Goal: Task Accomplishment & Management: Manage account settings

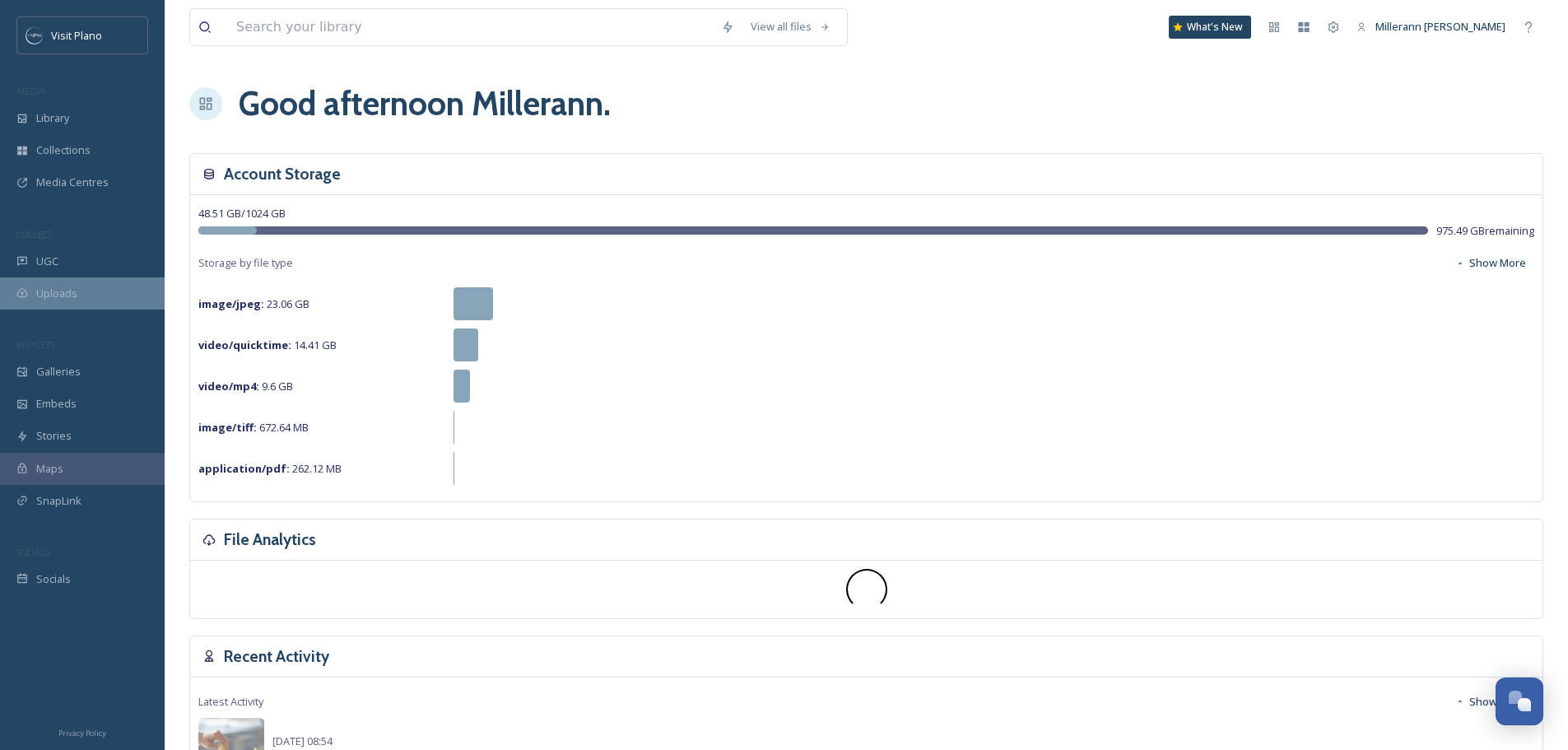
scroll to position [410, 0]
click at [58, 183] on span "Media Centres" at bounding box center [72, 182] width 72 height 16
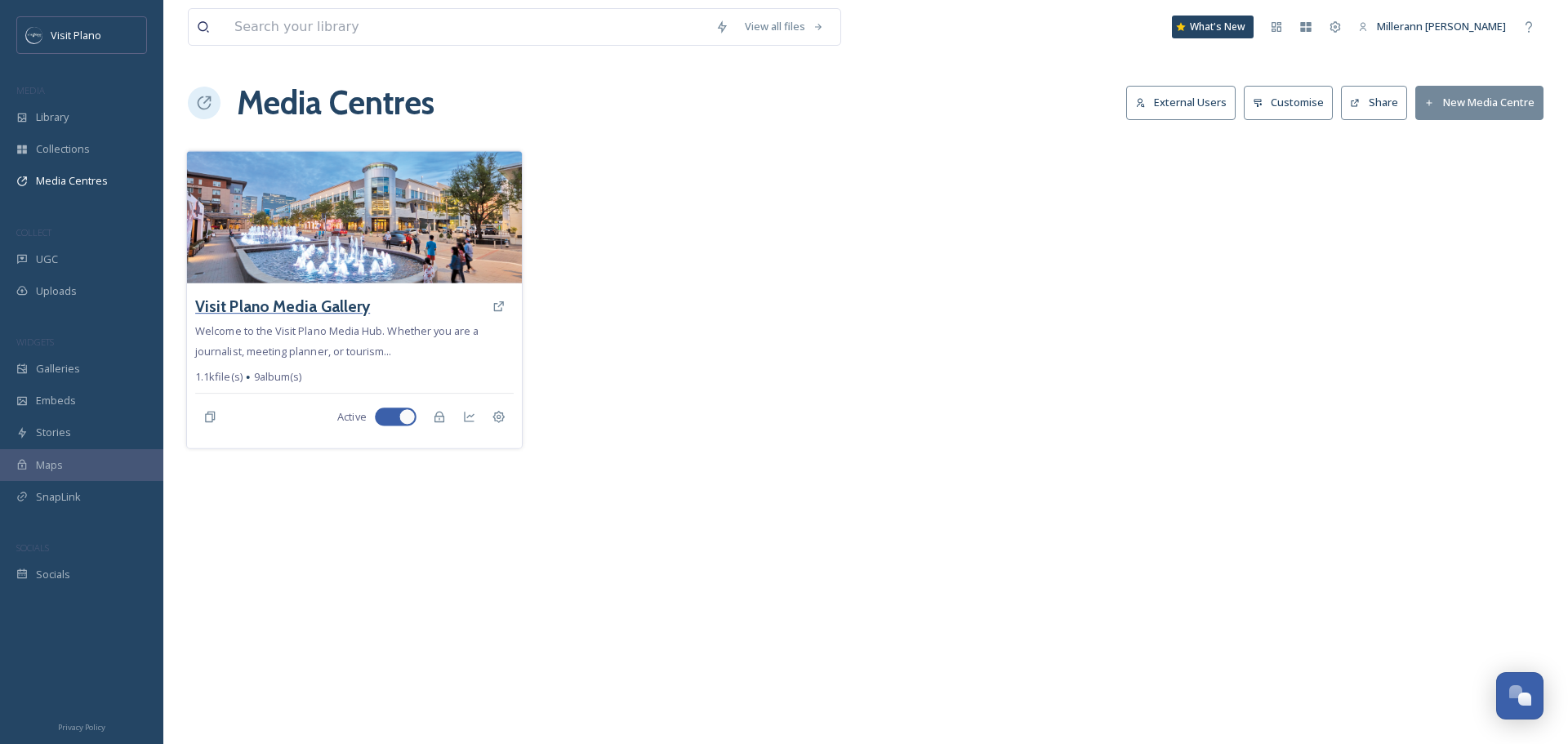
click at [324, 305] on h3 "Visit Plano Media Gallery" at bounding box center [283, 306] width 175 height 23
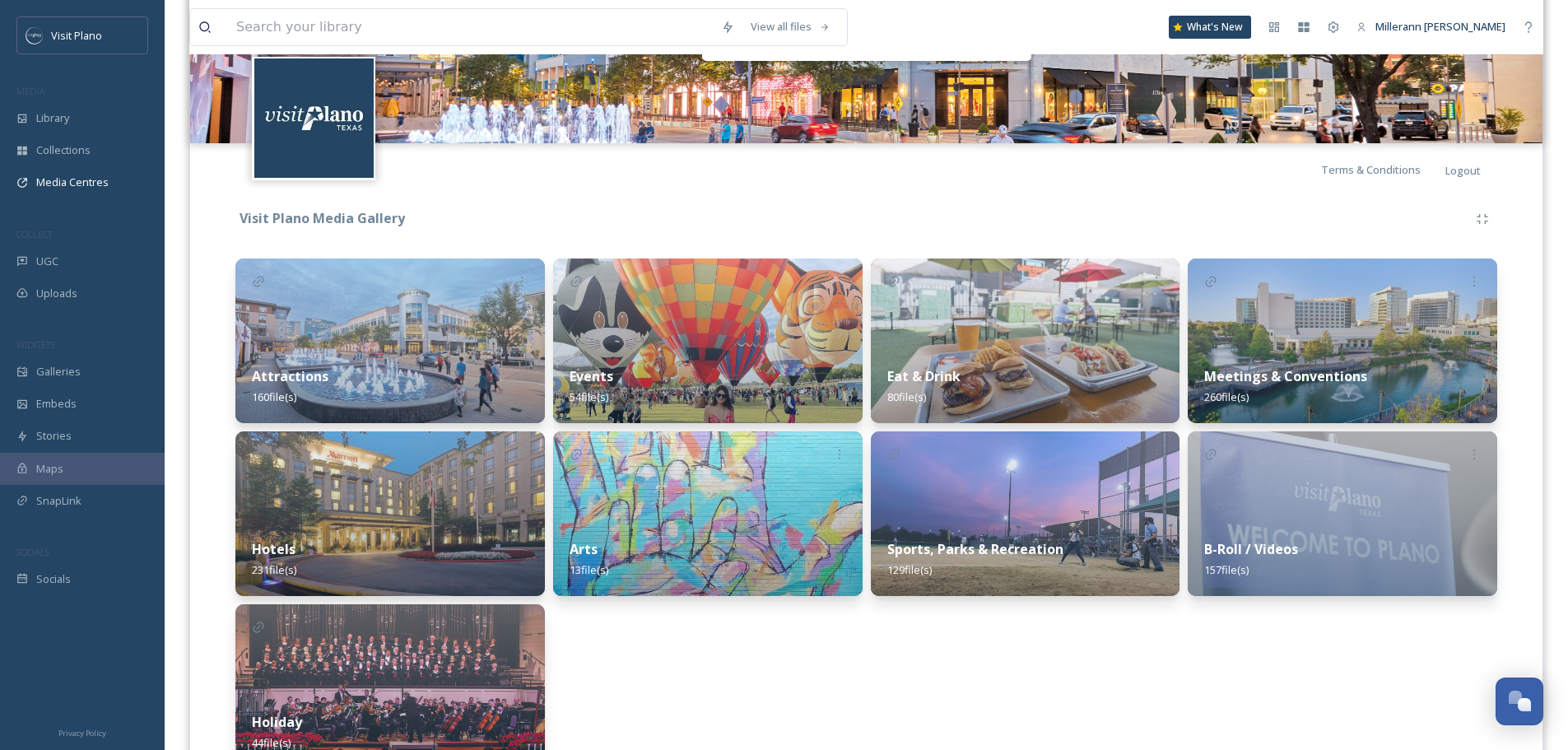
scroll to position [247, 0]
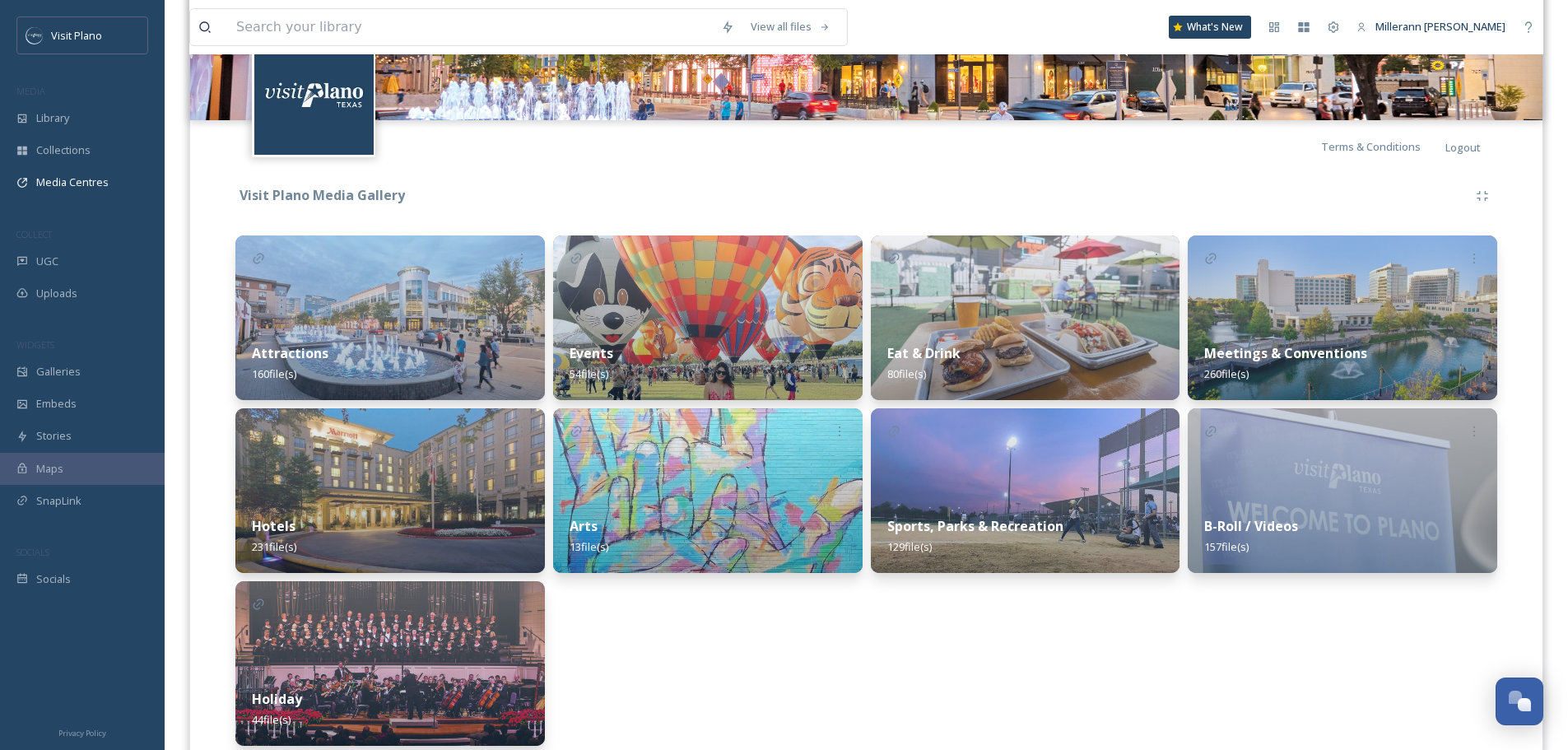
click at [1250, 355] on strong "Meetings & Conventions" at bounding box center [1286, 352] width 163 height 18
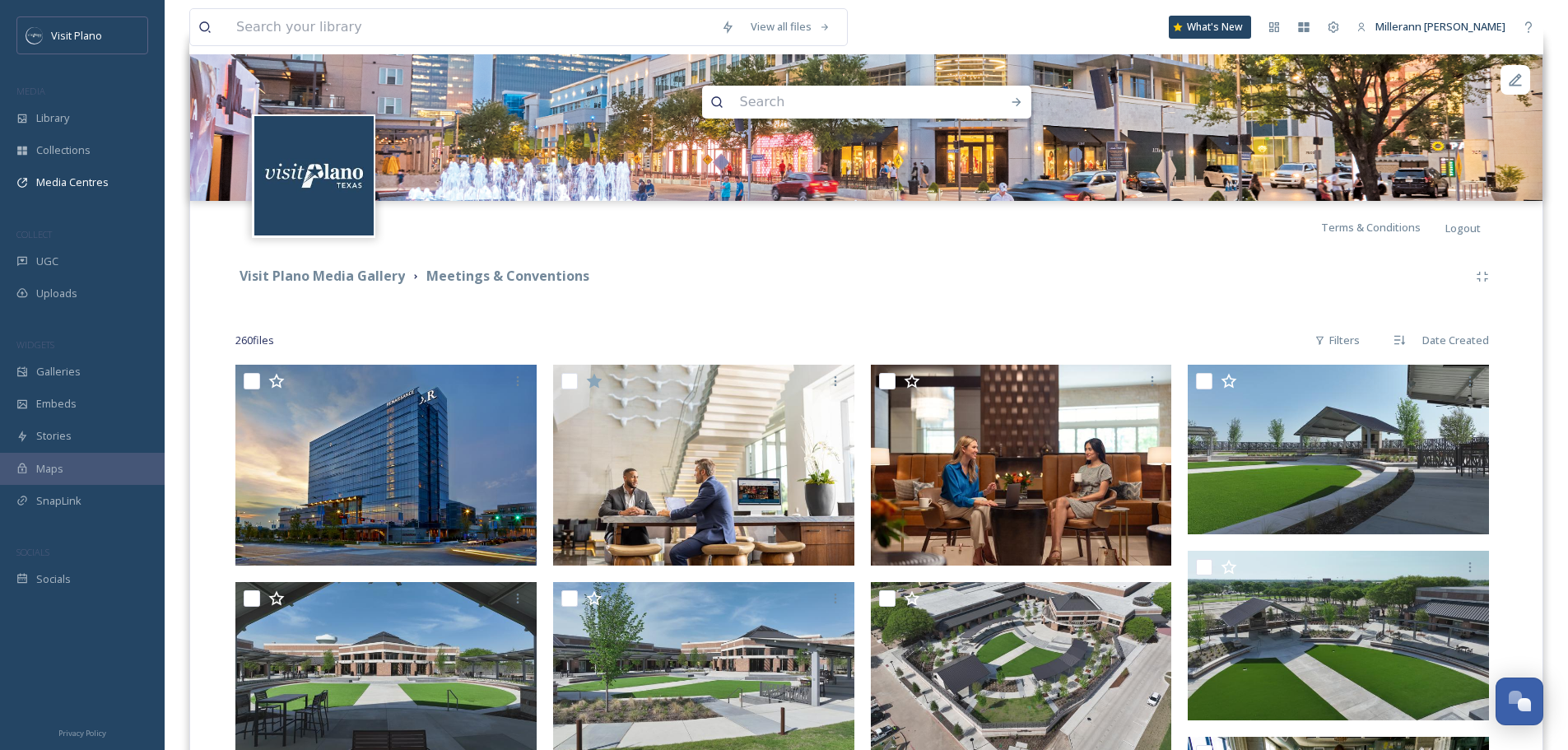
scroll to position [82, 0]
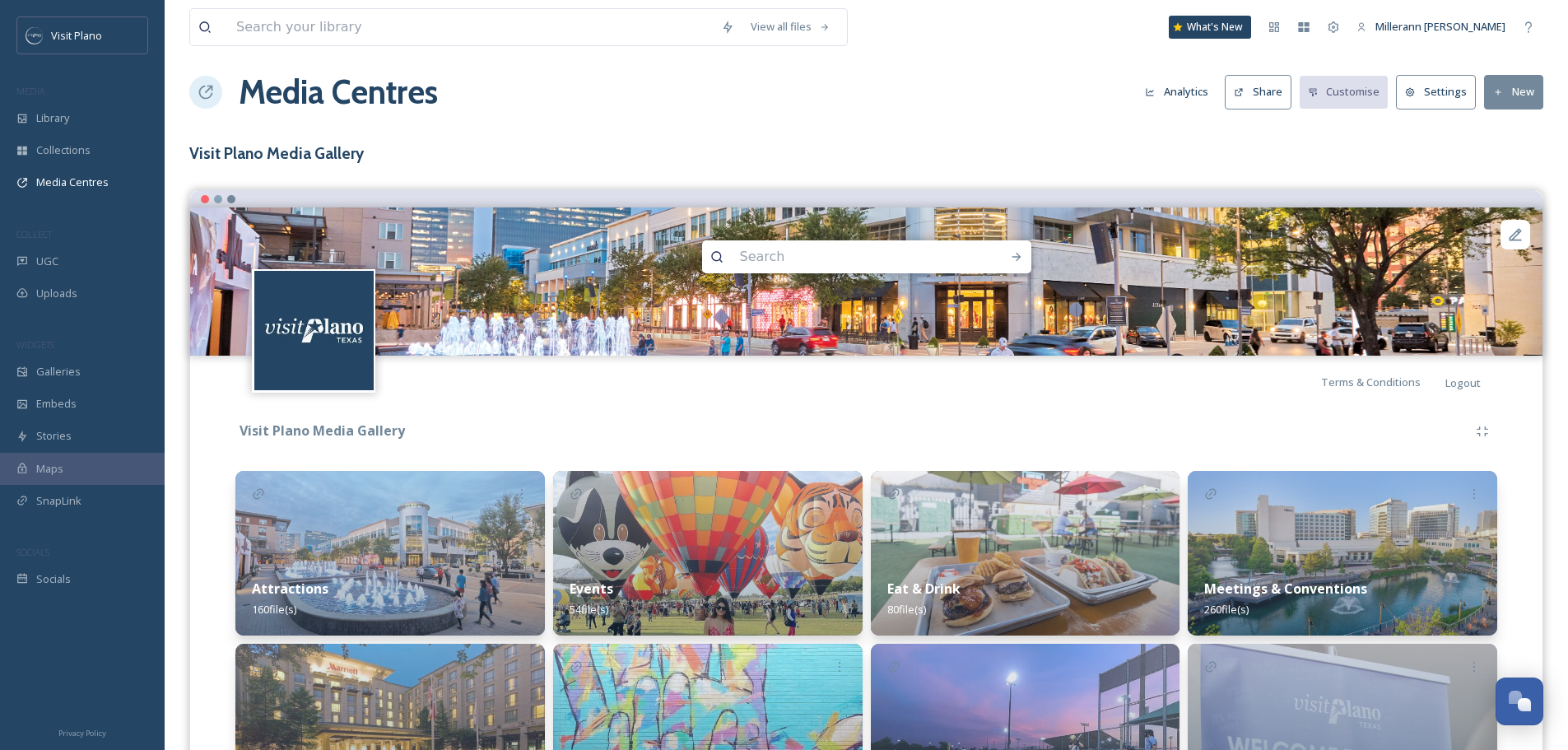
scroll to position [247, 0]
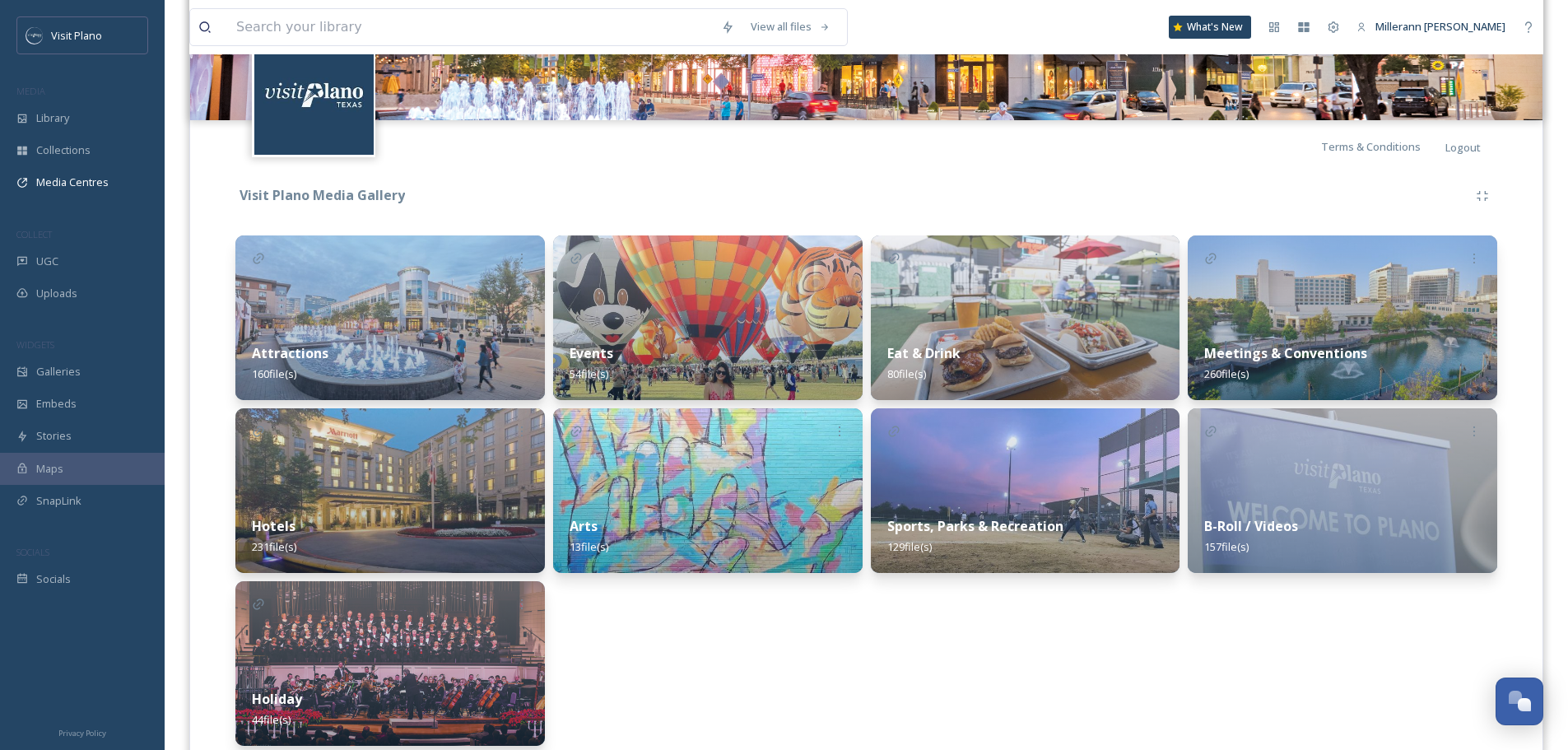
click at [304, 352] on strong "Attractions" at bounding box center [290, 352] width 77 height 18
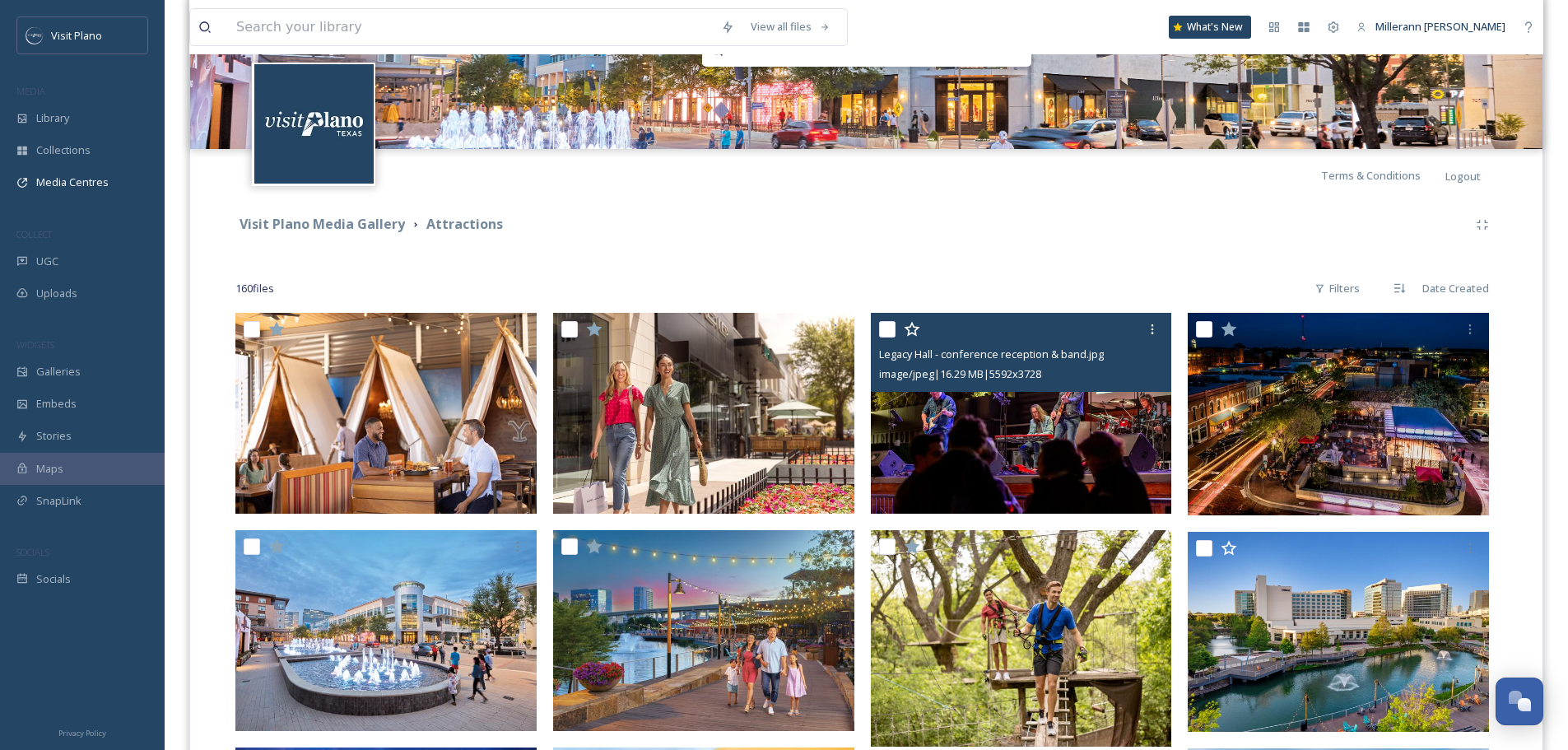
scroll to position [247, 0]
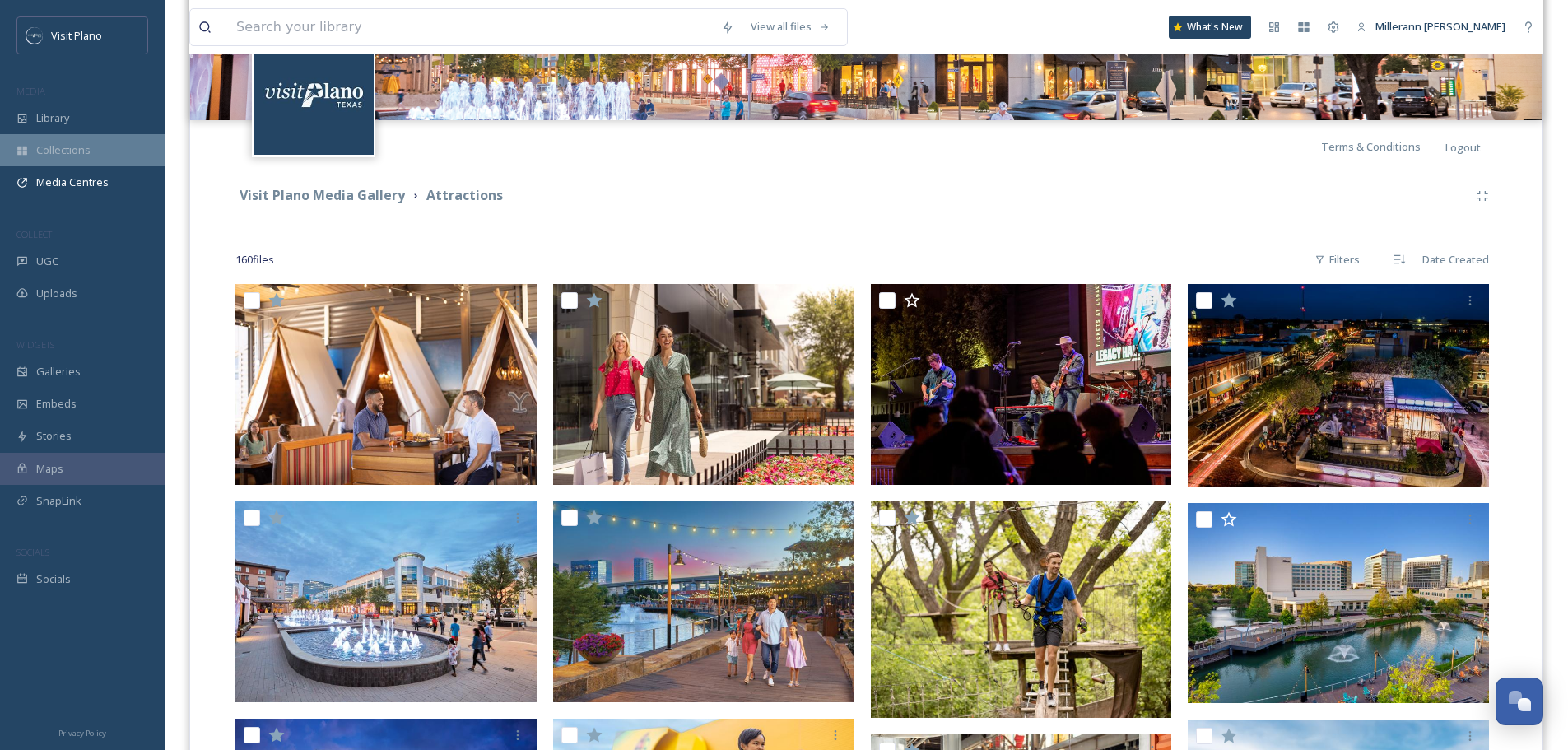
click at [48, 145] on span "Collections" at bounding box center [64, 150] width 54 height 16
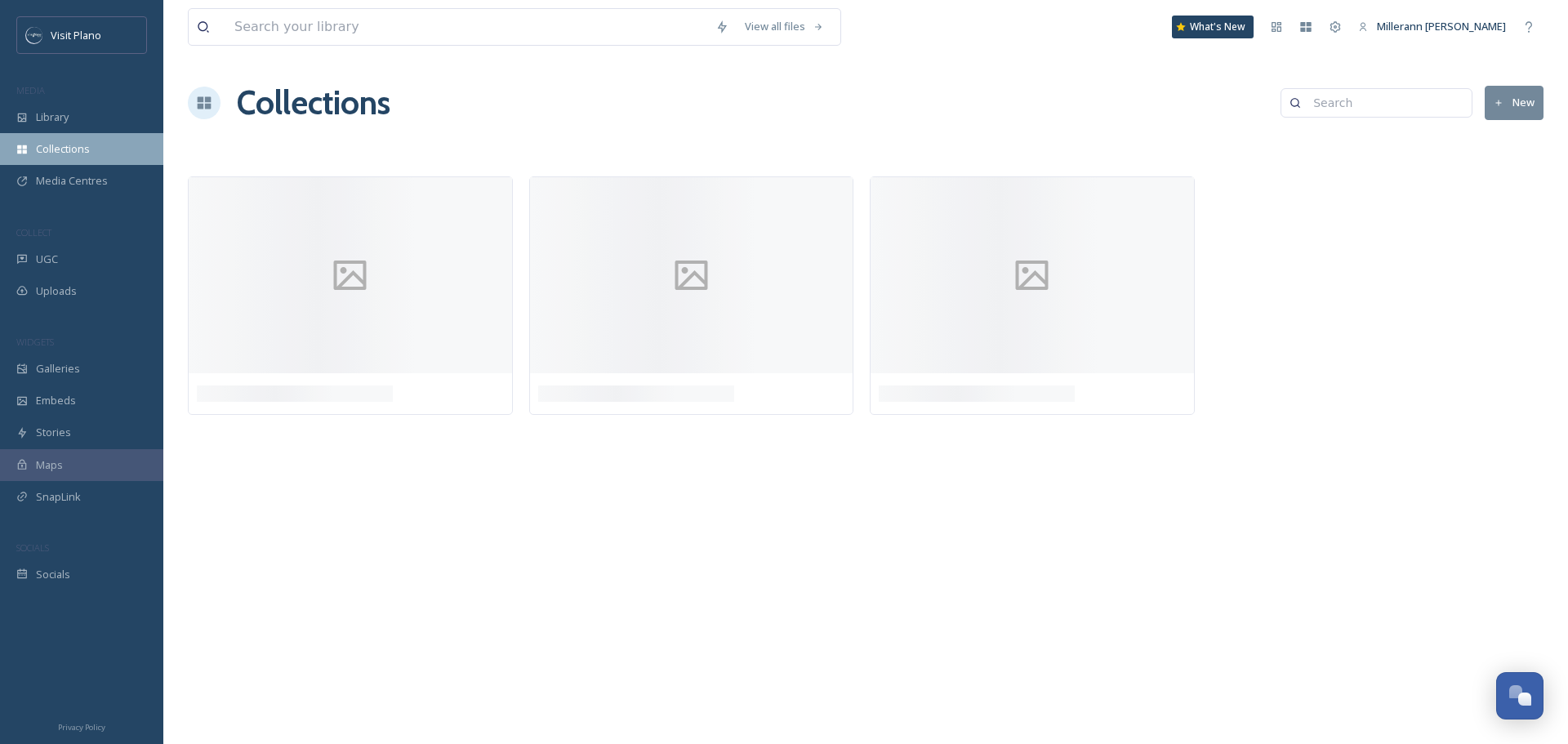
click at [71, 142] on span "Collections" at bounding box center [63, 149] width 54 height 16
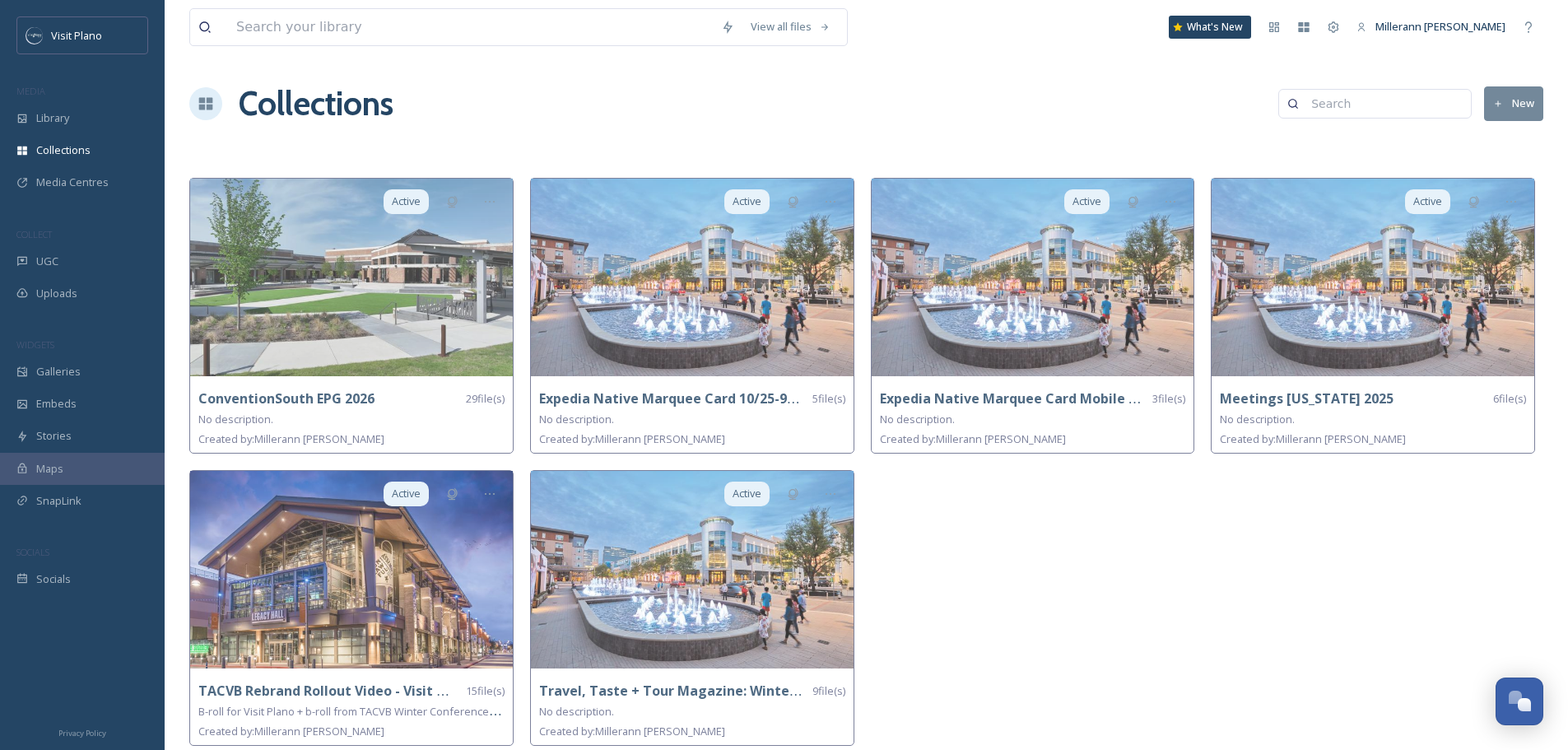
click at [1508, 102] on button "New" at bounding box center [1513, 103] width 59 height 34
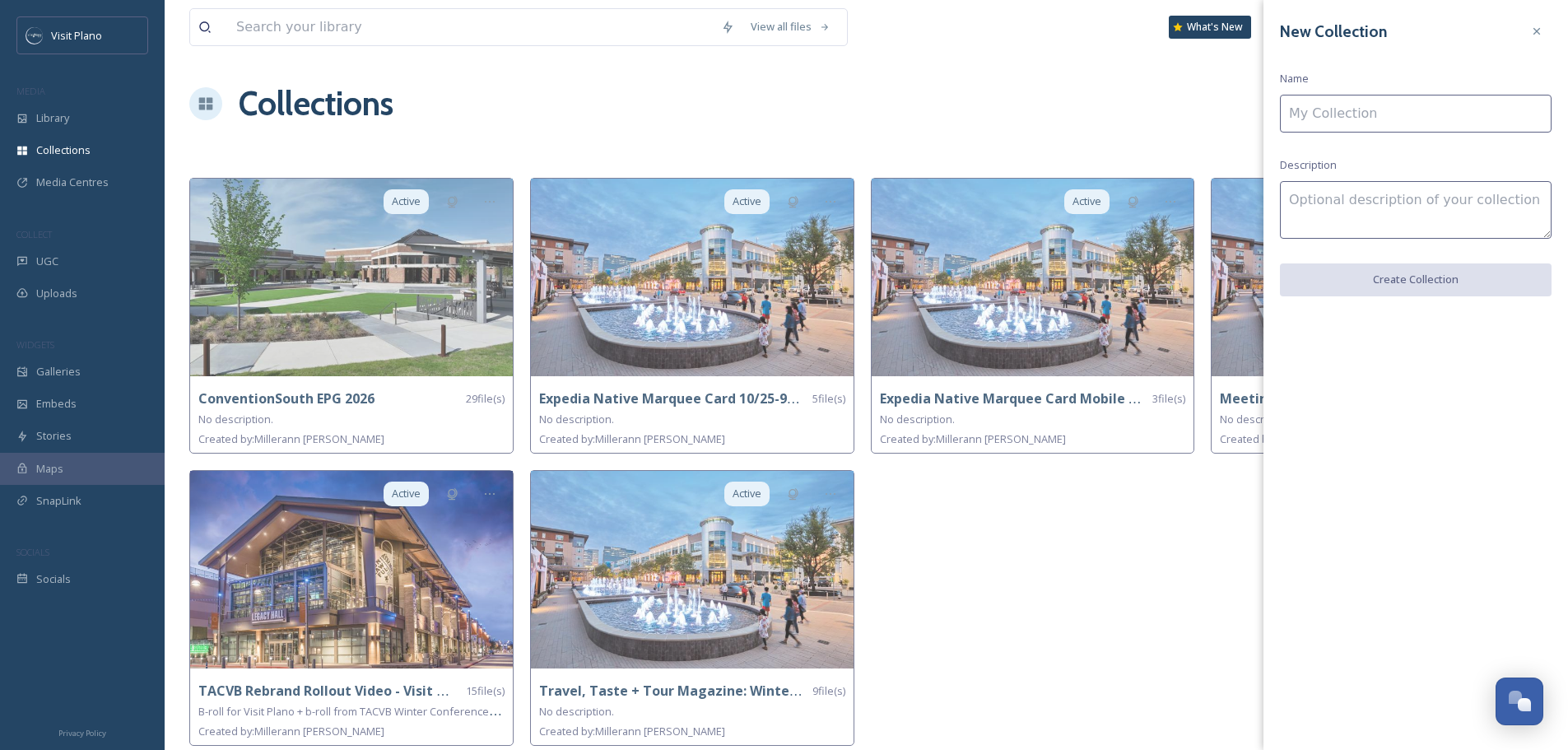
click at [1375, 104] on input at bounding box center [1416, 113] width 272 height 37
paste input "Insurance & Financial Meetings Management"
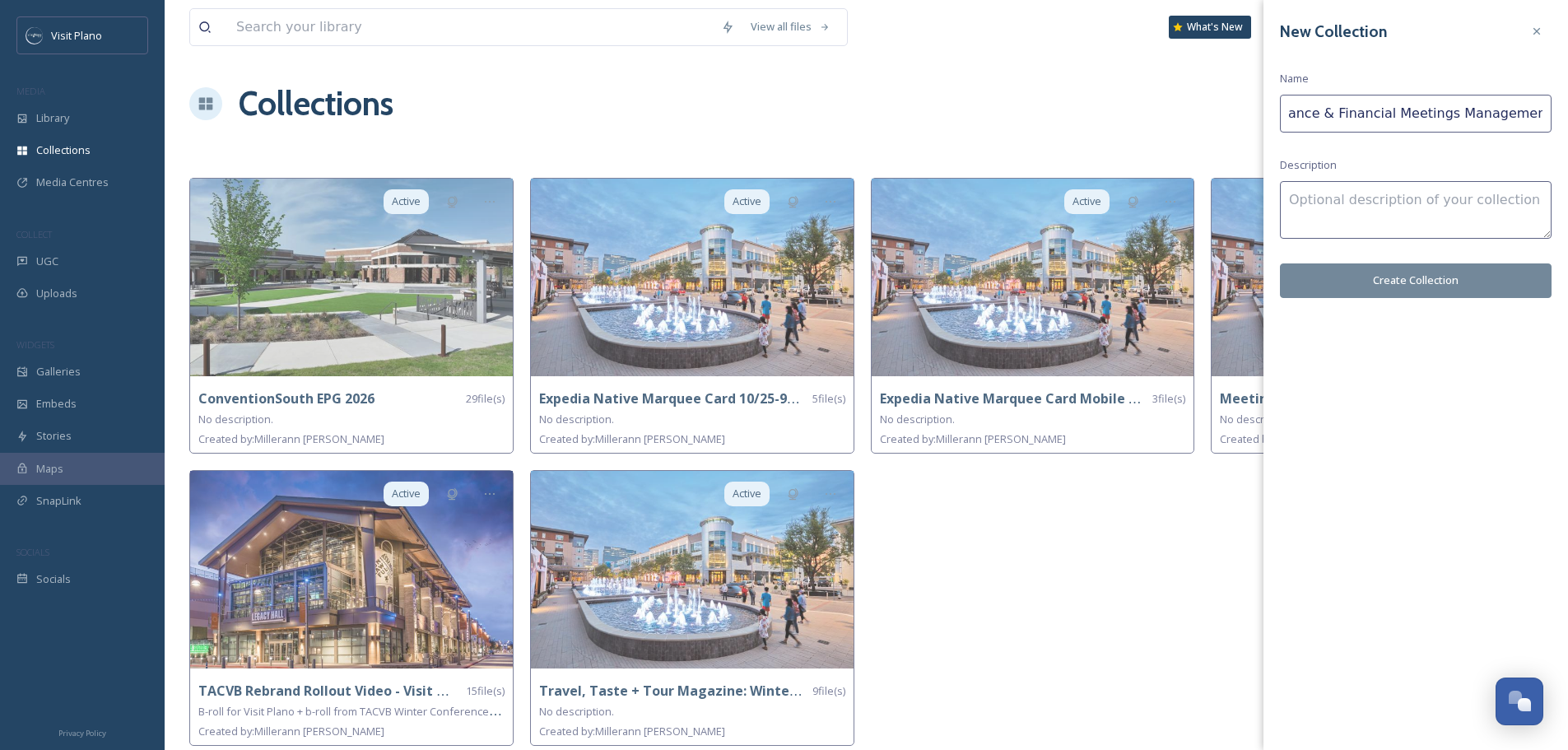
scroll to position [0, 40]
type input "Insurance & Financial Meetings Management 2025"
click at [1417, 286] on button "Create Collection" at bounding box center [1416, 280] width 272 height 34
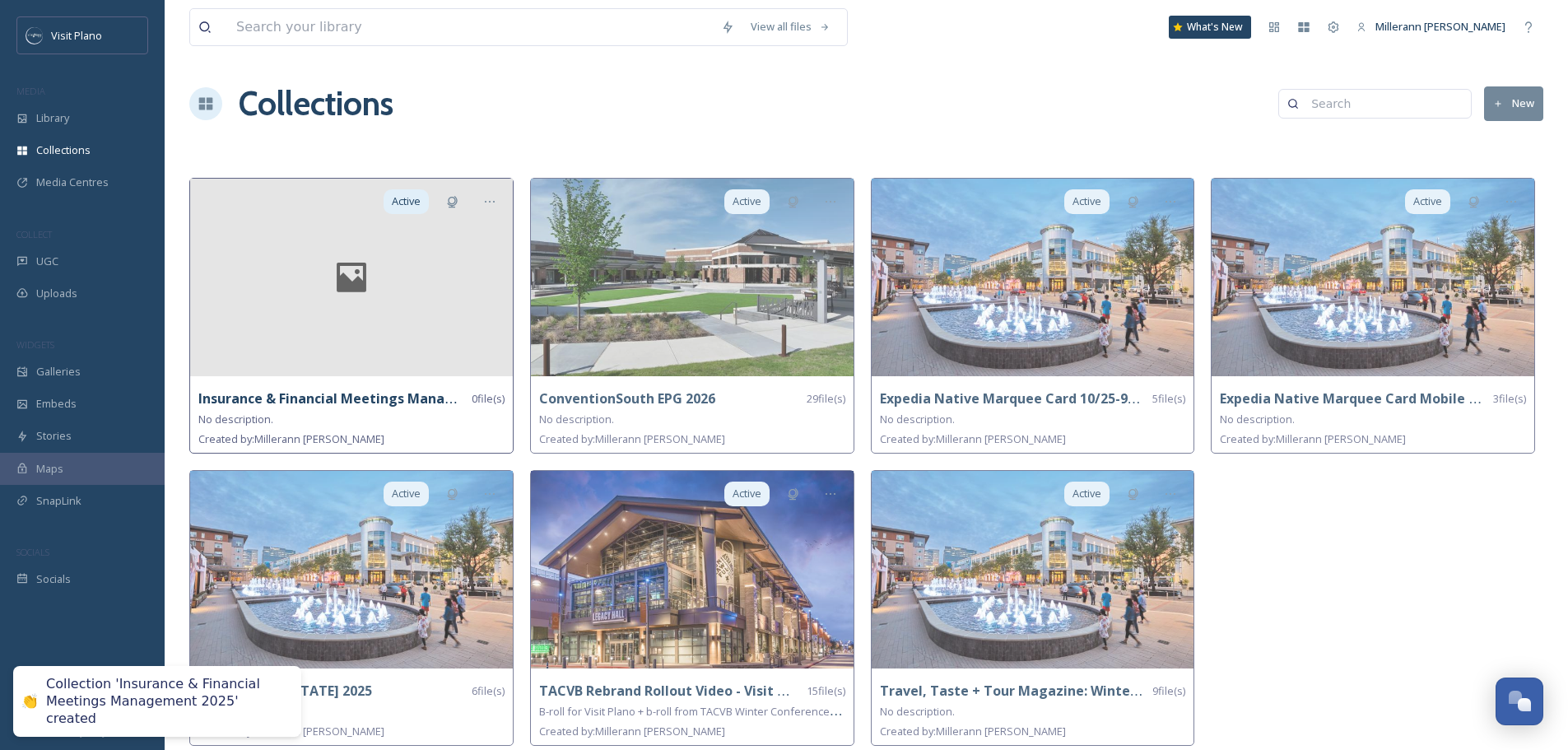
click at [312, 313] on div at bounding box center [351, 277] width 322 height 198
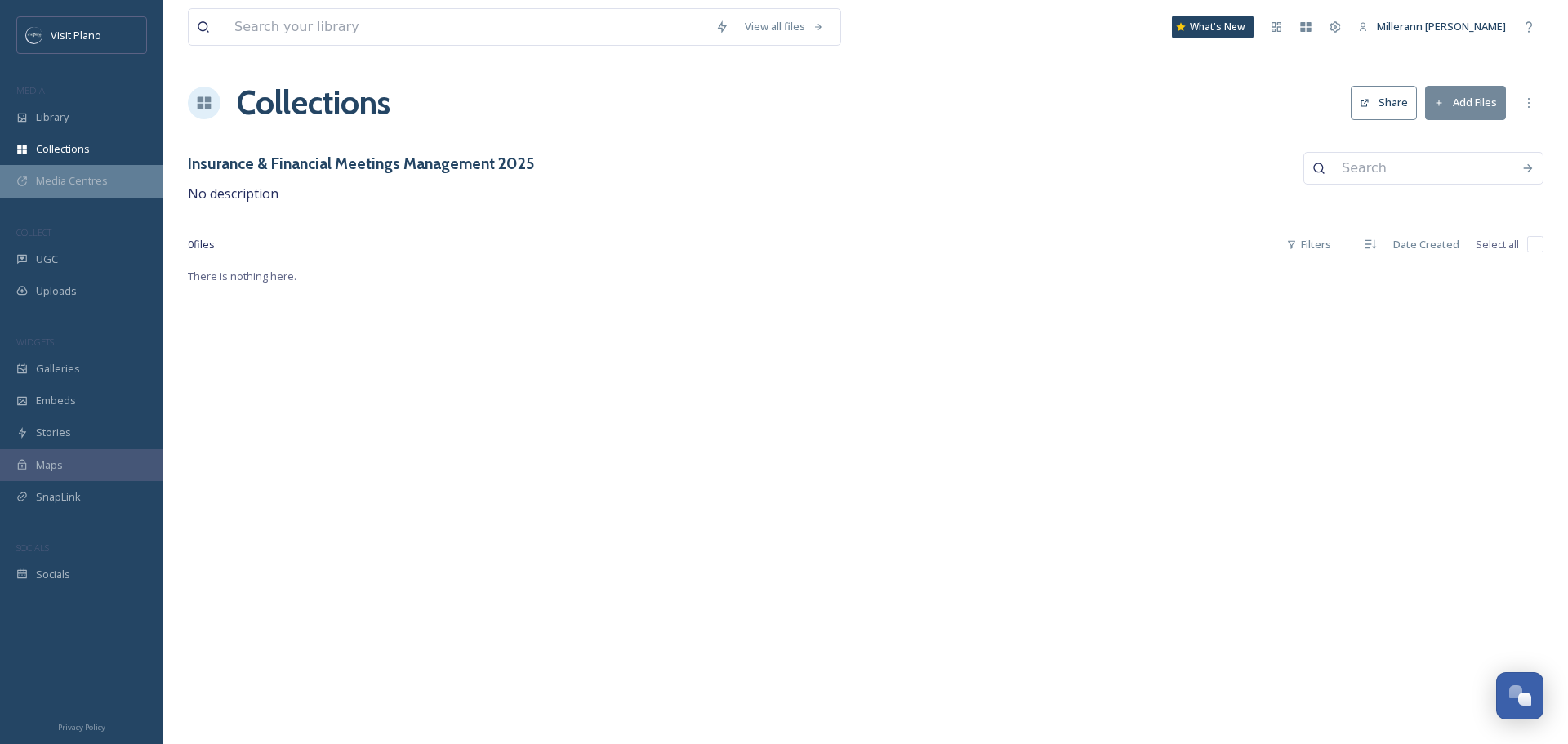
click at [58, 189] on div "Media Centres" at bounding box center [82, 181] width 164 height 32
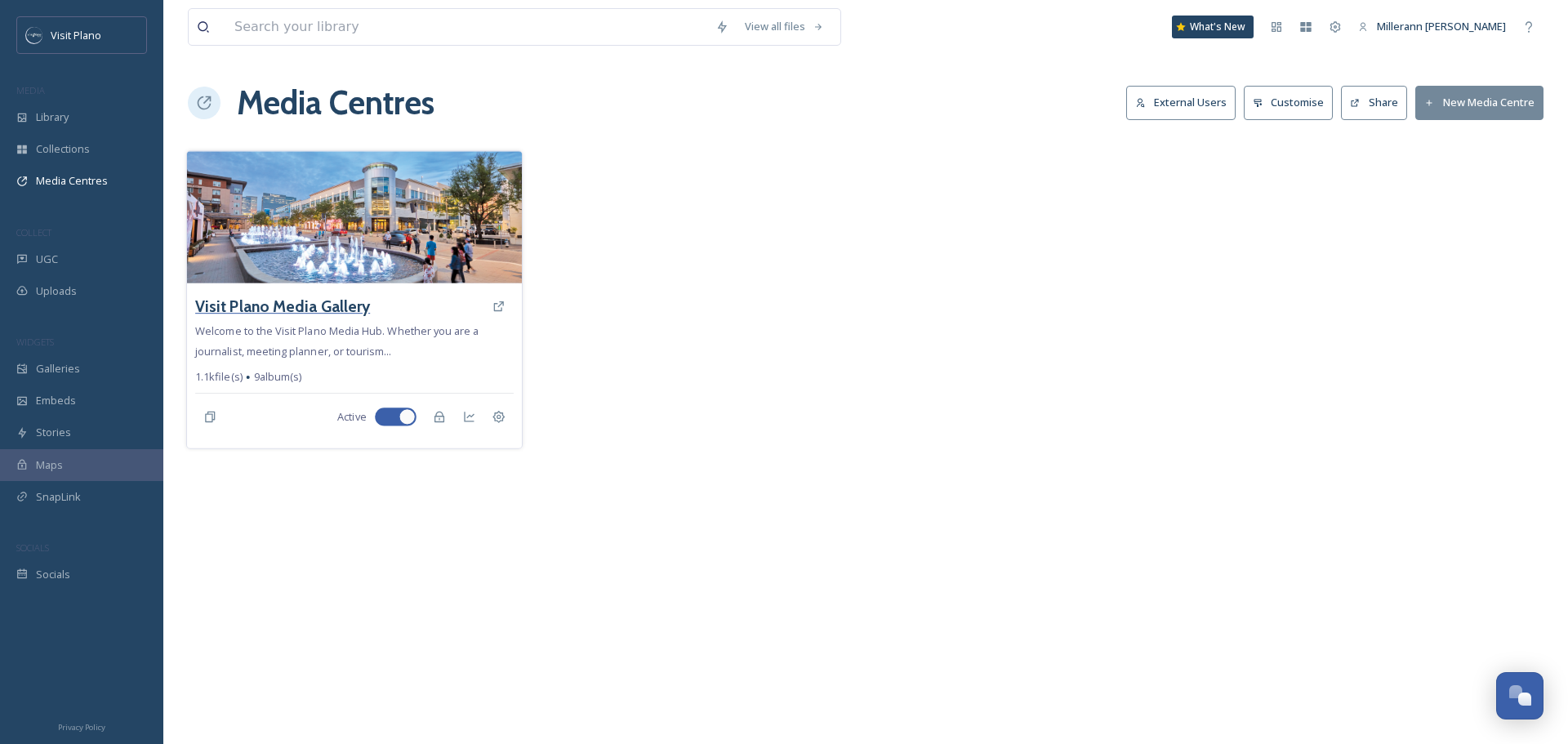
click at [286, 301] on h3 "Visit Plano Media Gallery" at bounding box center [283, 306] width 175 height 23
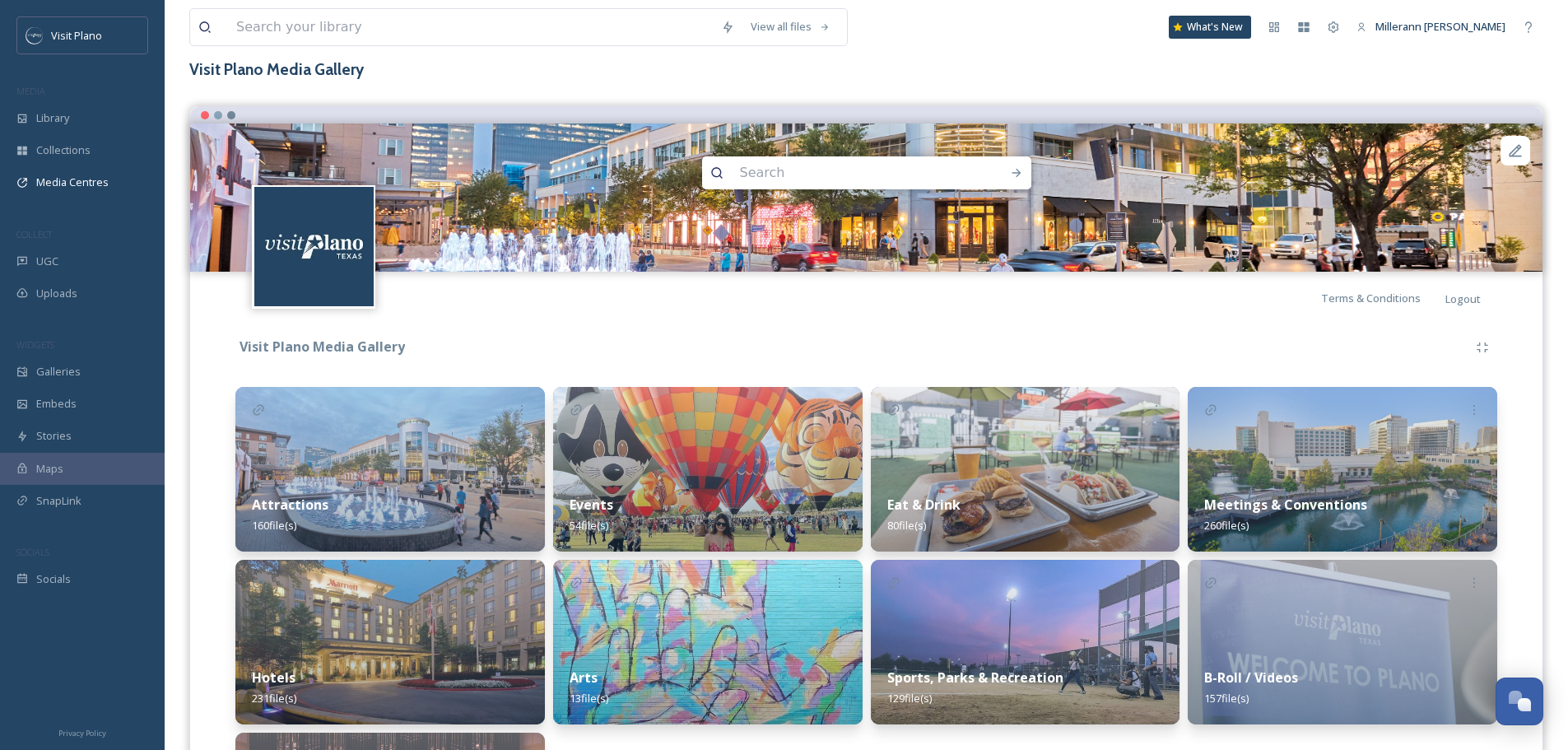
scroll to position [247, 0]
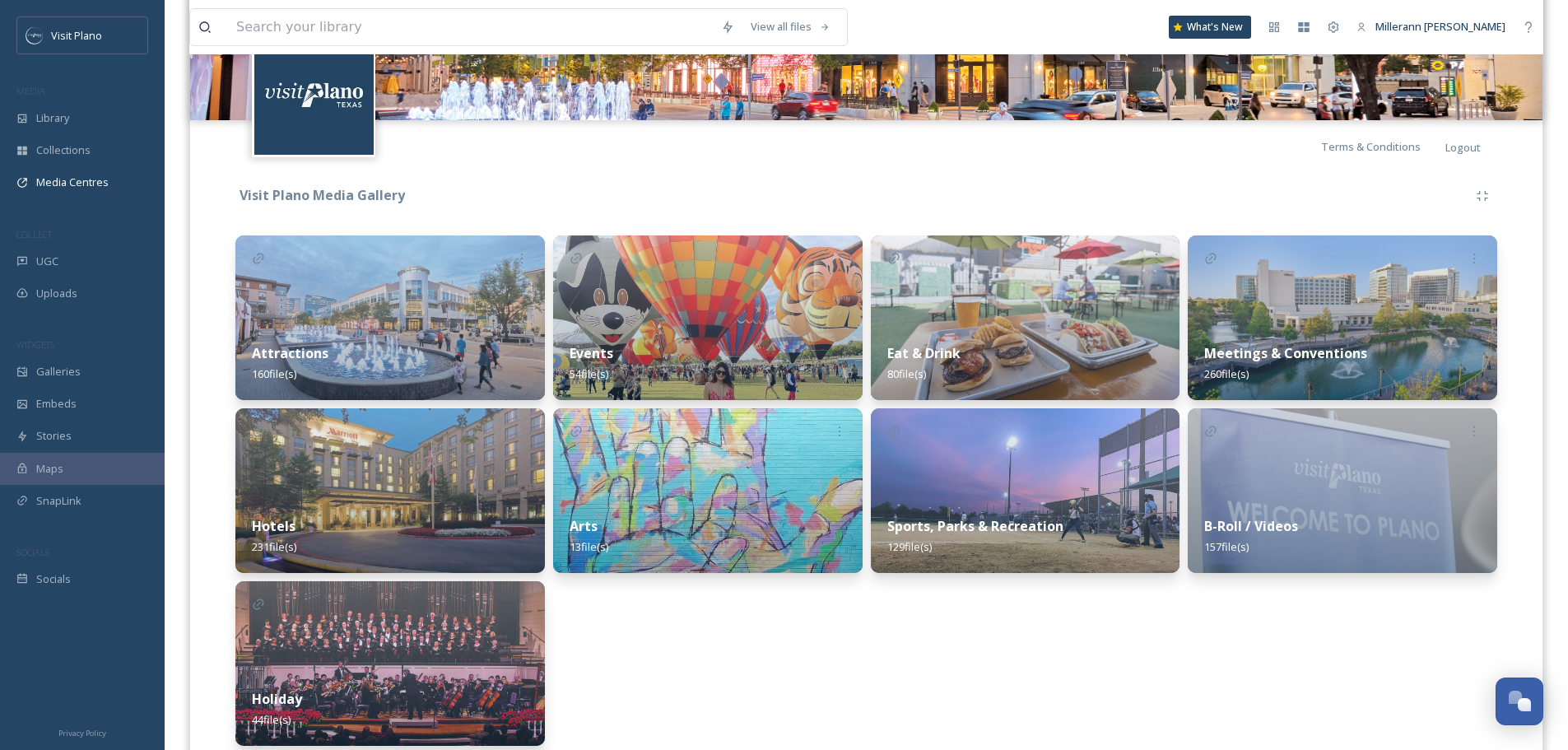
click at [304, 341] on div "Attractions 160 file(s)" at bounding box center [390, 363] width 309 height 73
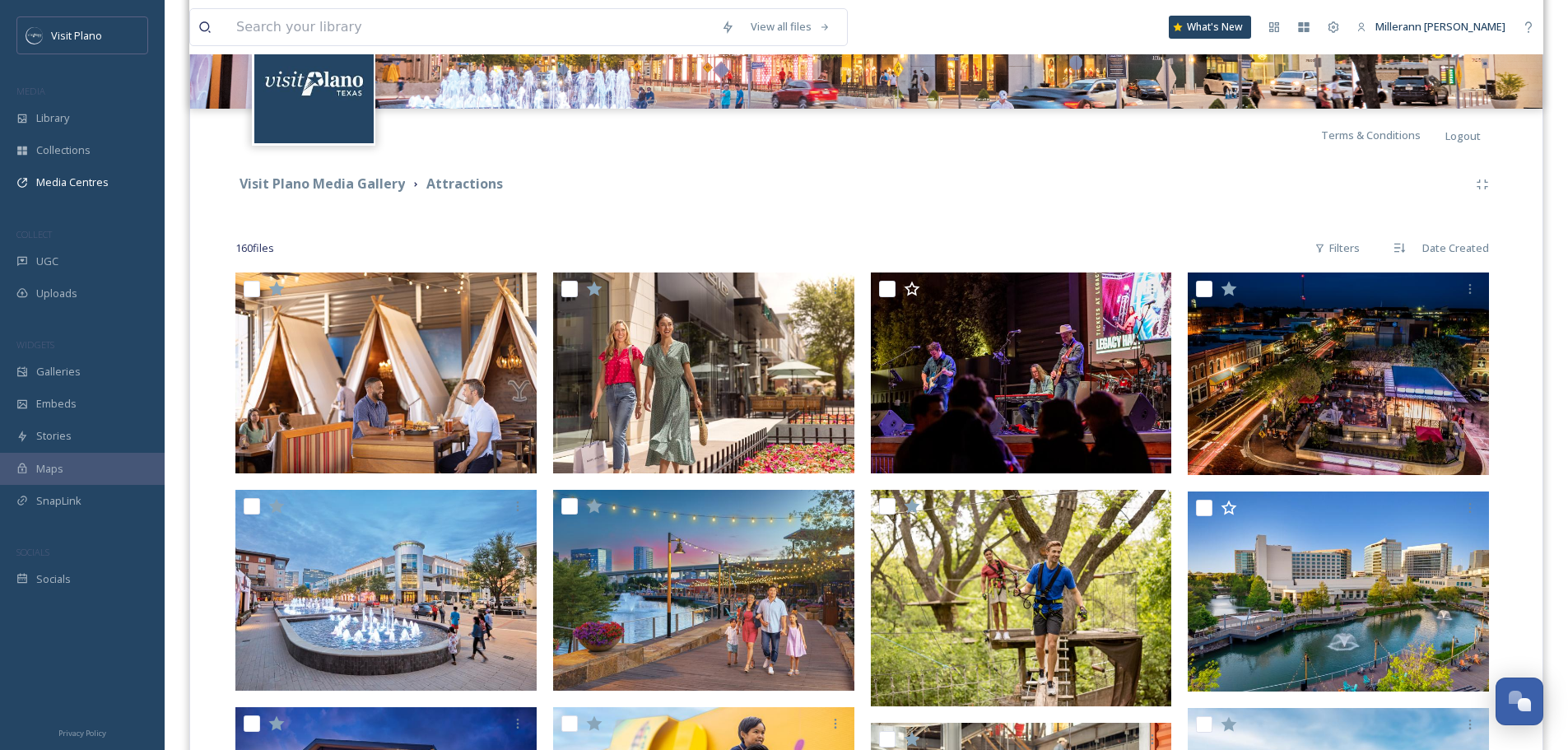
scroll to position [330, 0]
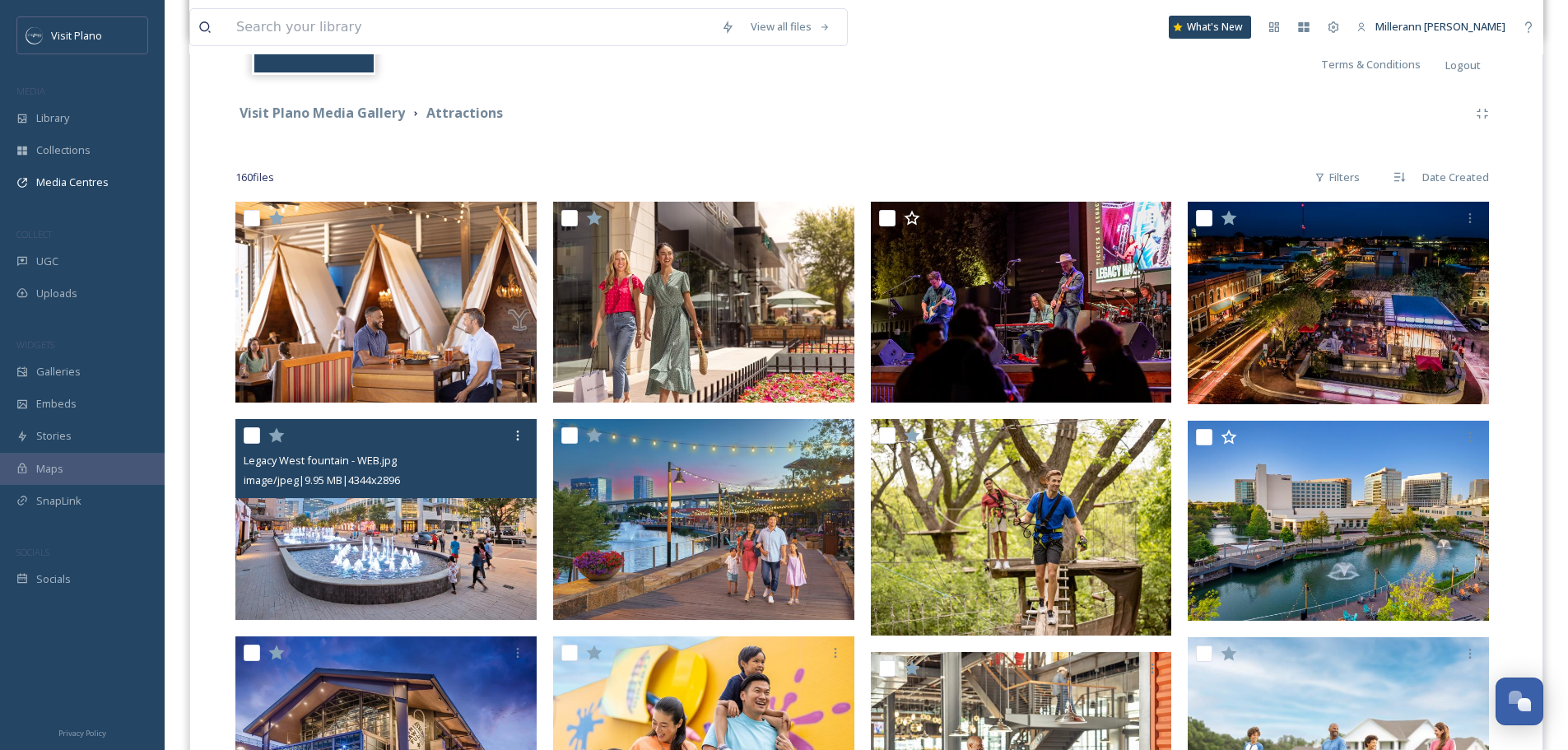
click at [251, 432] on input "checkbox" at bounding box center [252, 435] width 17 height 17
checkbox input "true"
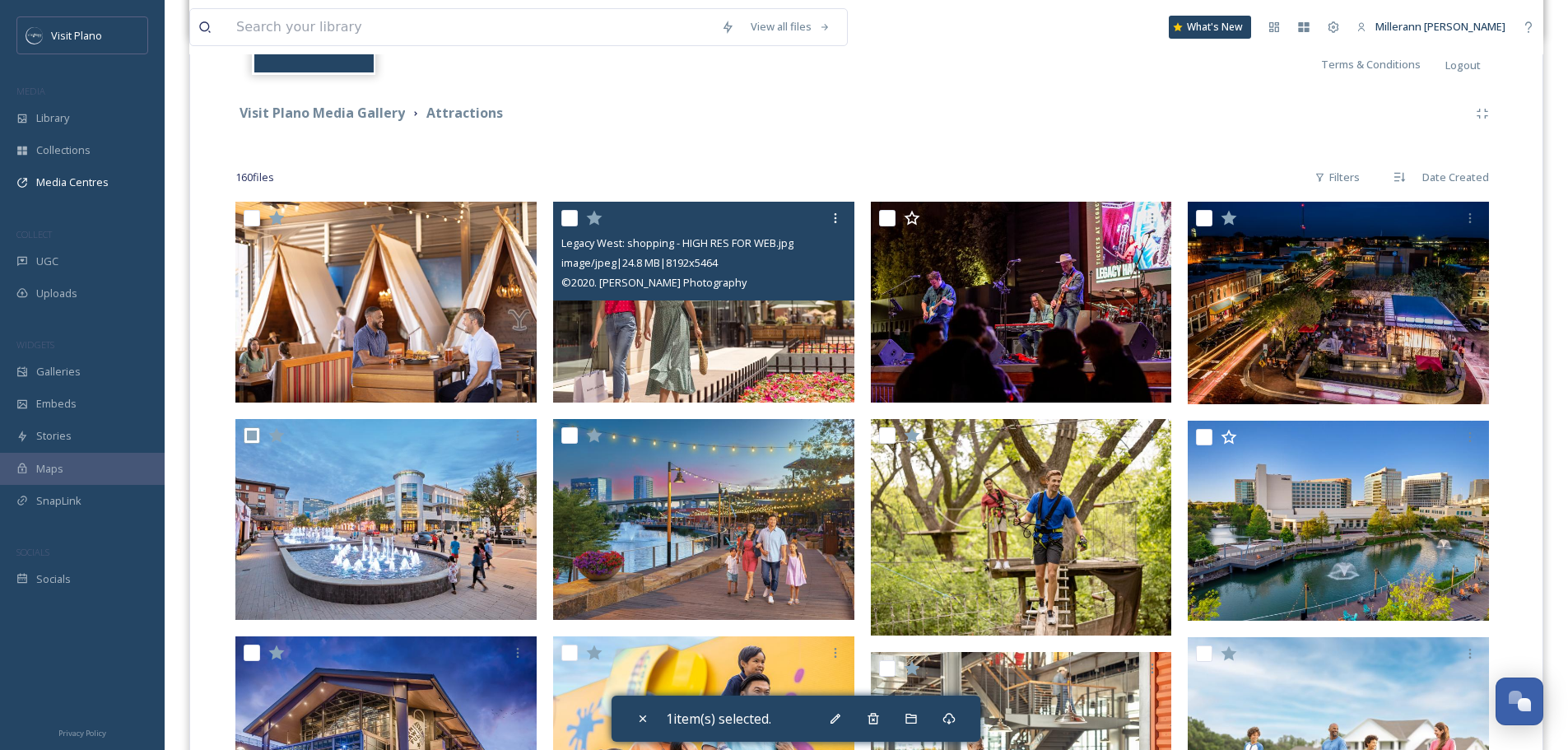
click at [564, 216] on input "checkbox" at bounding box center [570, 218] width 17 height 17
checkbox input "true"
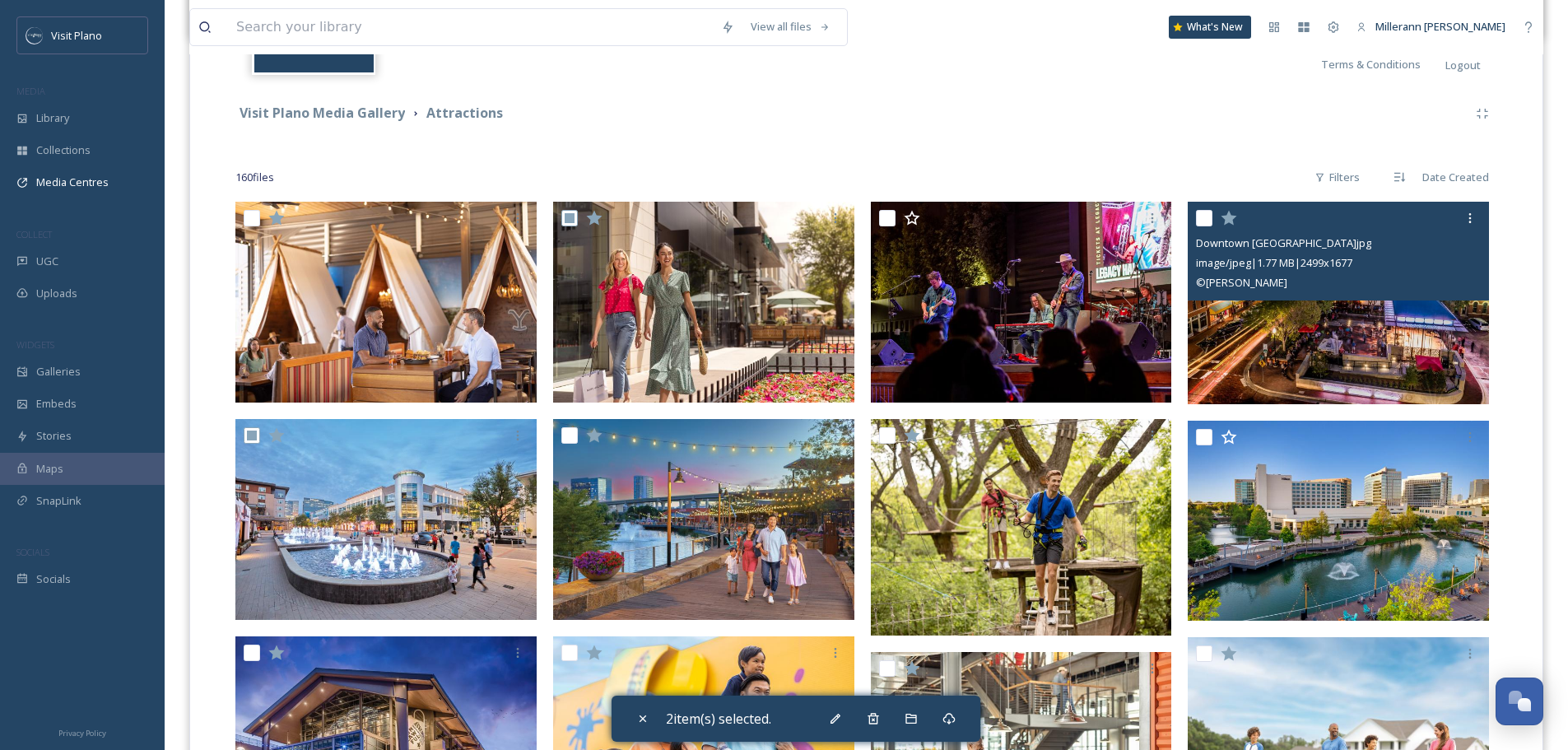
click at [1207, 217] on input "checkbox" at bounding box center [1205, 218] width 17 height 17
checkbox input "true"
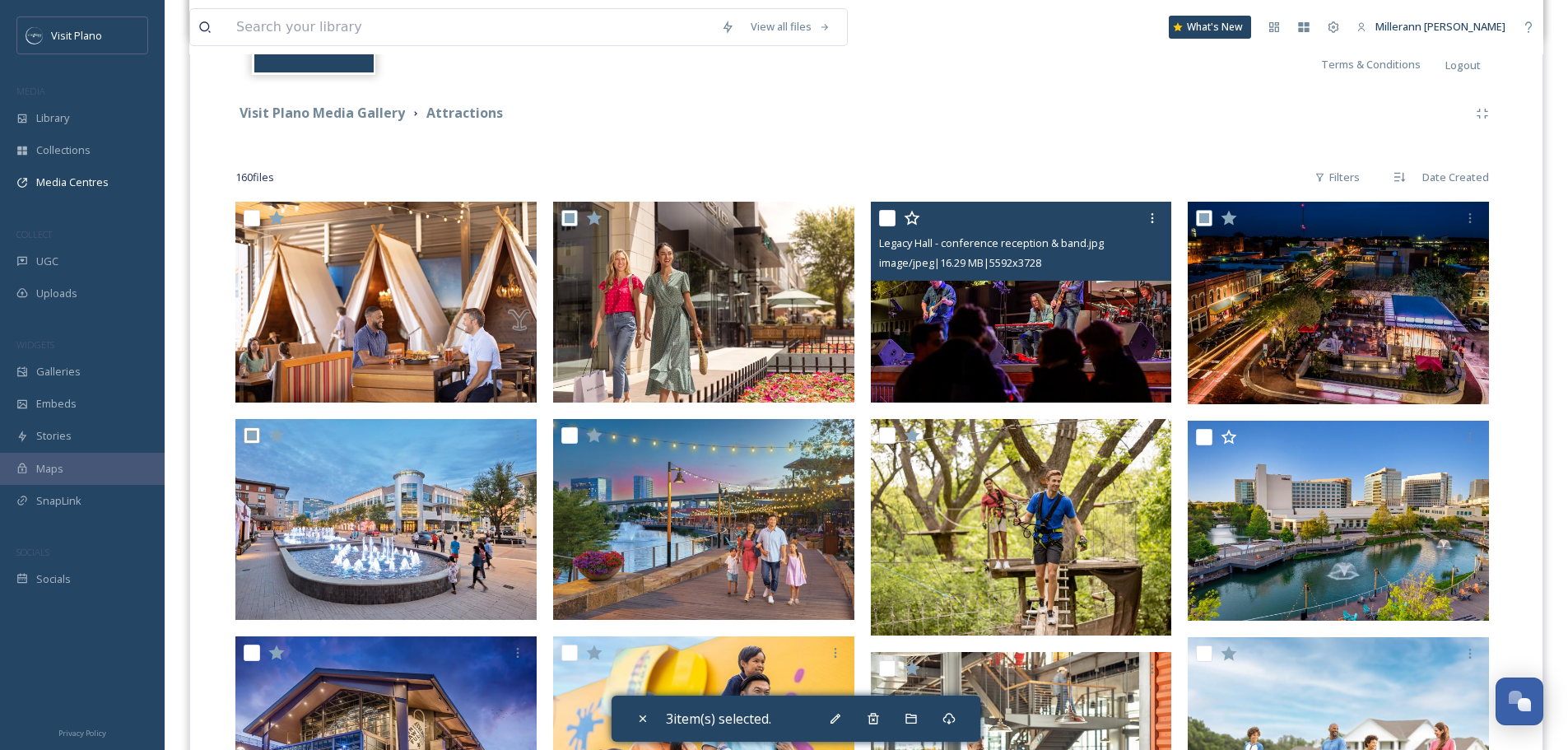
click at [889, 219] on input "checkbox" at bounding box center [888, 218] width 17 height 17
checkbox input "true"
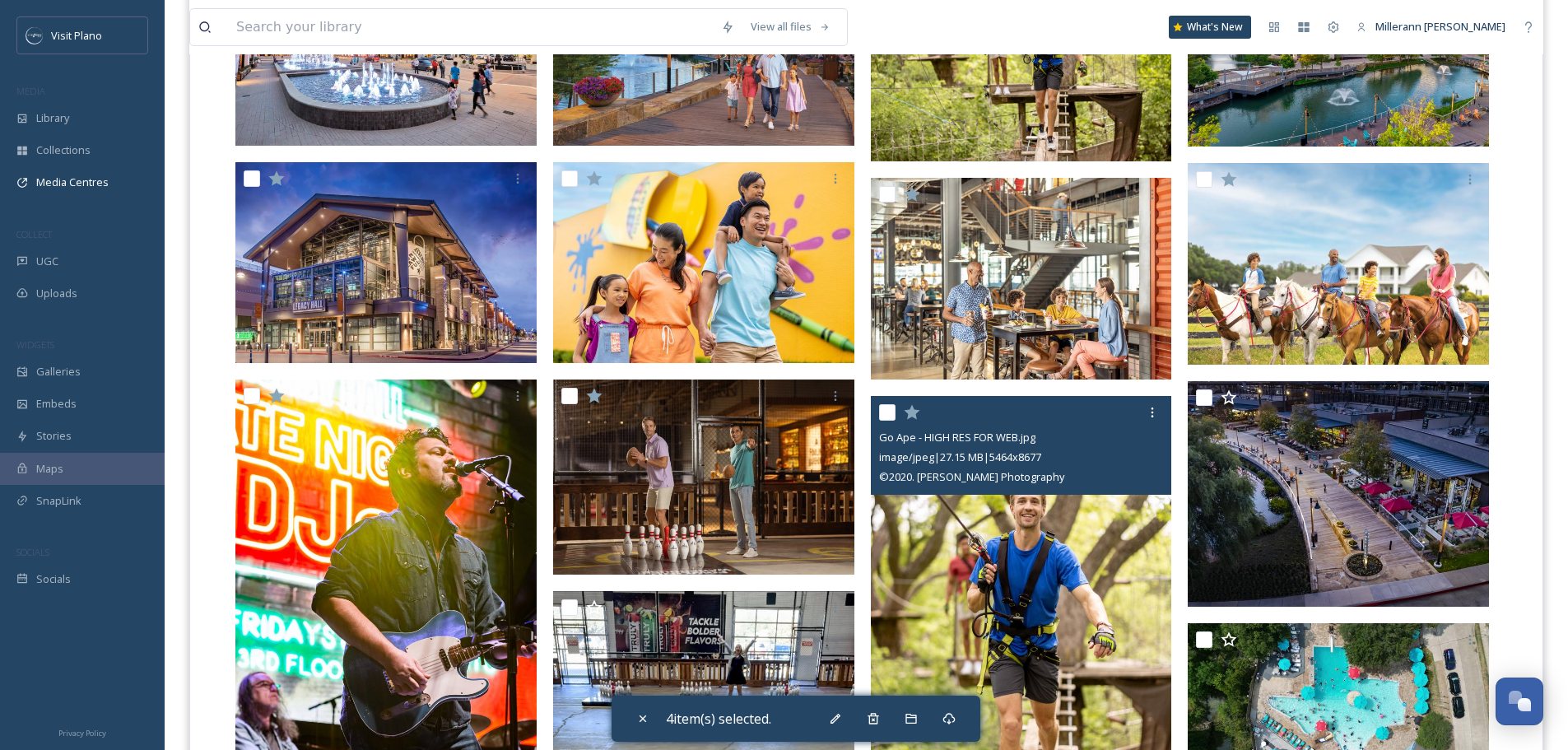
scroll to position [905, 0]
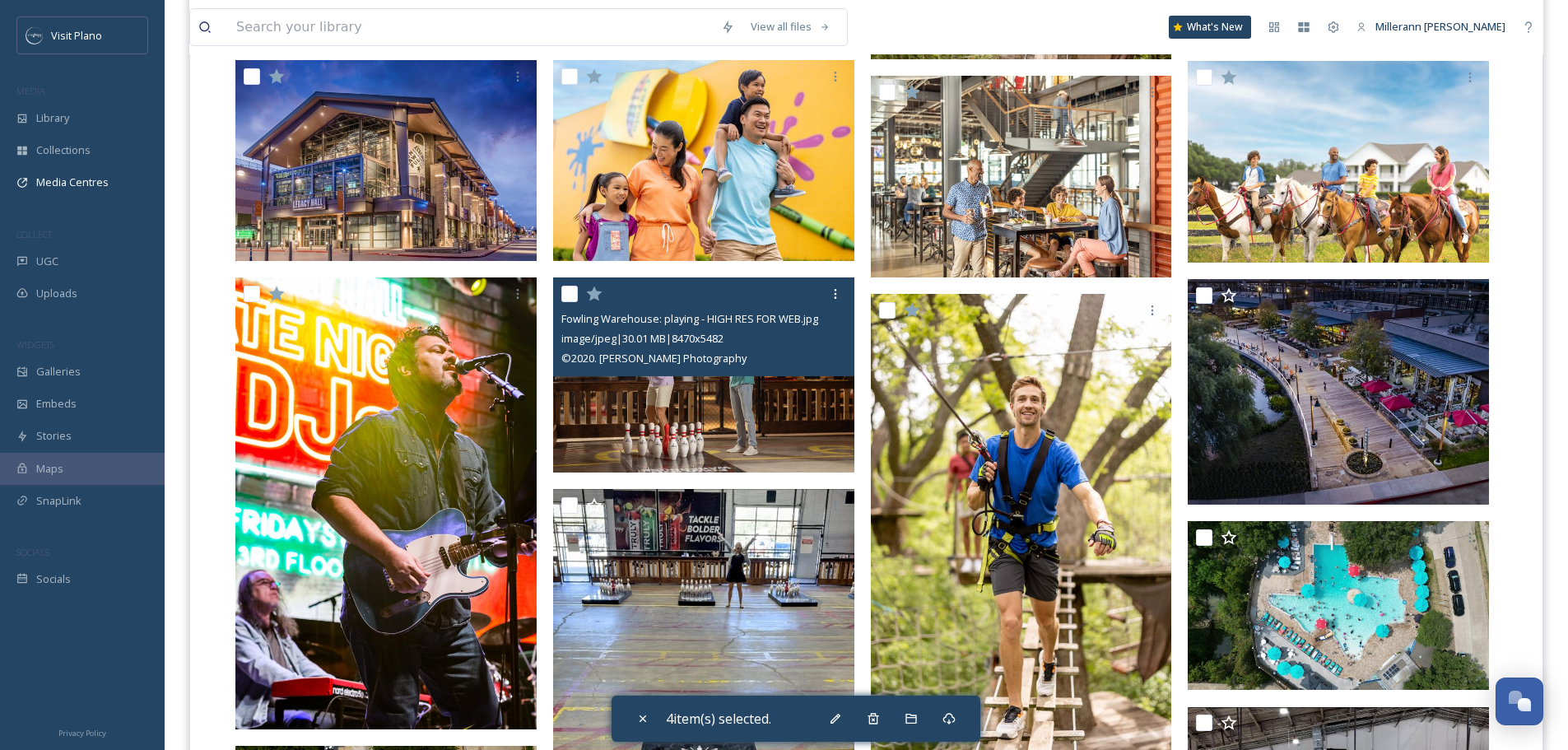
click at [567, 289] on input "checkbox" at bounding box center [570, 294] width 17 height 17
checkbox input "true"
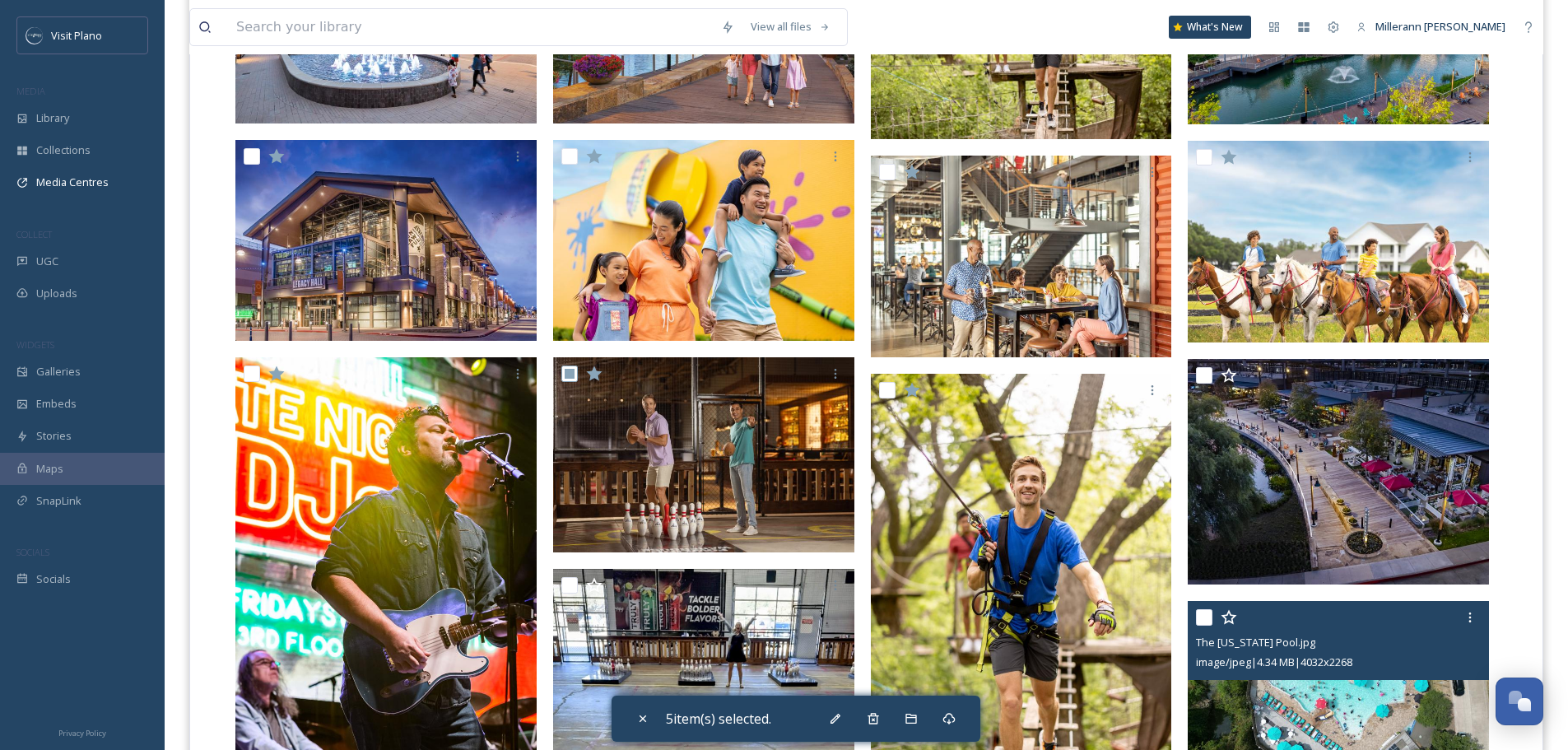
scroll to position [823, 0]
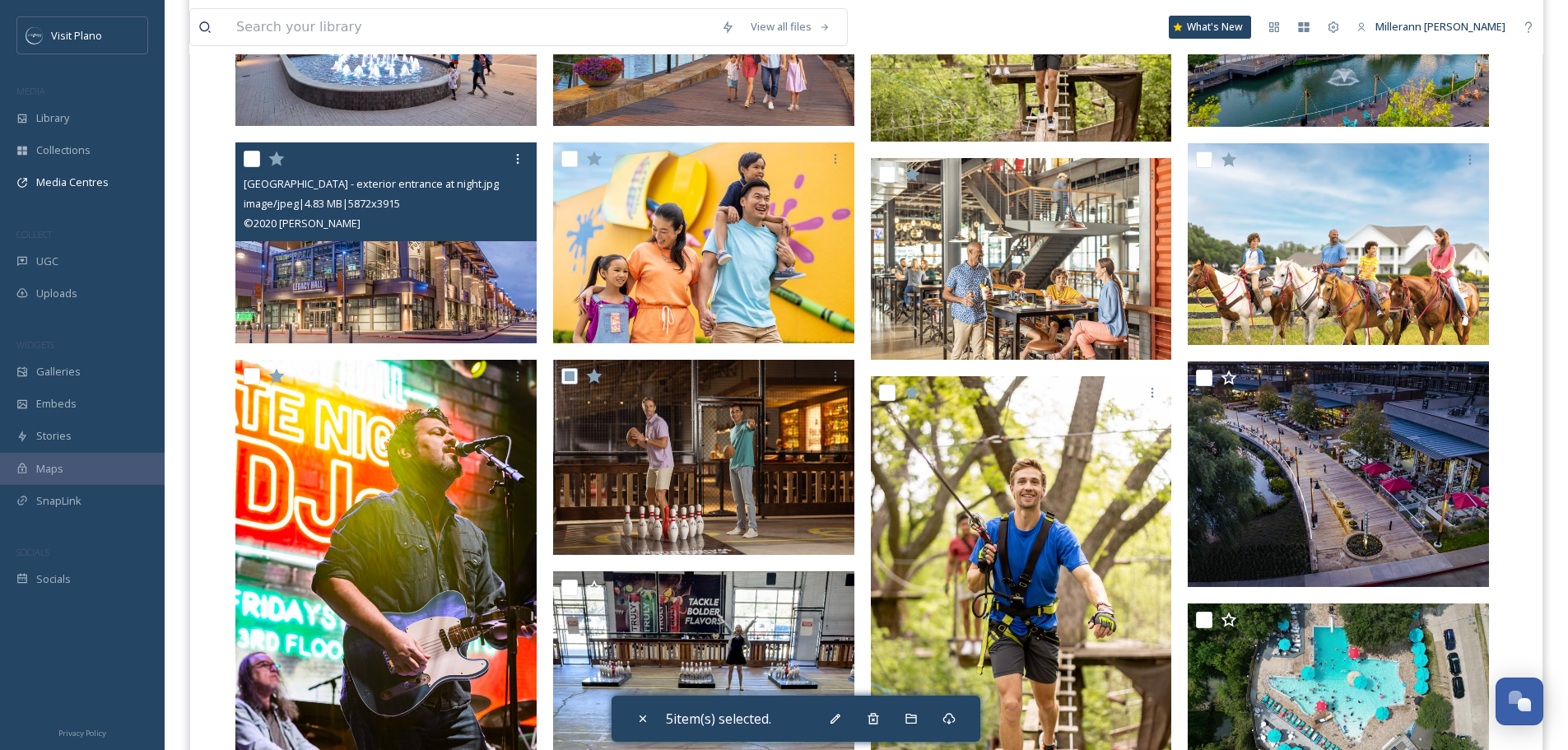
click at [252, 160] on input "checkbox" at bounding box center [252, 159] width 17 height 17
checkbox input "true"
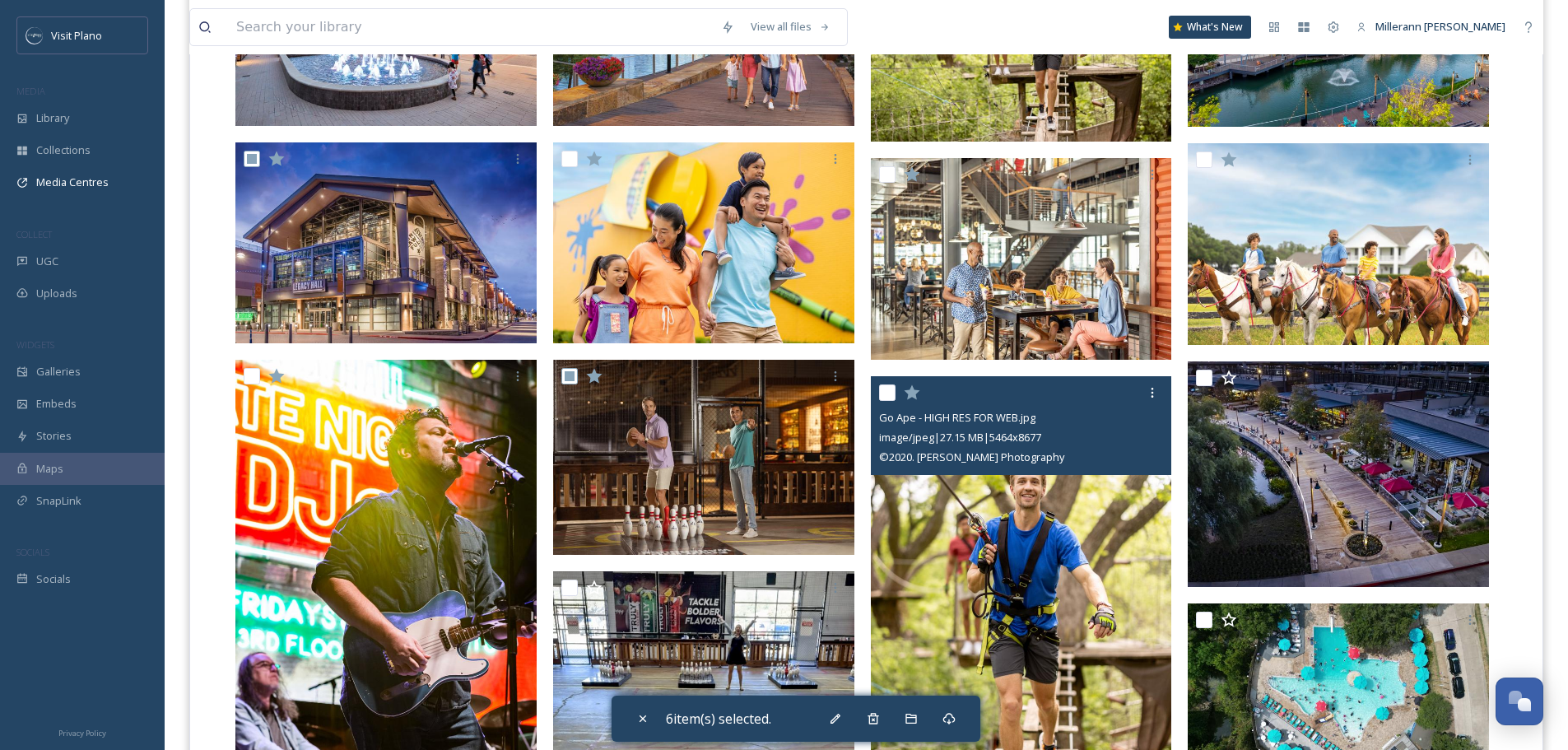
click at [885, 394] on input "checkbox" at bounding box center [888, 392] width 17 height 17
checkbox input "true"
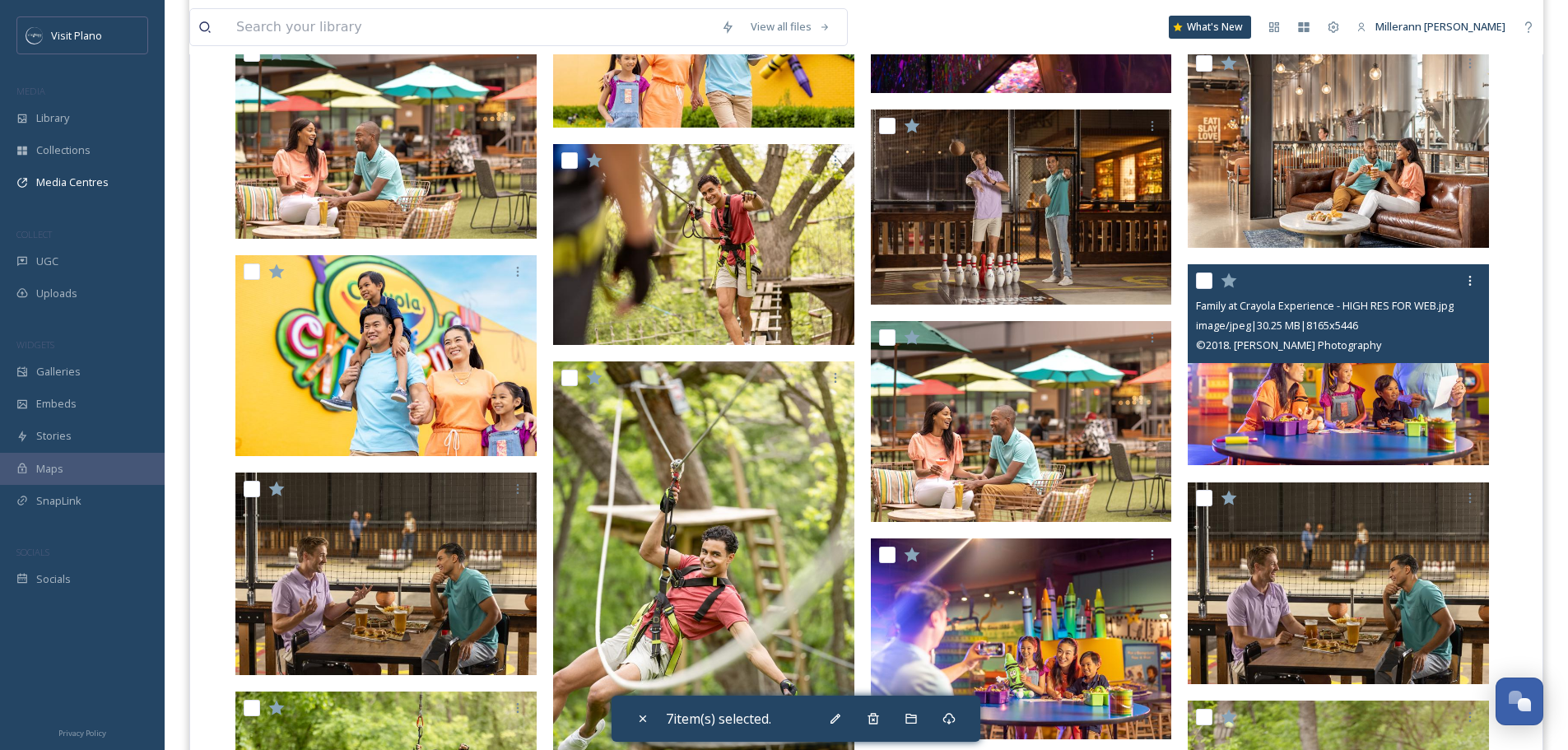
scroll to position [4444, 0]
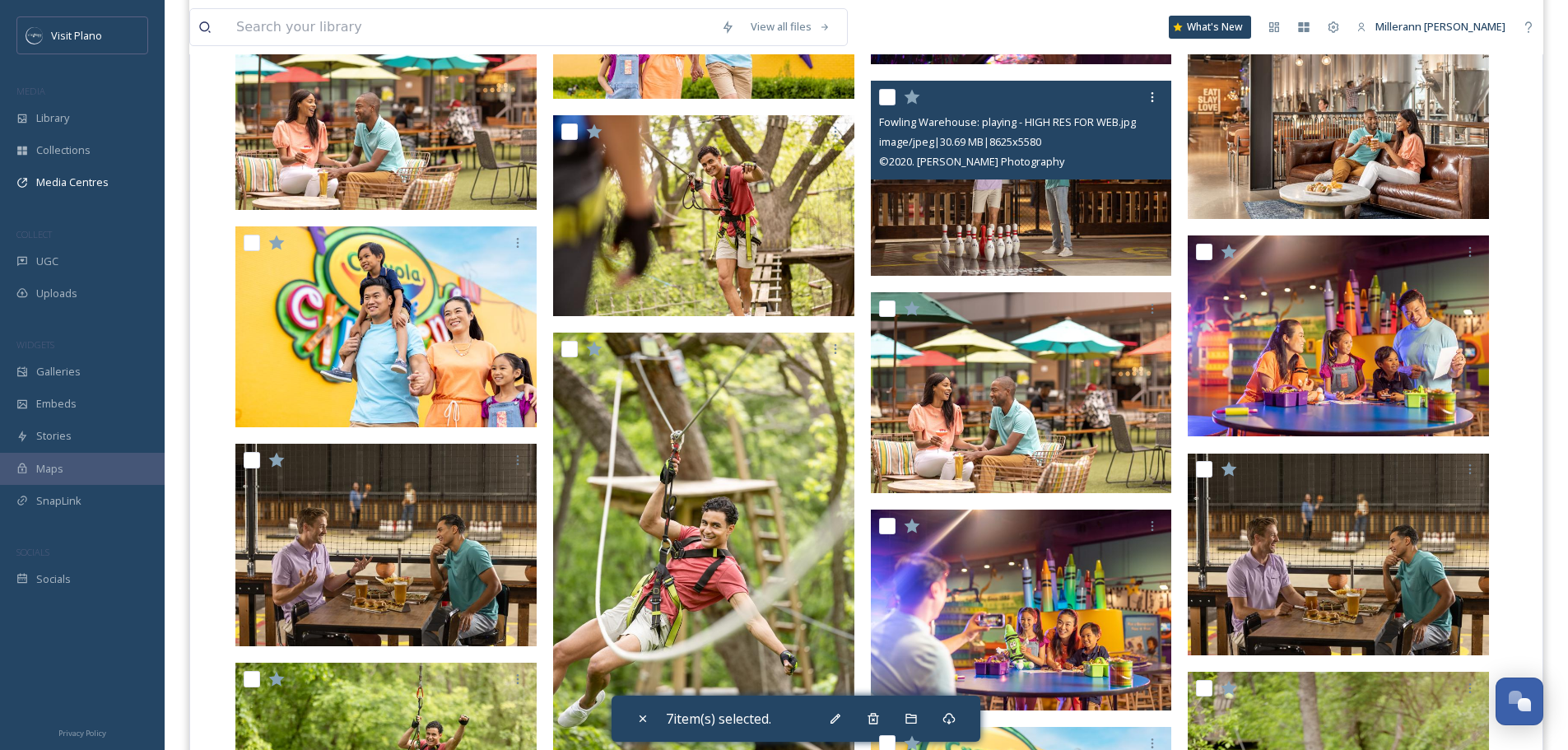
click at [886, 96] on input "checkbox" at bounding box center [888, 97] width 17 height 17
checkbox input "true"
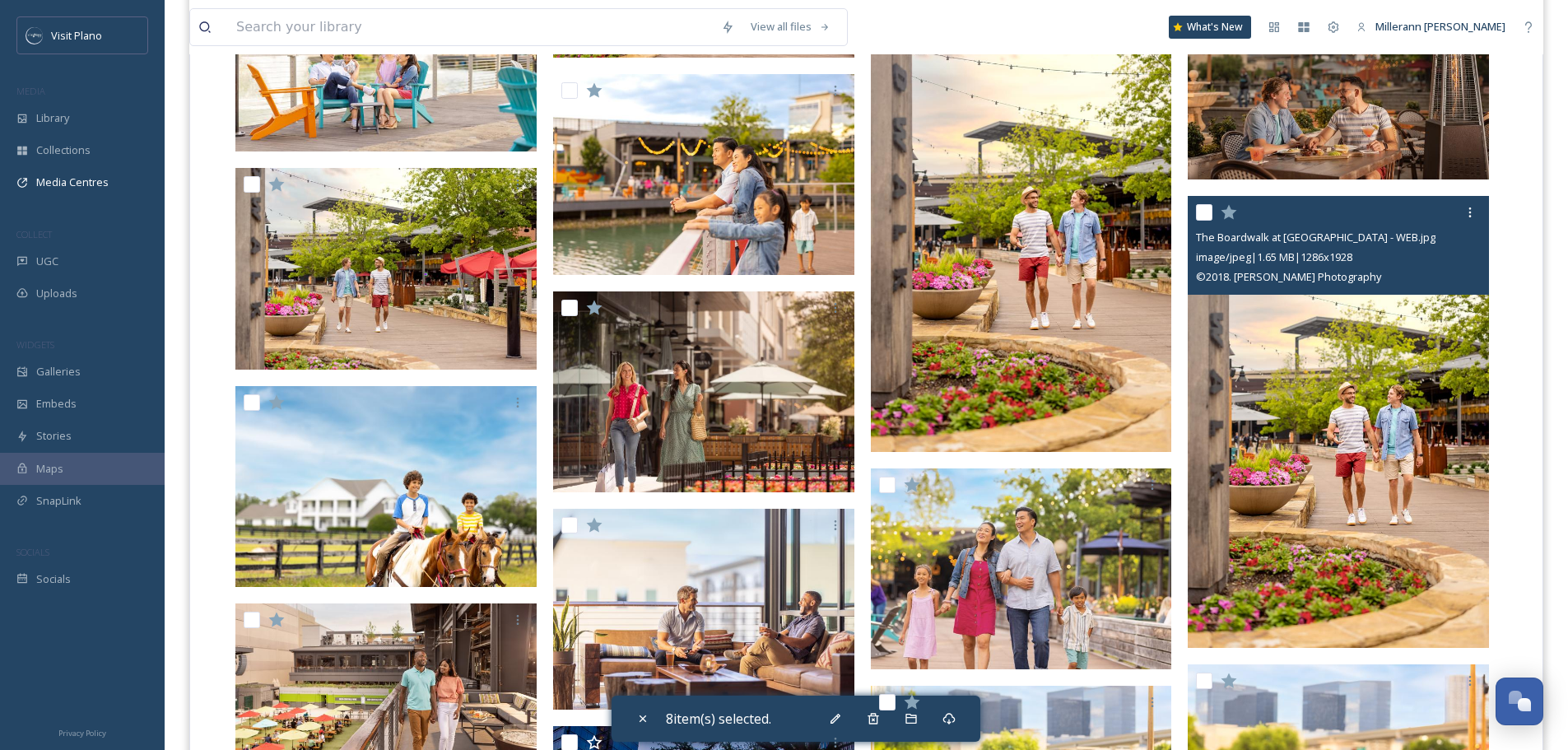
scroll to position [5842, 0]
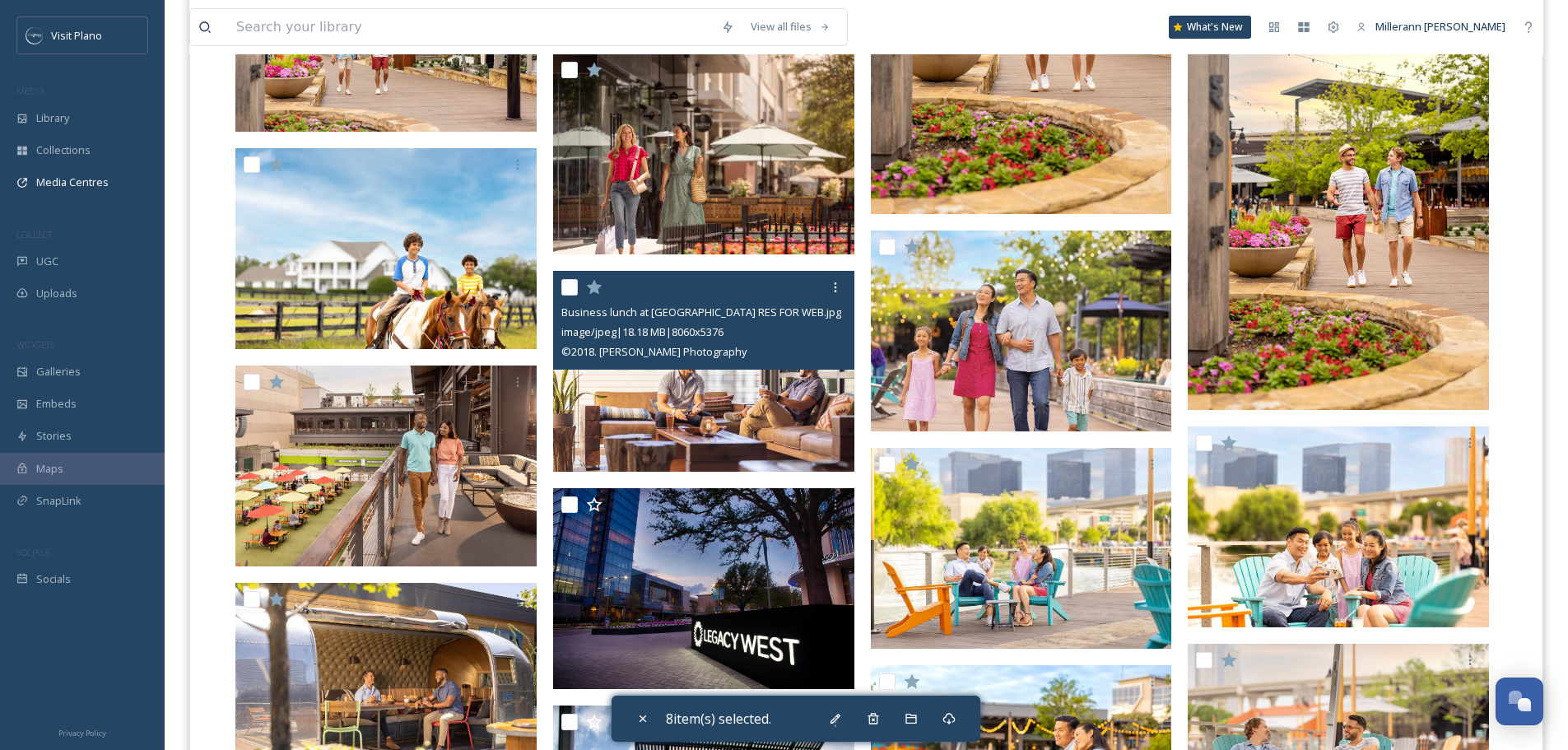
click at [569, 287] on input "checkbox" at bounding box center [570, 287] width 17 height 17
checkbox input "true"
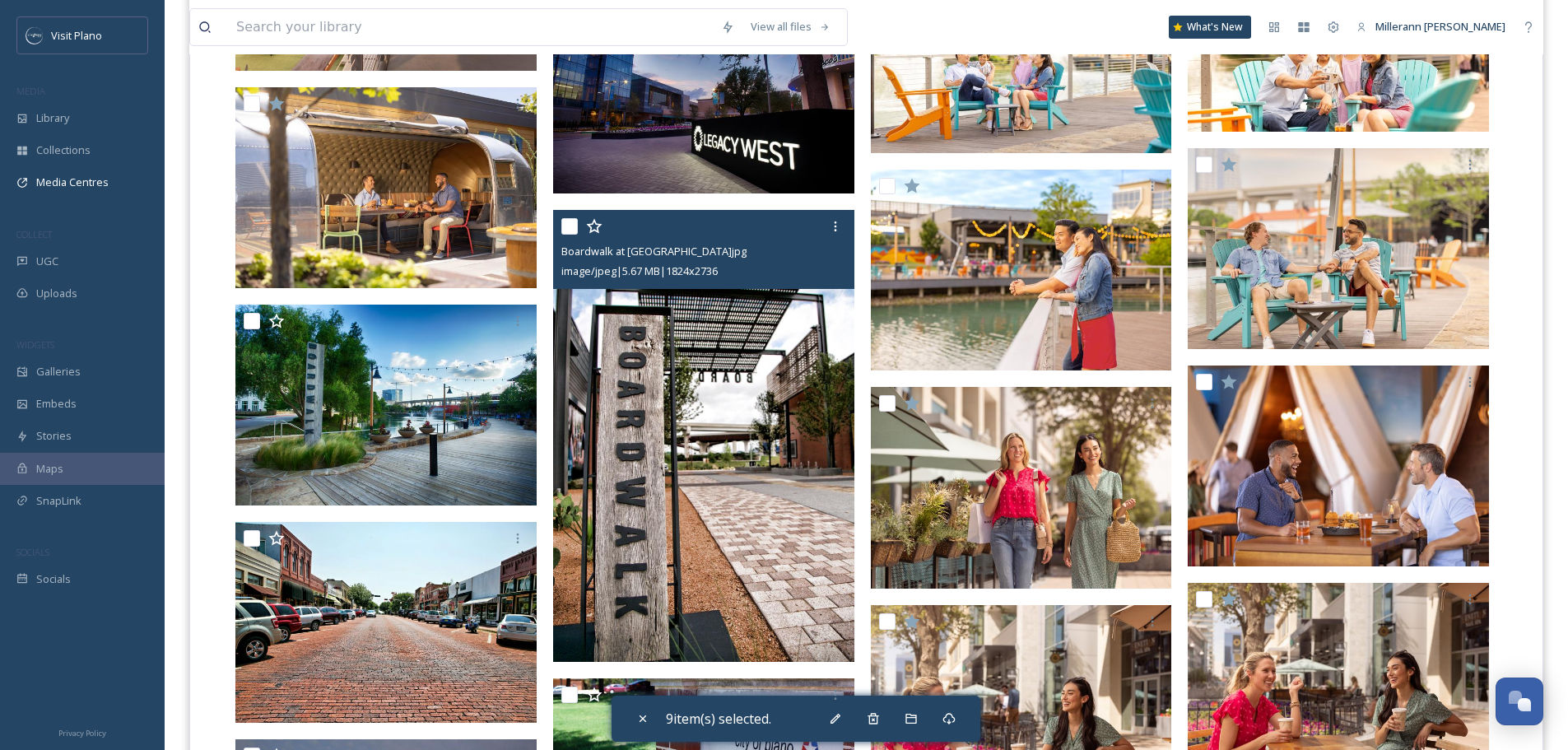
scroll to position [6336, 0]
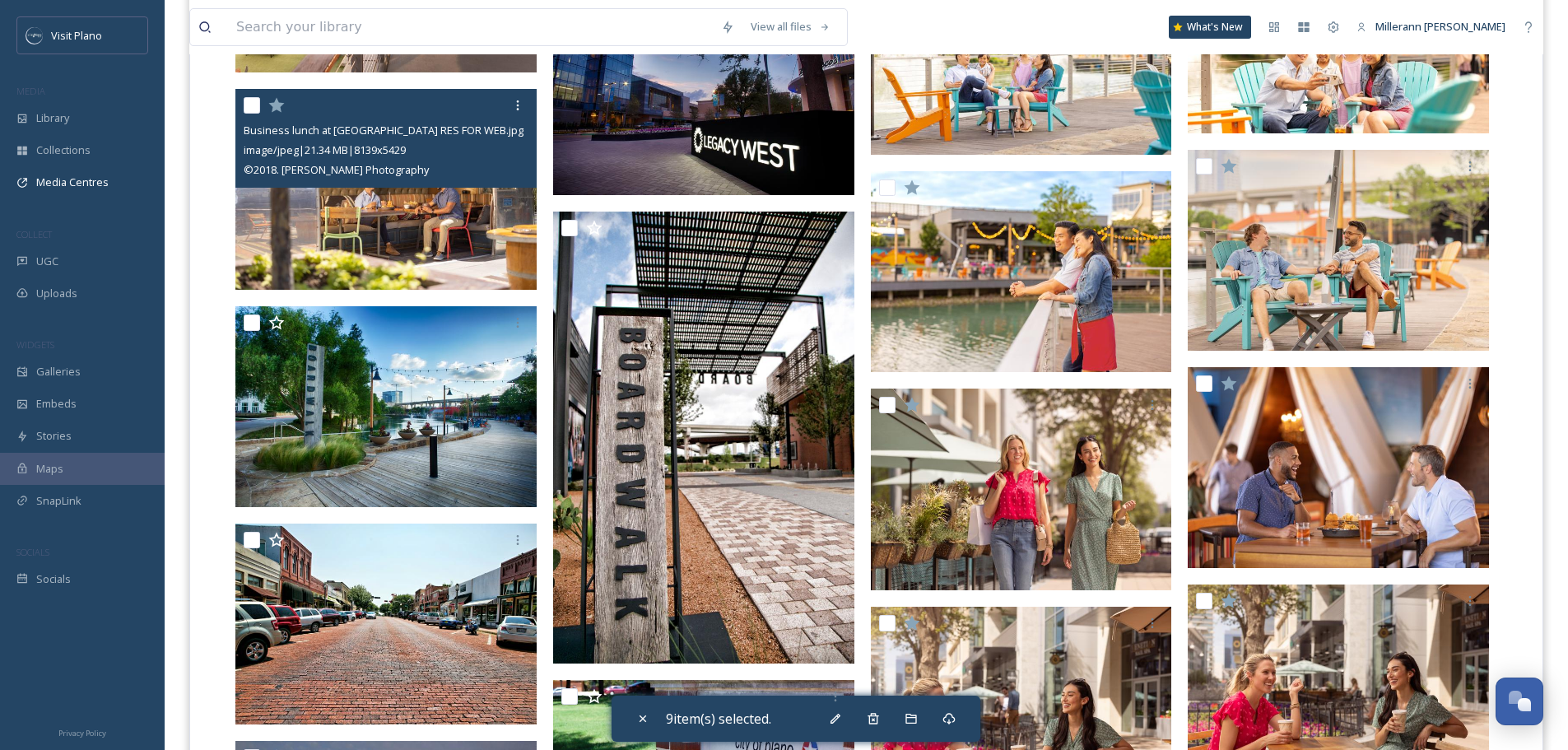
click at [253, 109] on input "checkbox" at bounding box center [252, 106] width 17 height 17
checkbox input "true"
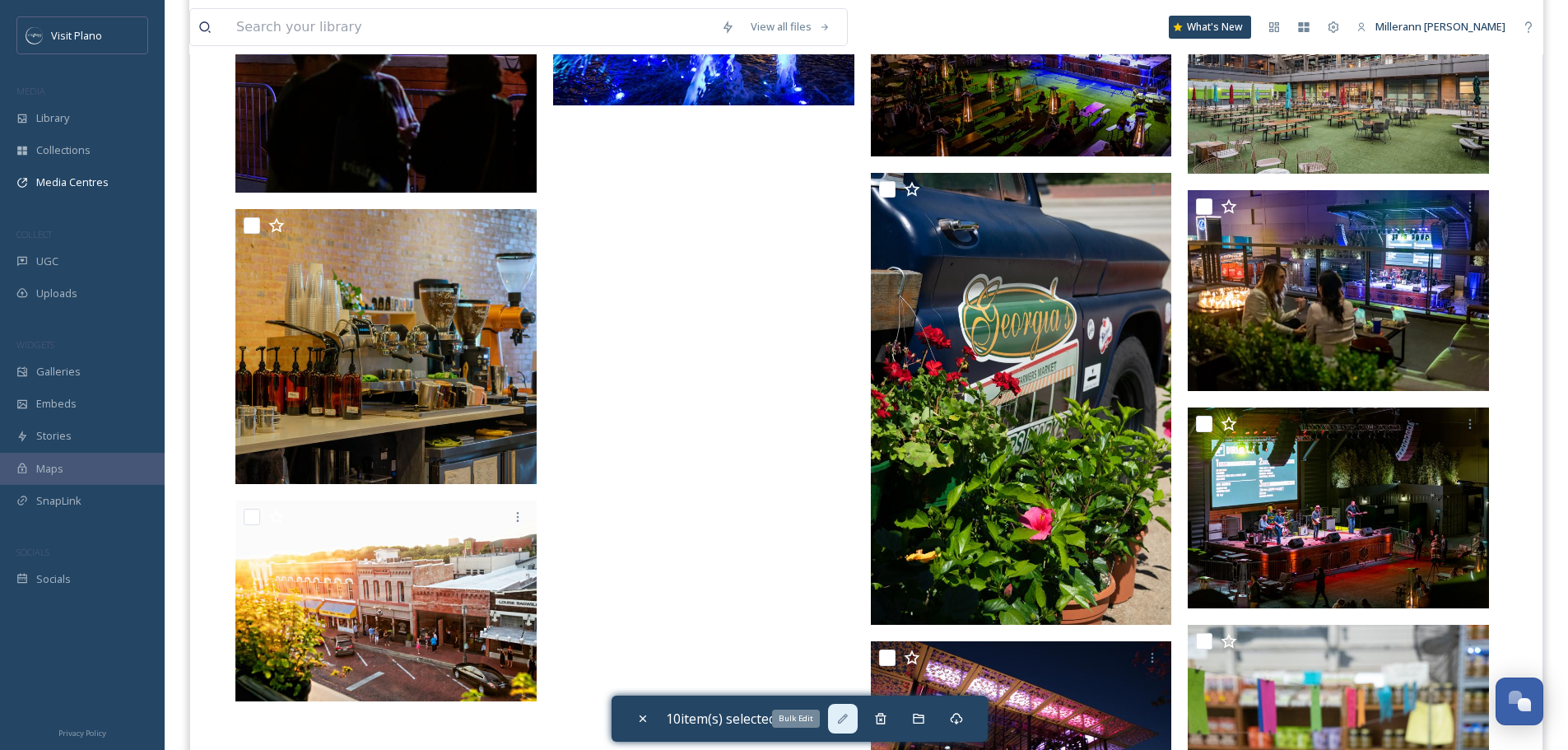
scroll to position [10434, 0]
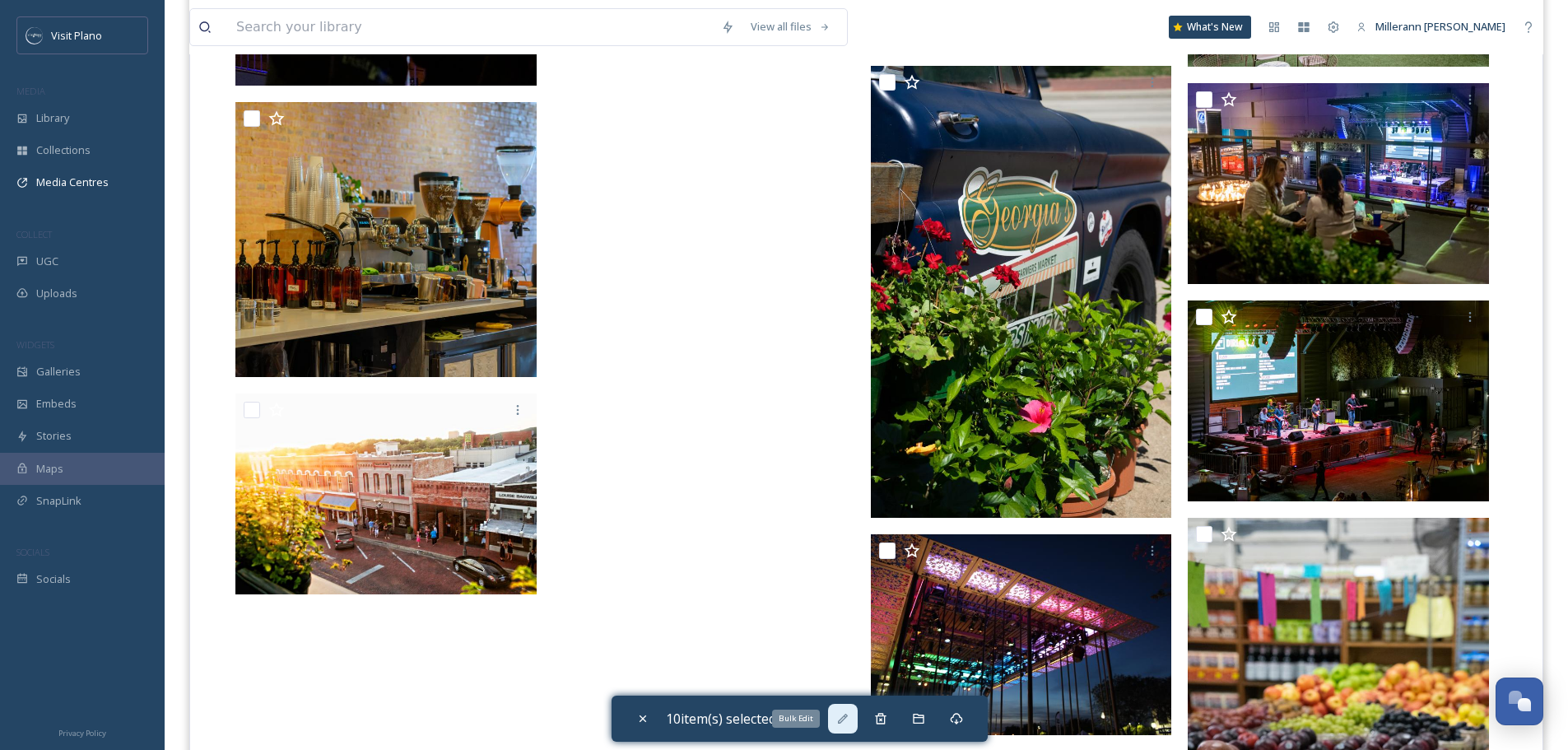
click at [844, 723] on icon at bounding box center [843, 718] width 10 height 10
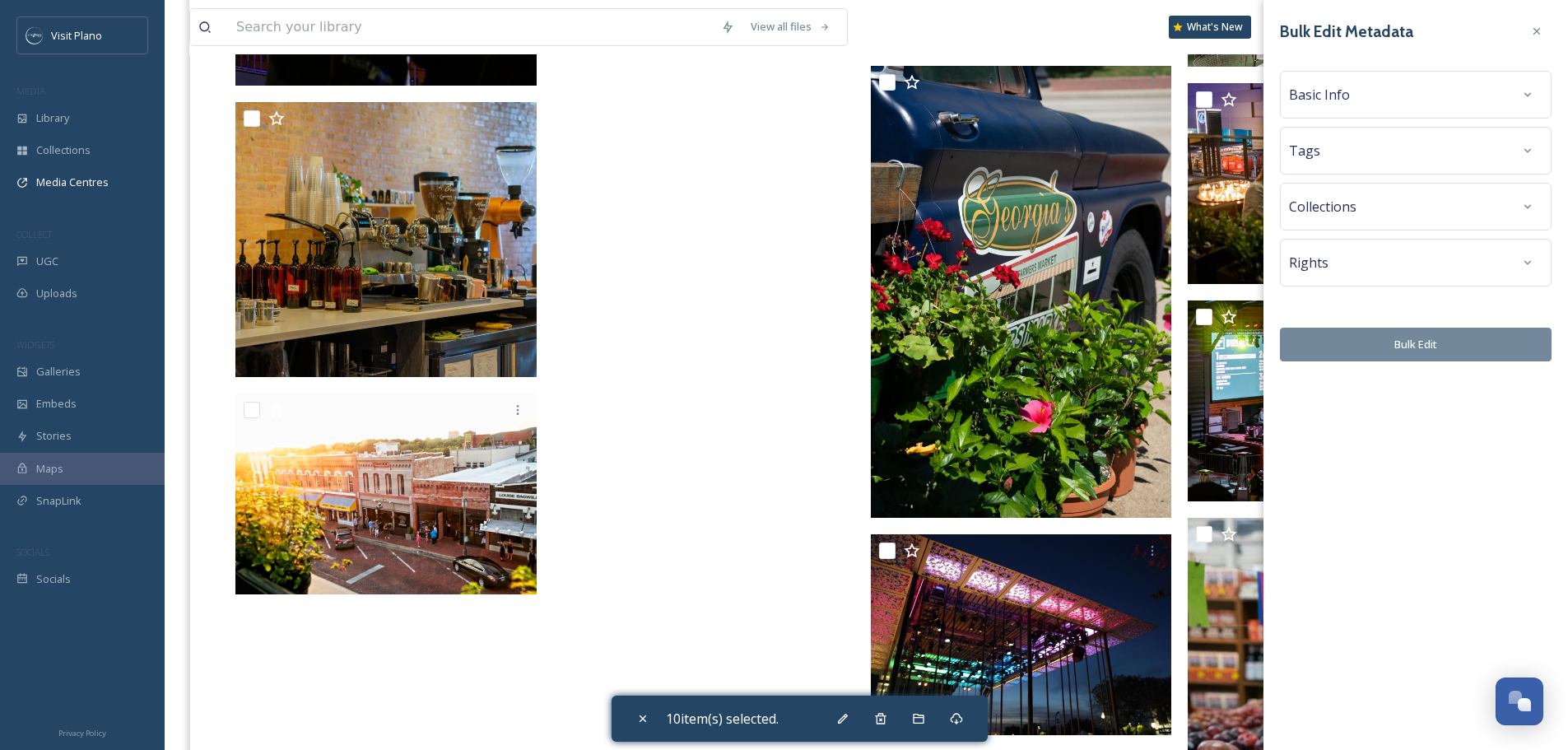
click at [1440, 206] on div "Collections" at bounding box center [1415, 207] width 254 height 30
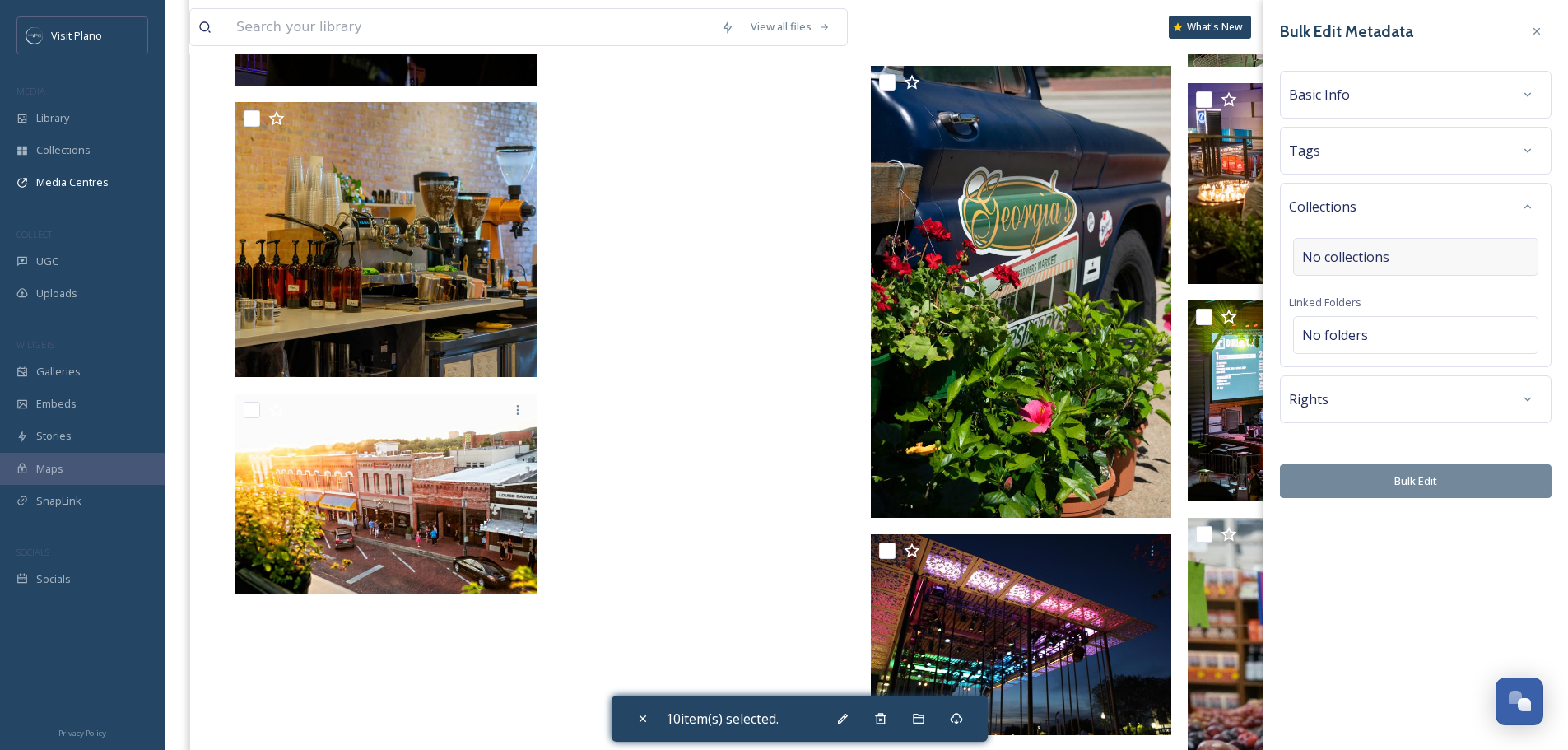
click at [1450, 264] on div "No collections" at bounding box center [1416, 257] width 245 height 37
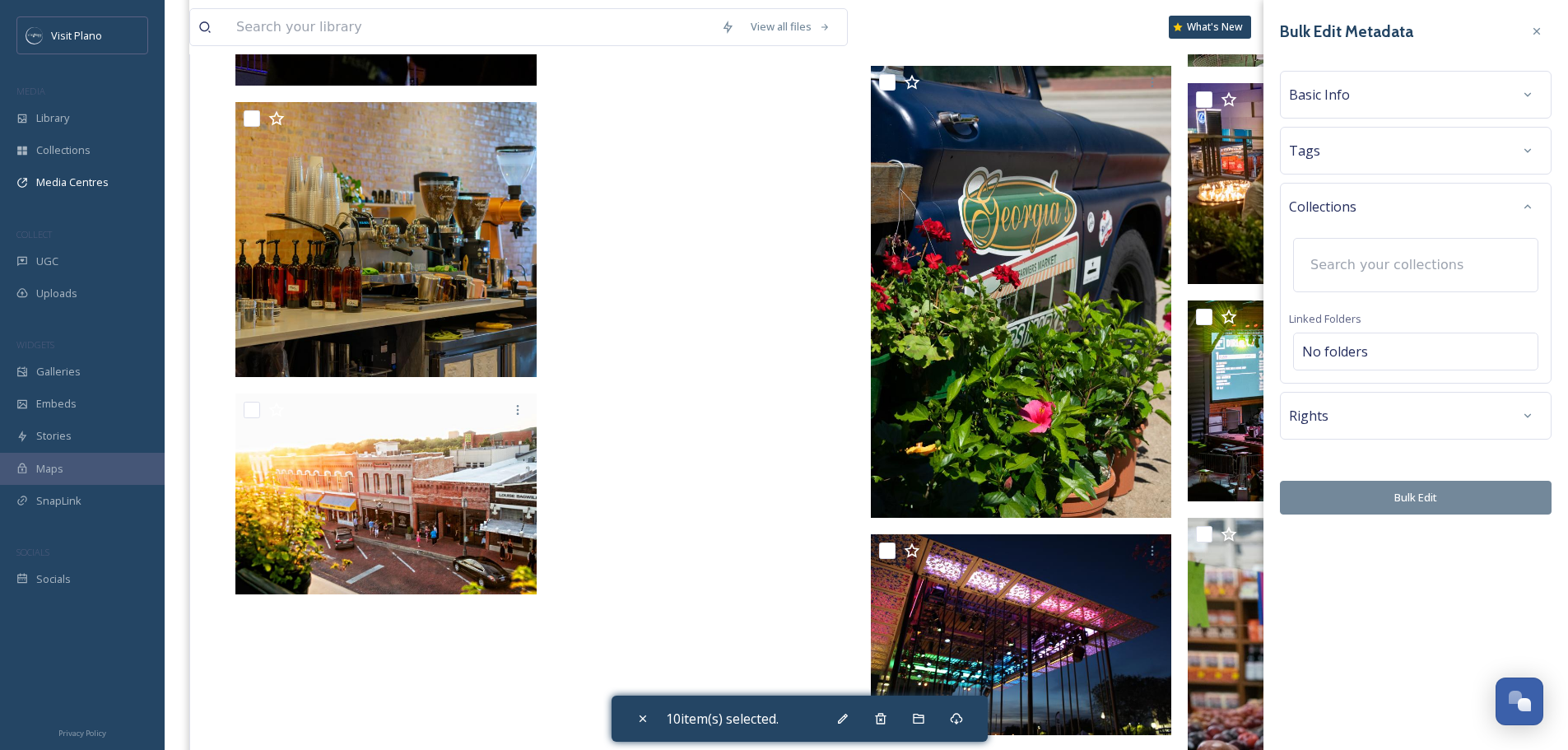
click at [1368, 268] on input at bounding box center [1392, 265] width 181 height 37
type input "t"
type input "insurance"
click at [1383, 318] on span "Insurance & Financial Meetings Management 2025" at bounding box center [1426, 312] width 245 height 16
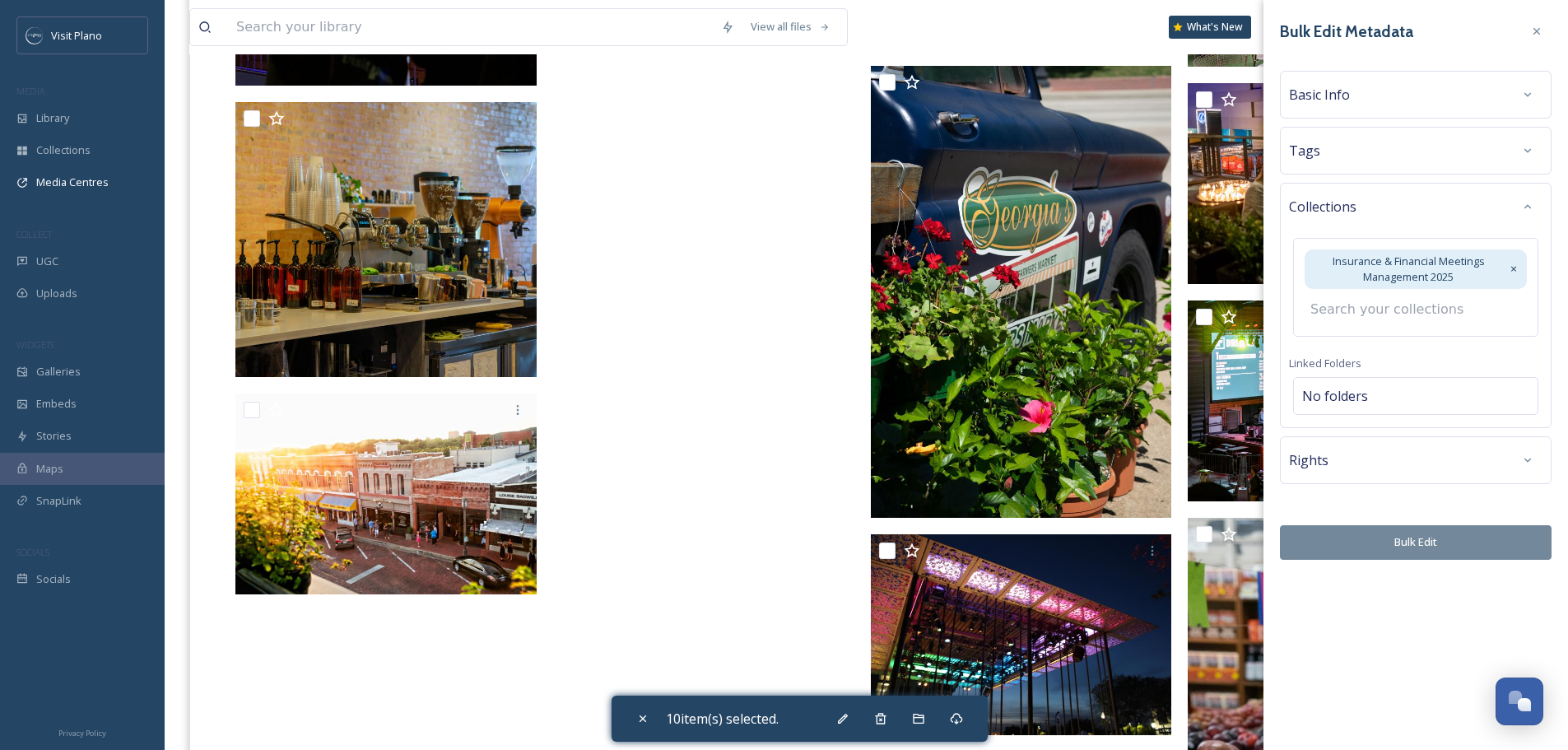
click at [1412, 549] on div "Bulk Edit Metadata Basic Info Tags Collections Insurance & Financial Meetings M…" at bounding box center [1415, 375] width 304 height 750
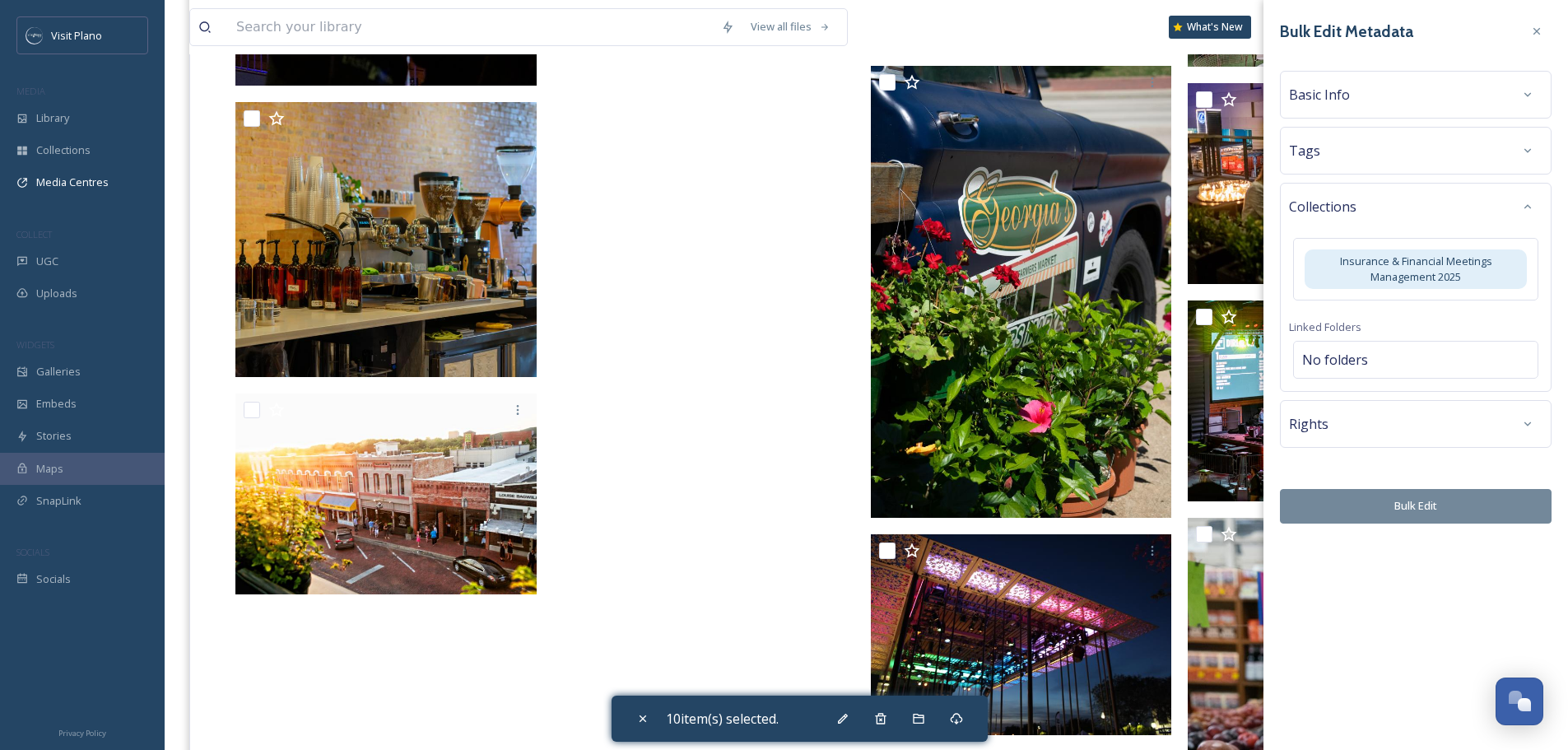
click at [1402, 510] on button "Bulk Edit" at bounding box center [1416, 506] width 272 height 34
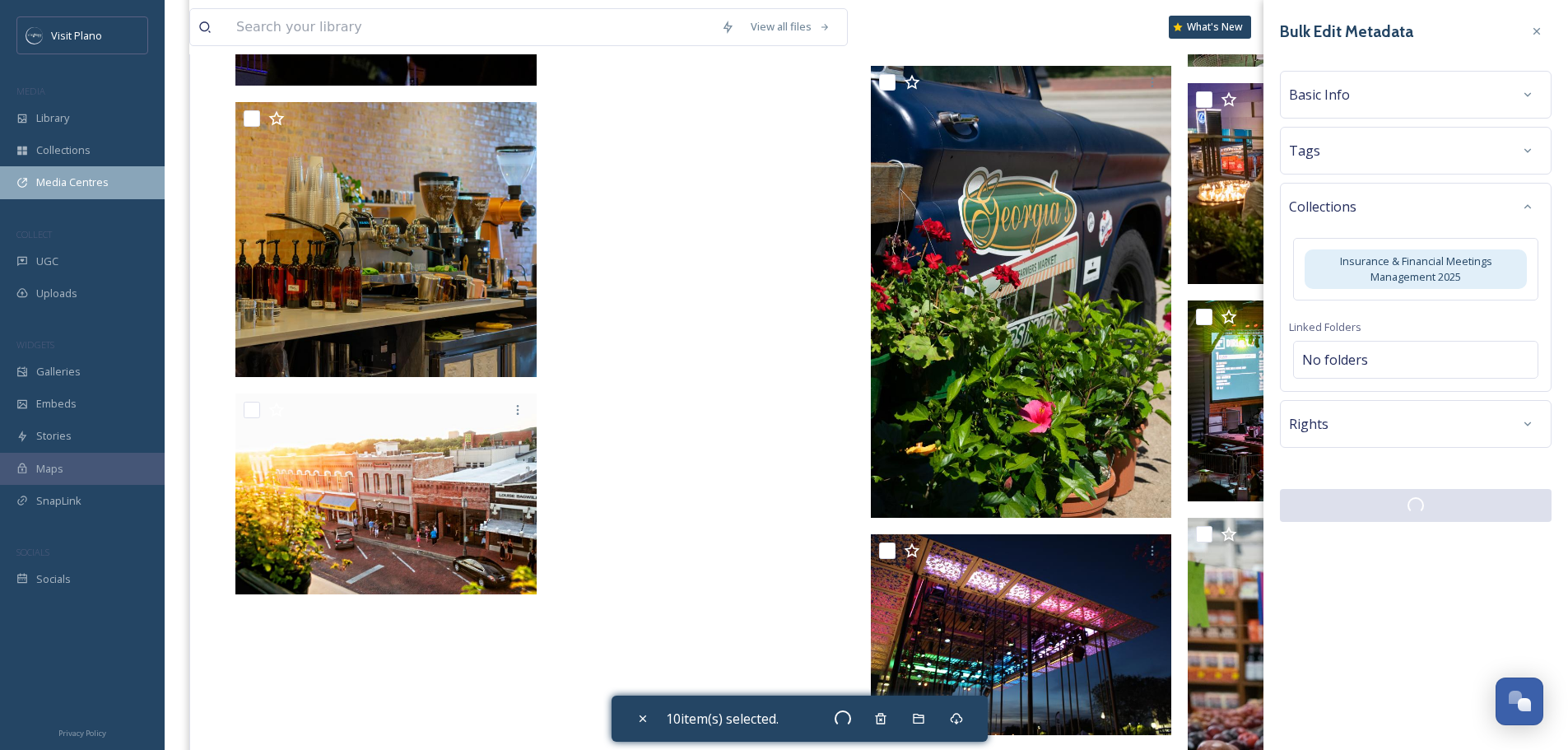
checkbox input "false"
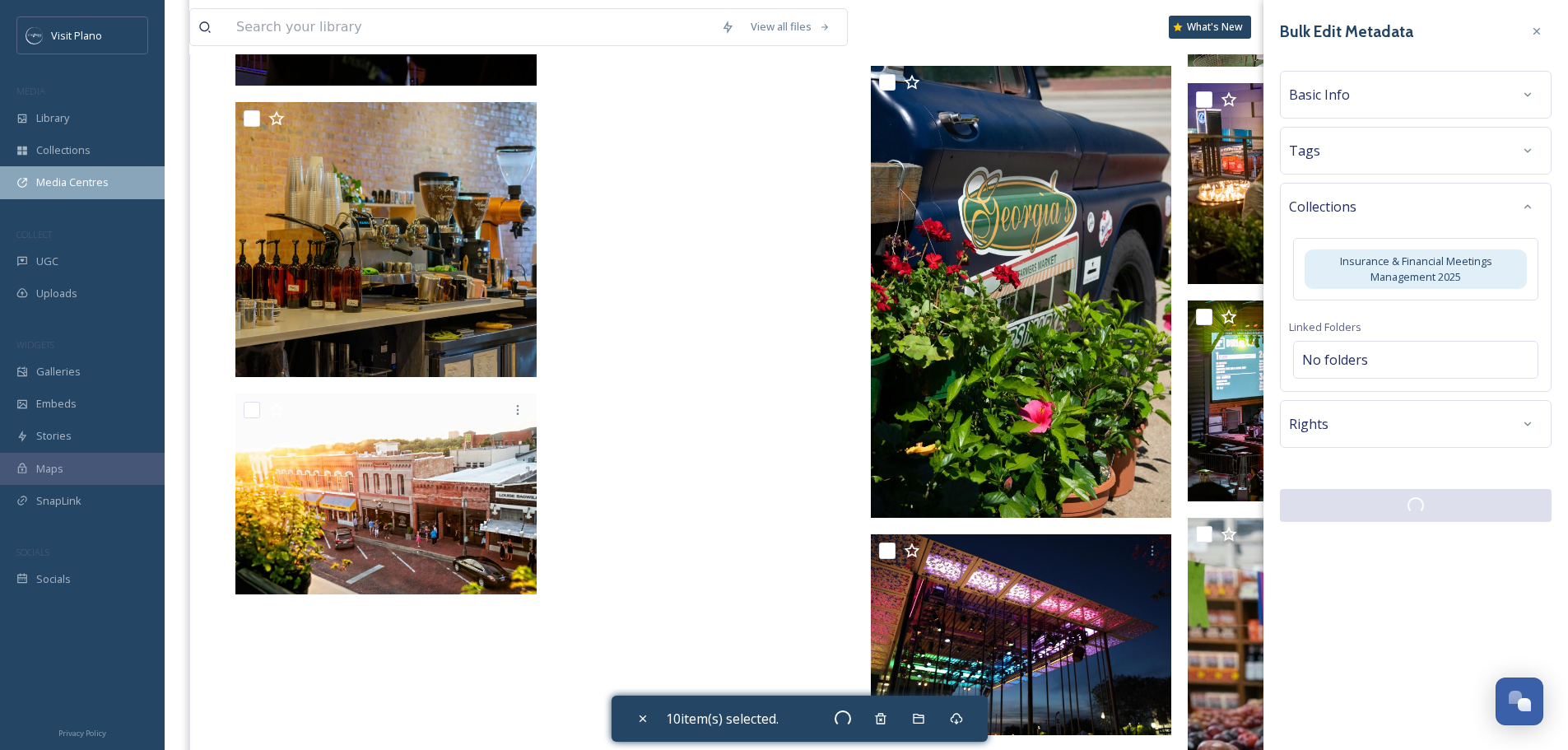
checkbox input "false"
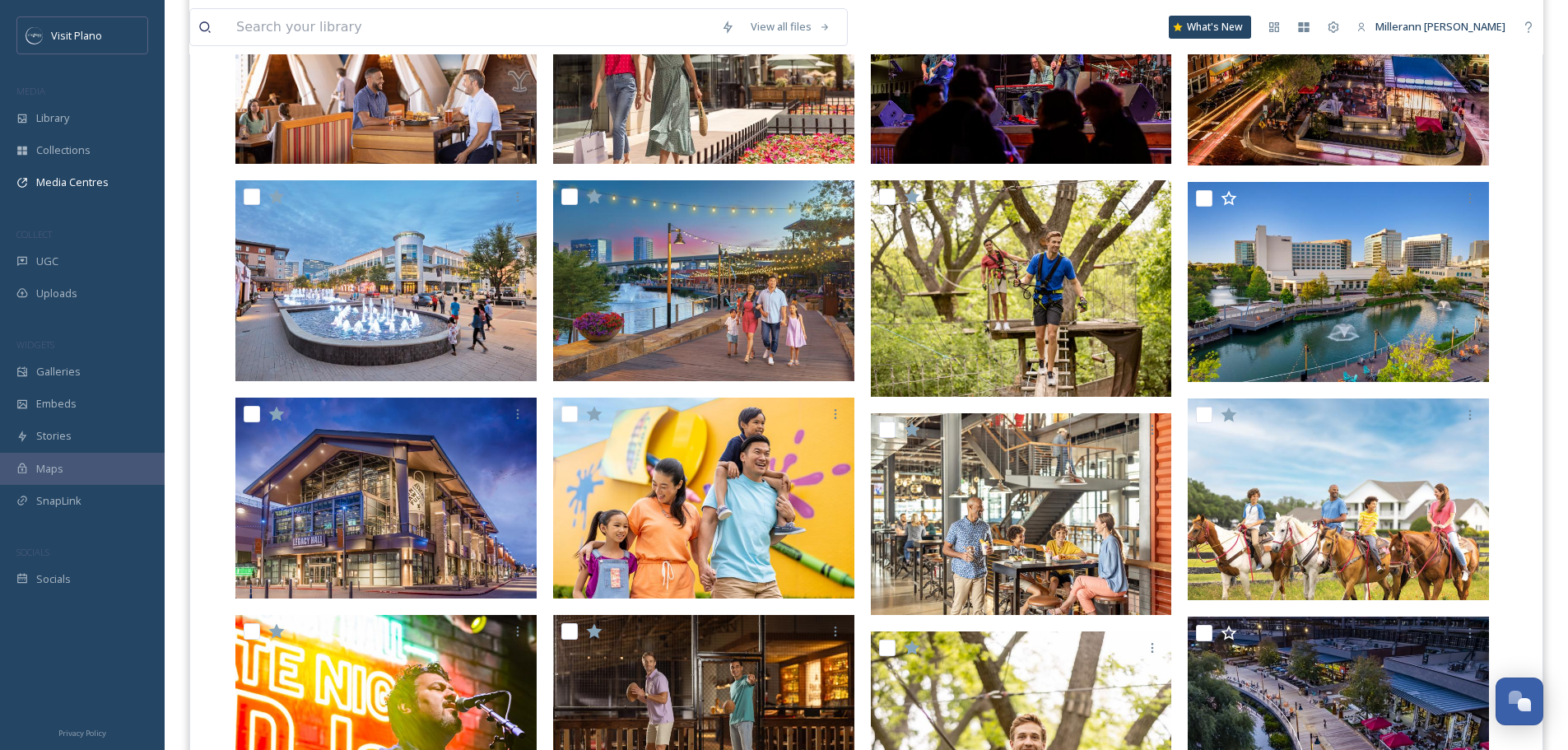
scroll to position [0, 0]
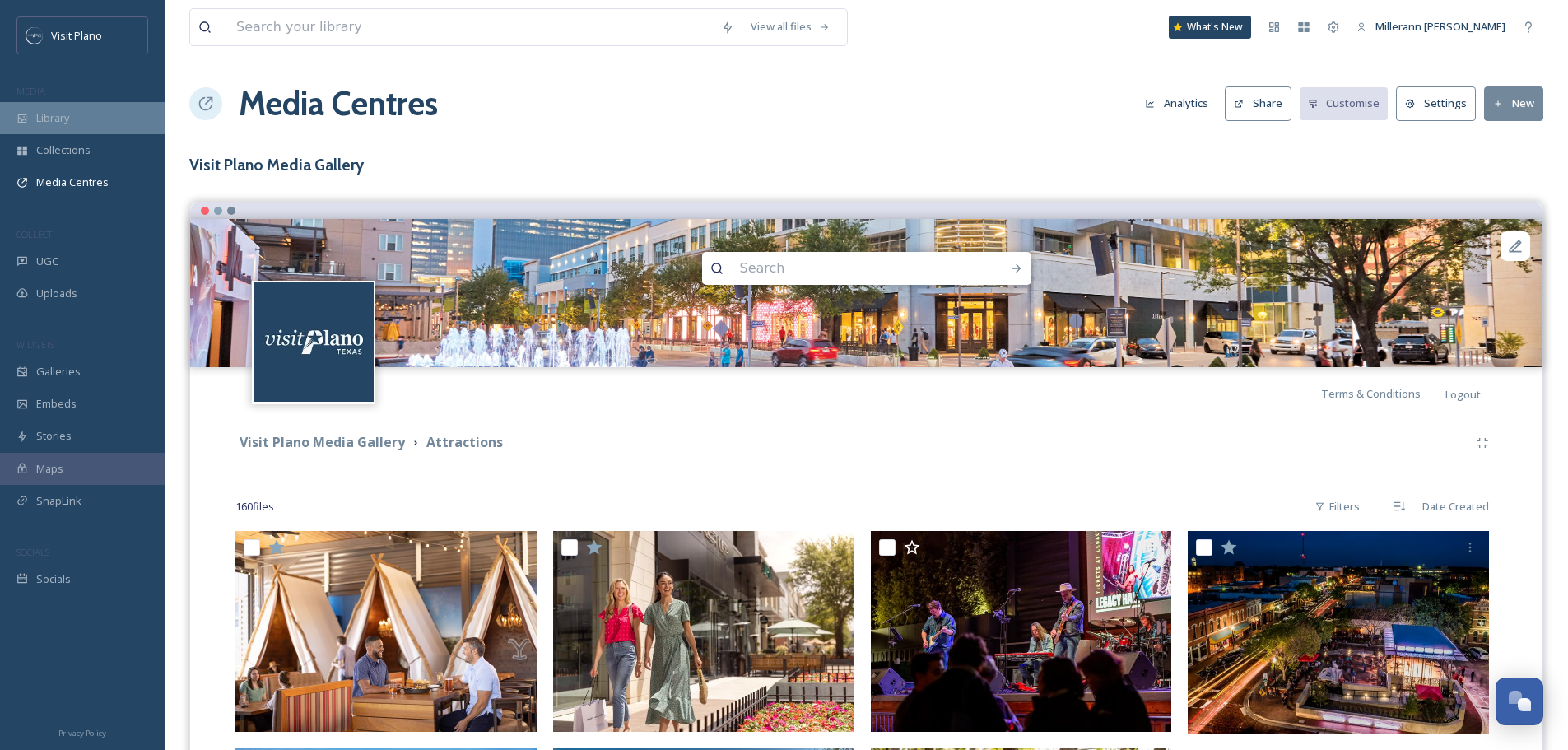
click at [47, 121] on span "Library" at bounding box center [52, 118] width 33 height 16
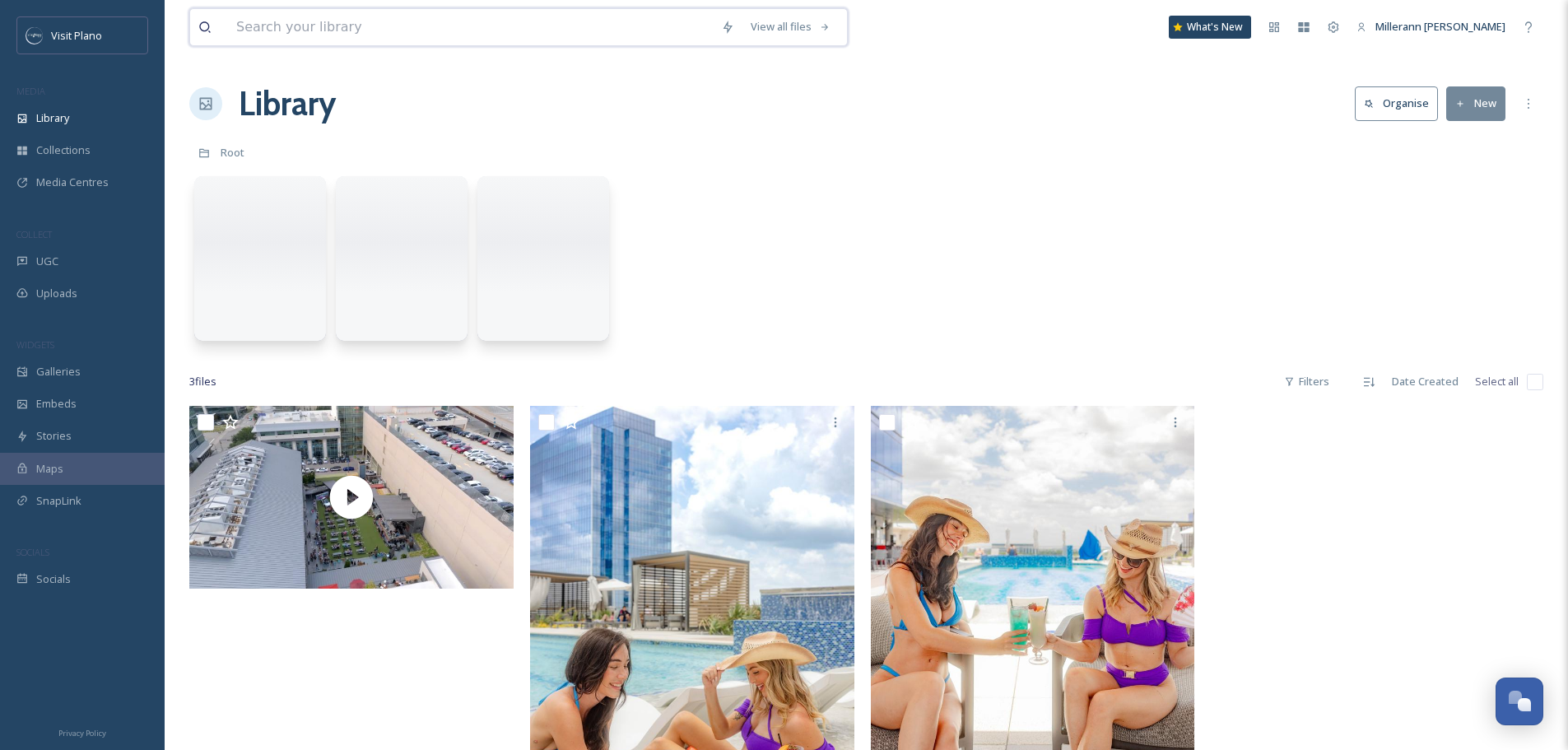
click at [359, 31] on input at bounding box center [470, 27] width 485 height 37
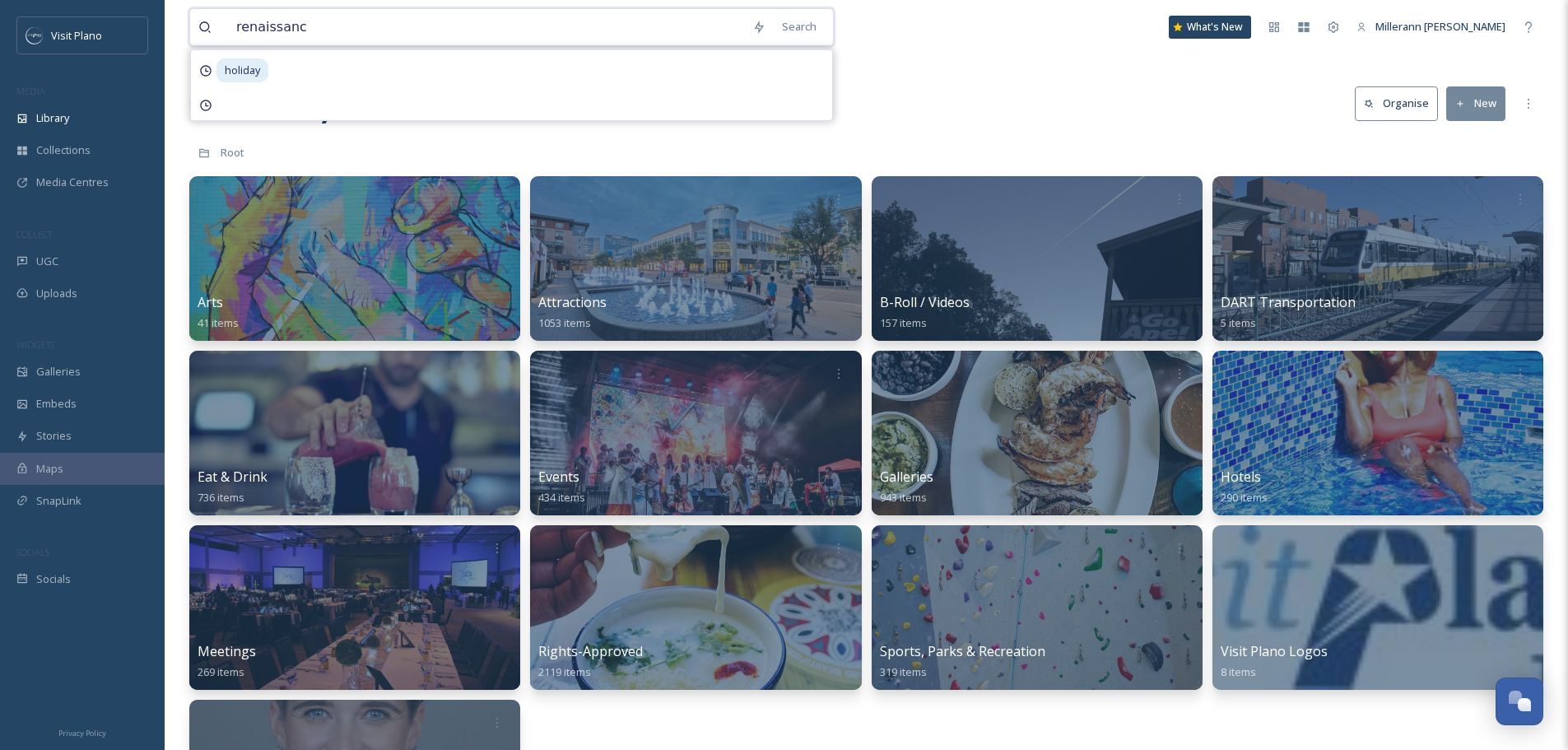
type input "renaissance"
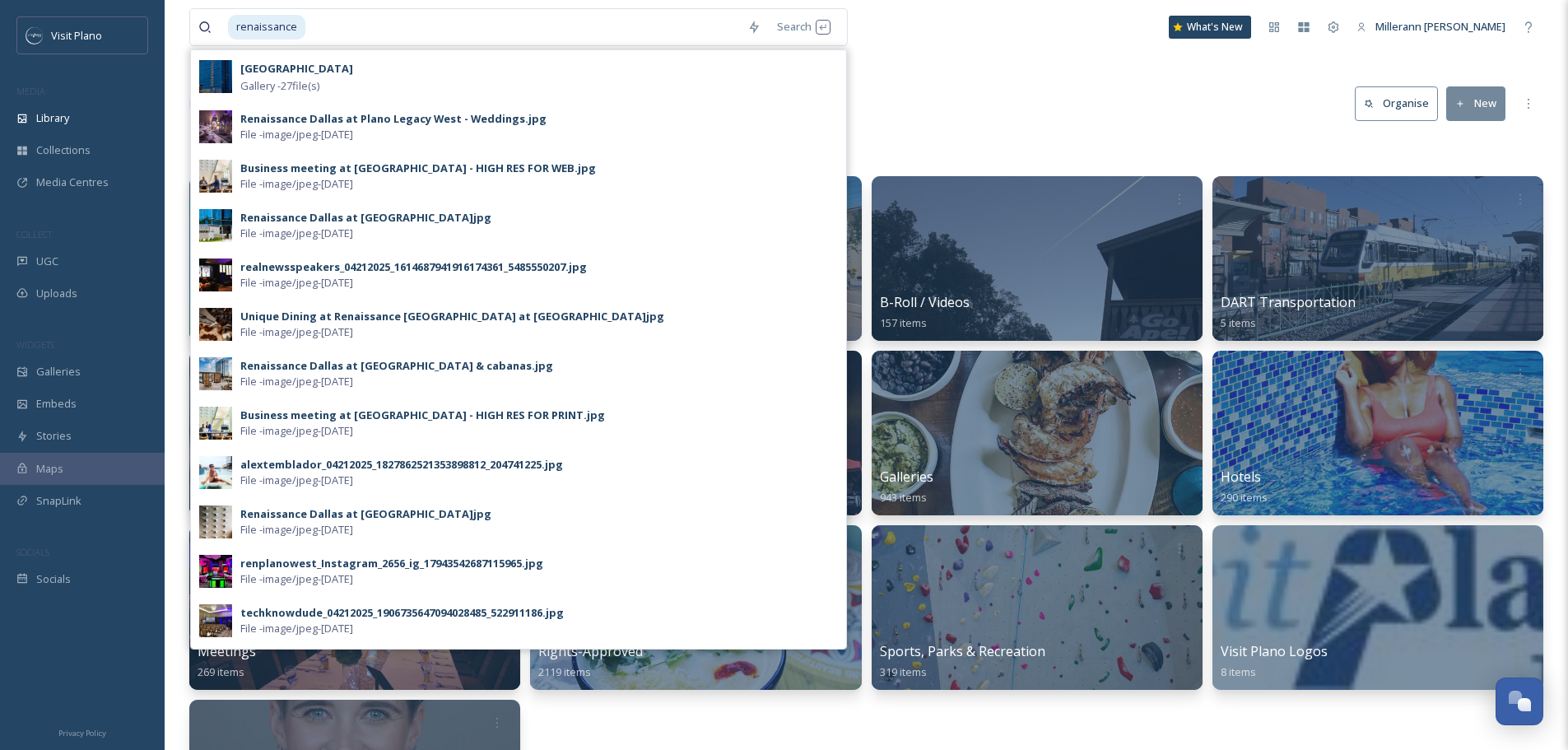
click at [1059, 143] on div "Root" at bounding box center [866, 152] width 1354 height 31
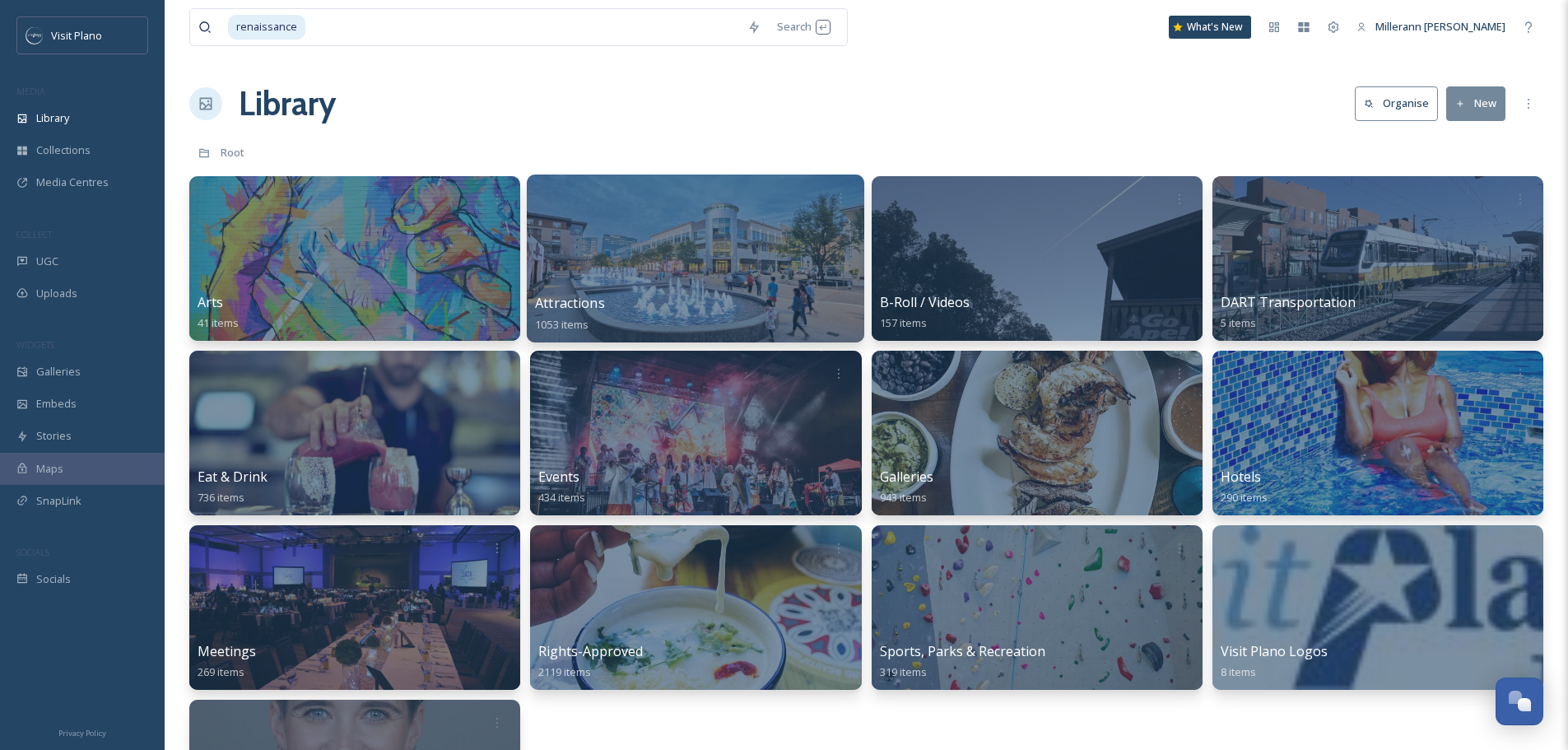
click at [560, 304] on span "Attractions" at bounding box center [570, 302] width 70 height 18
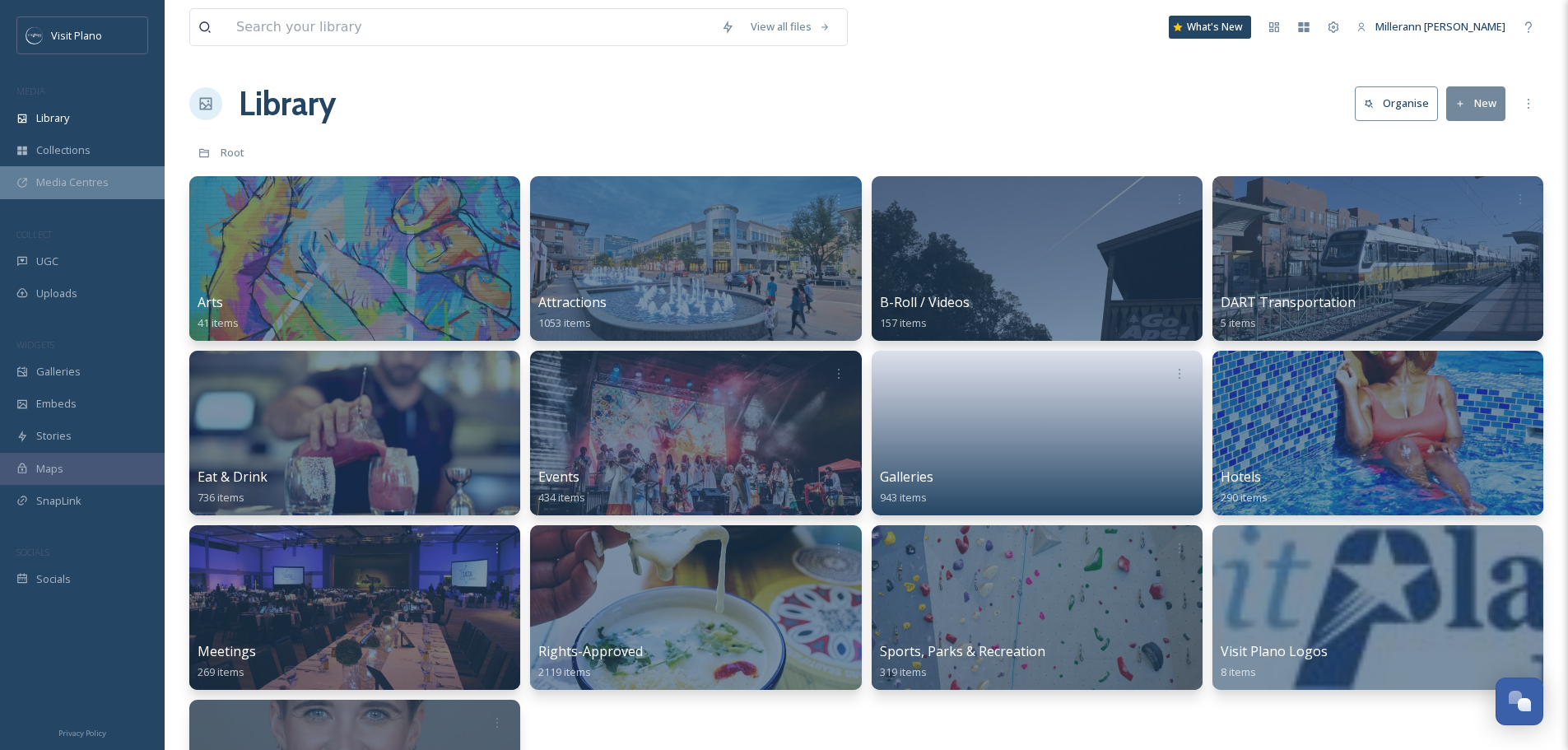
click at [67, 174] on span "Media Centres" at bounding box center [72, 182] width 72 height 16
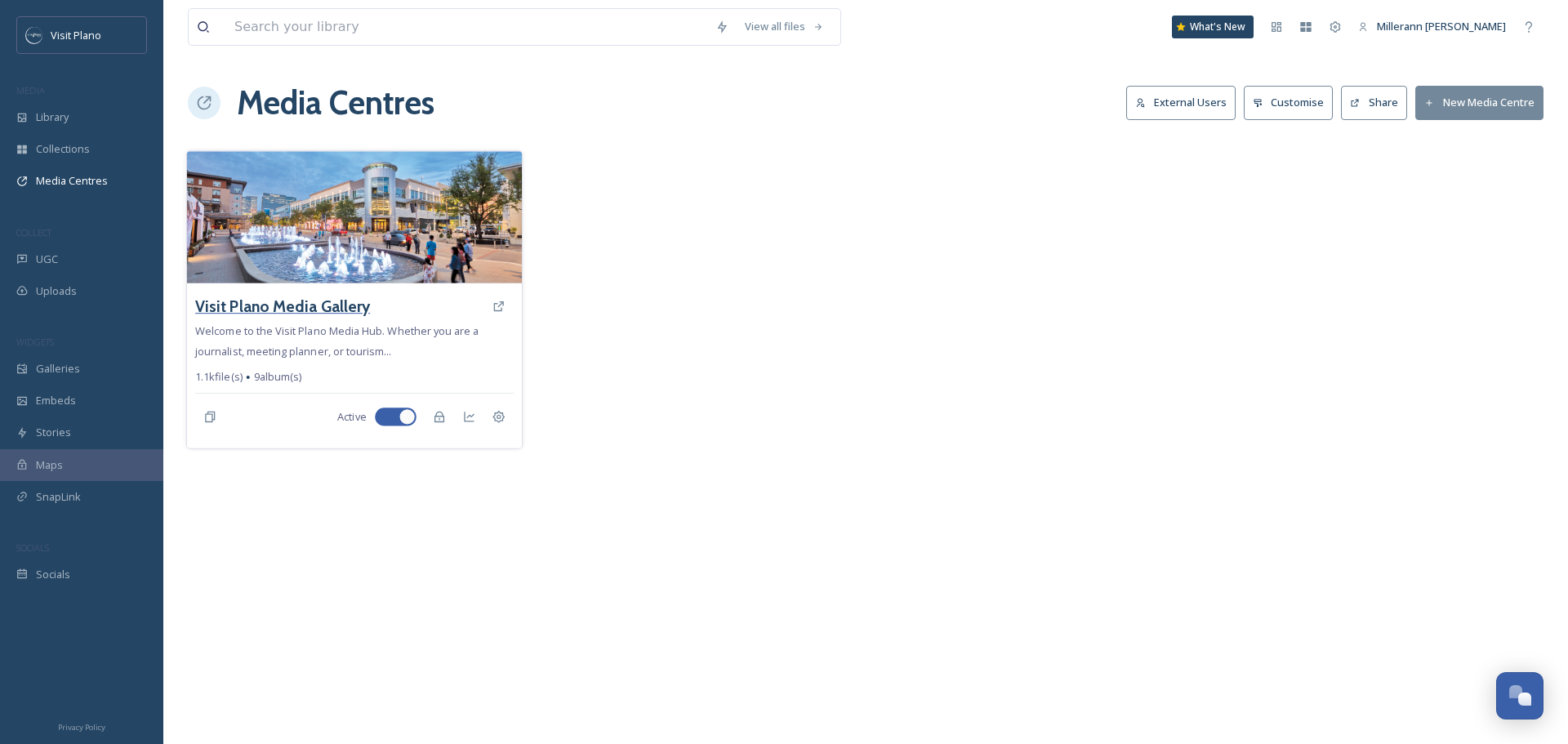
click at [278, 302] on h3 "Visit Plano Media Gallery" at bounding box center [283, 306] width 175 height 23
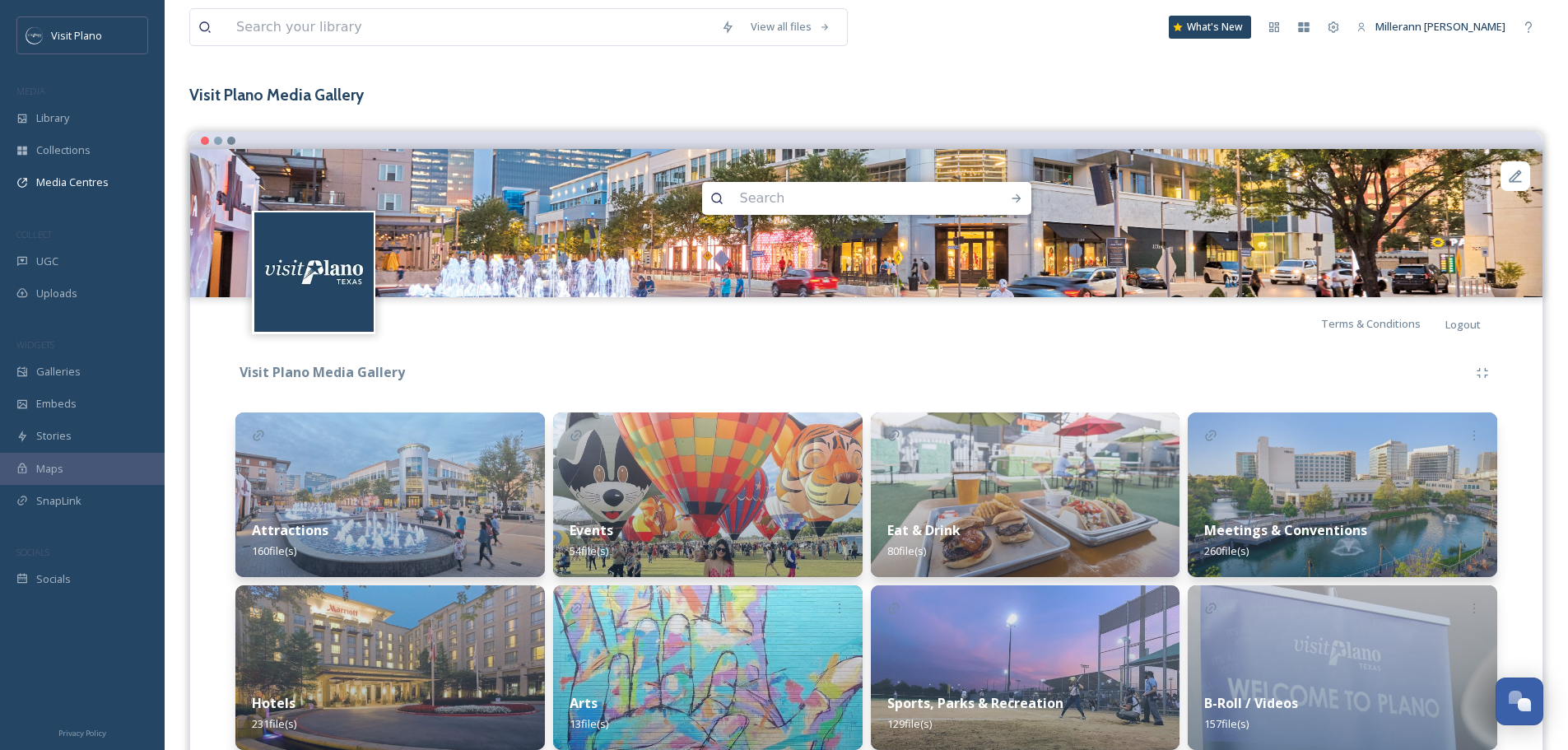
scroll to position [165, 0]
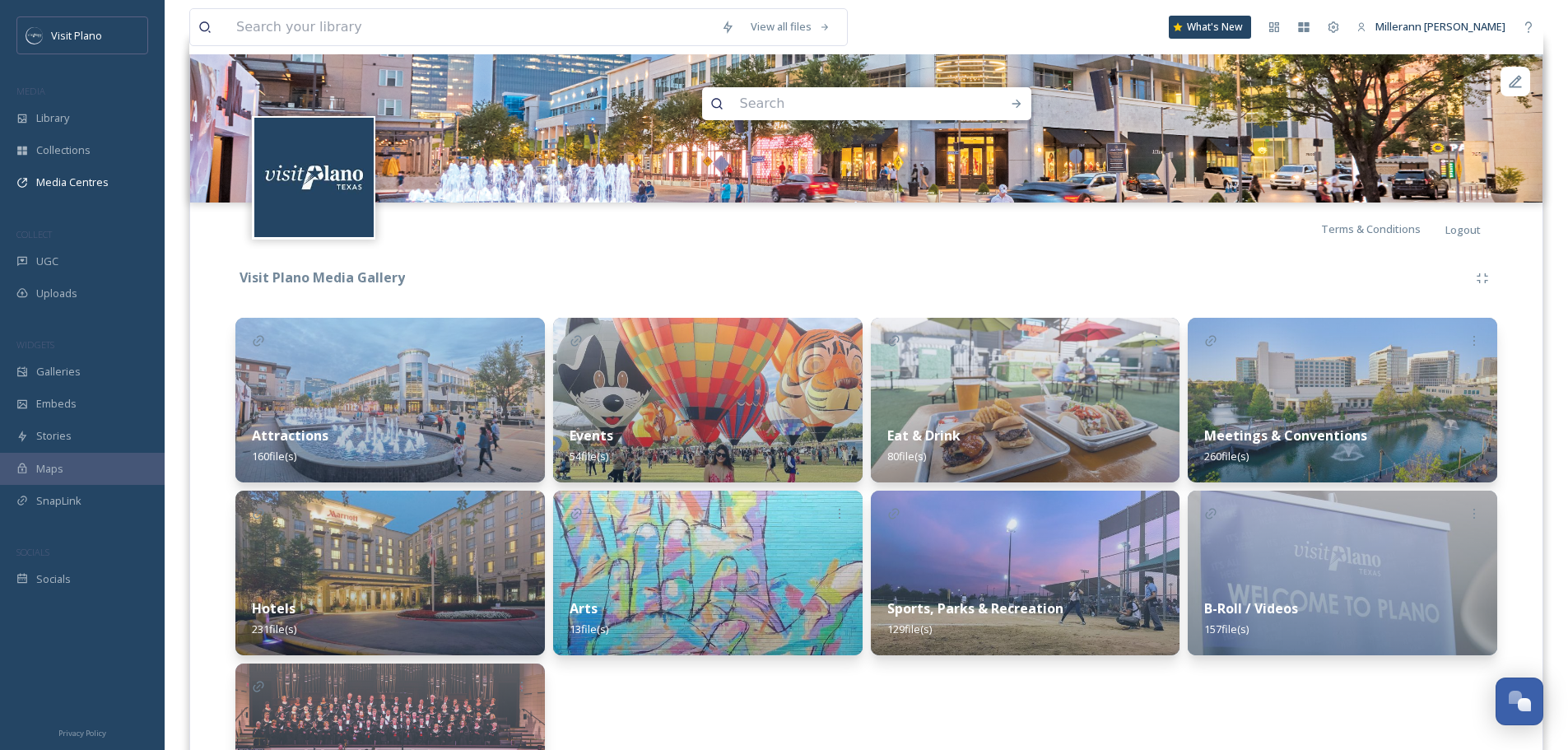
click at [277, 610] on strong "Hotels" at bounding box center [274, 608] width 44 height 18
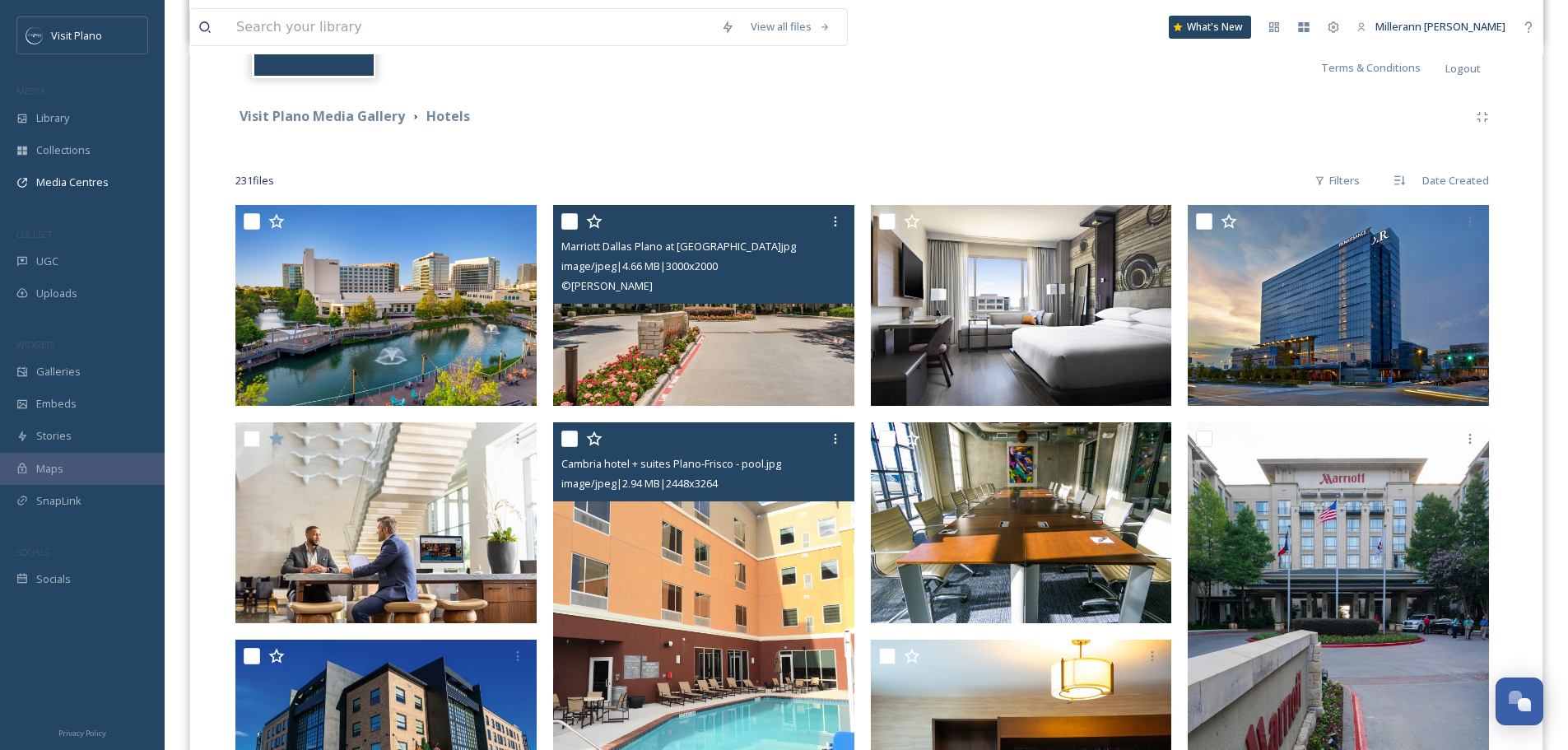
scroll to position [330, 0]
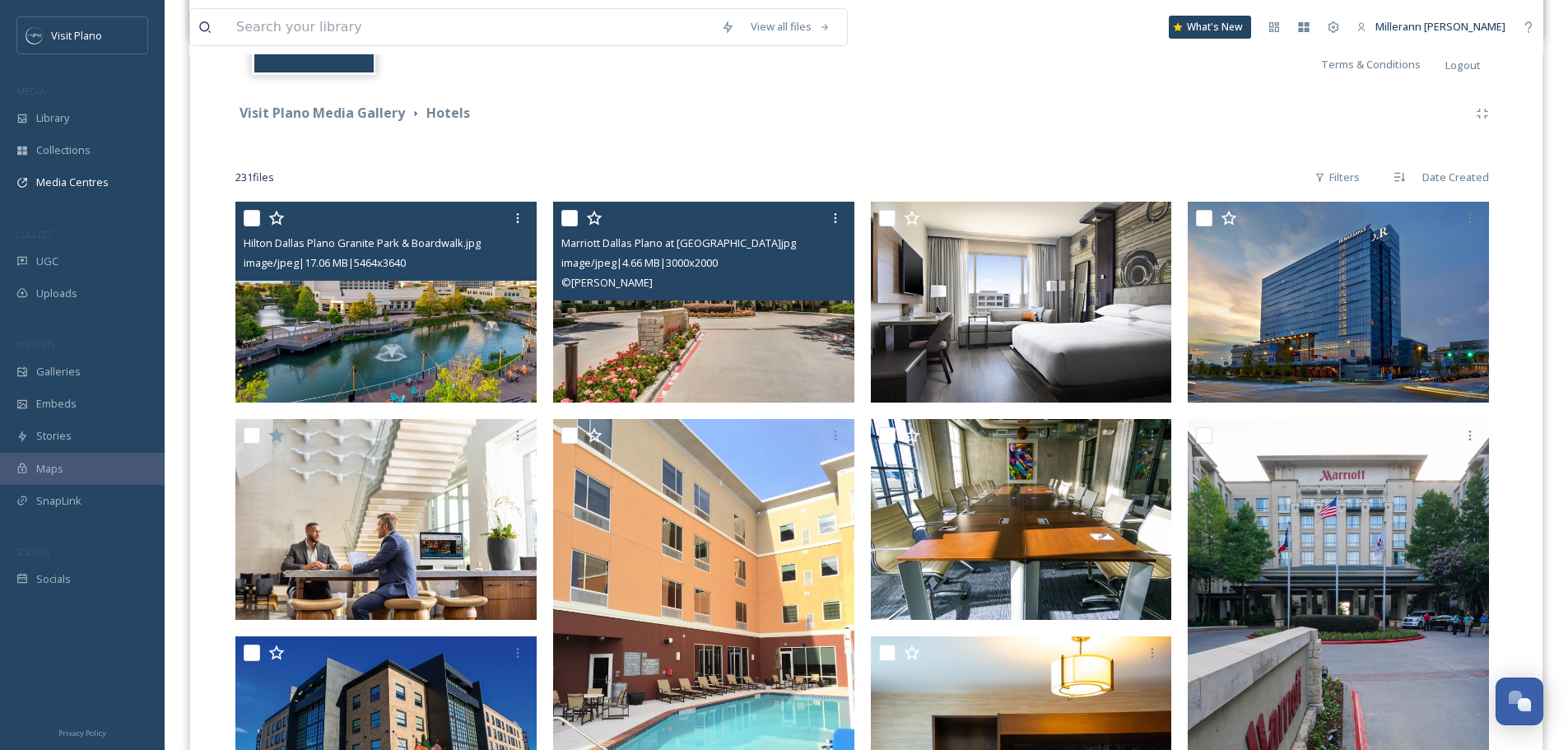
click at [244, 213] on input "checkbox" at bounding box center [252, 218] width 17 height 17
checkbox input "true"
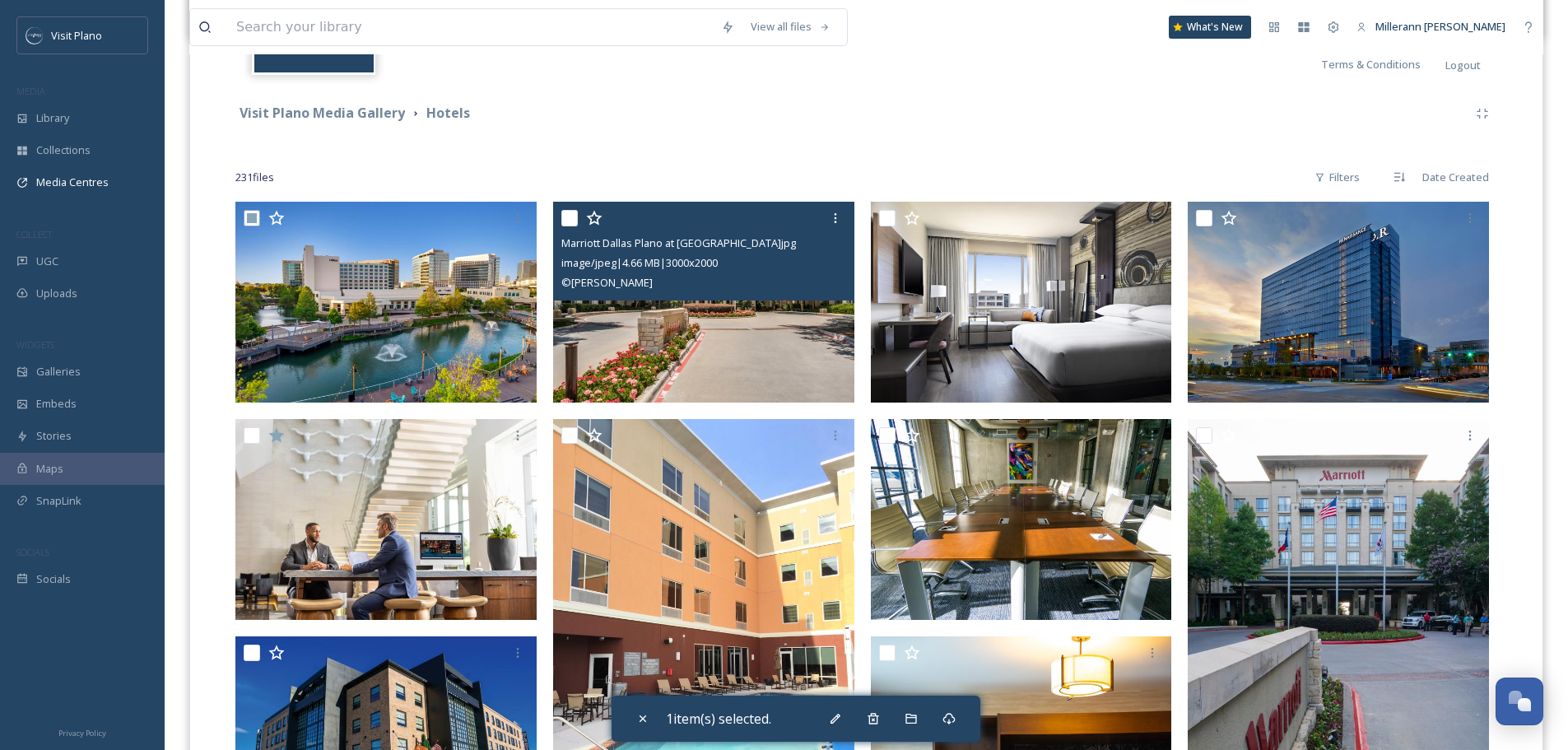
click at [566, 213] on input "checkbox" at bounding box center [570, 218] width 17 height 17
checkbox input "true"
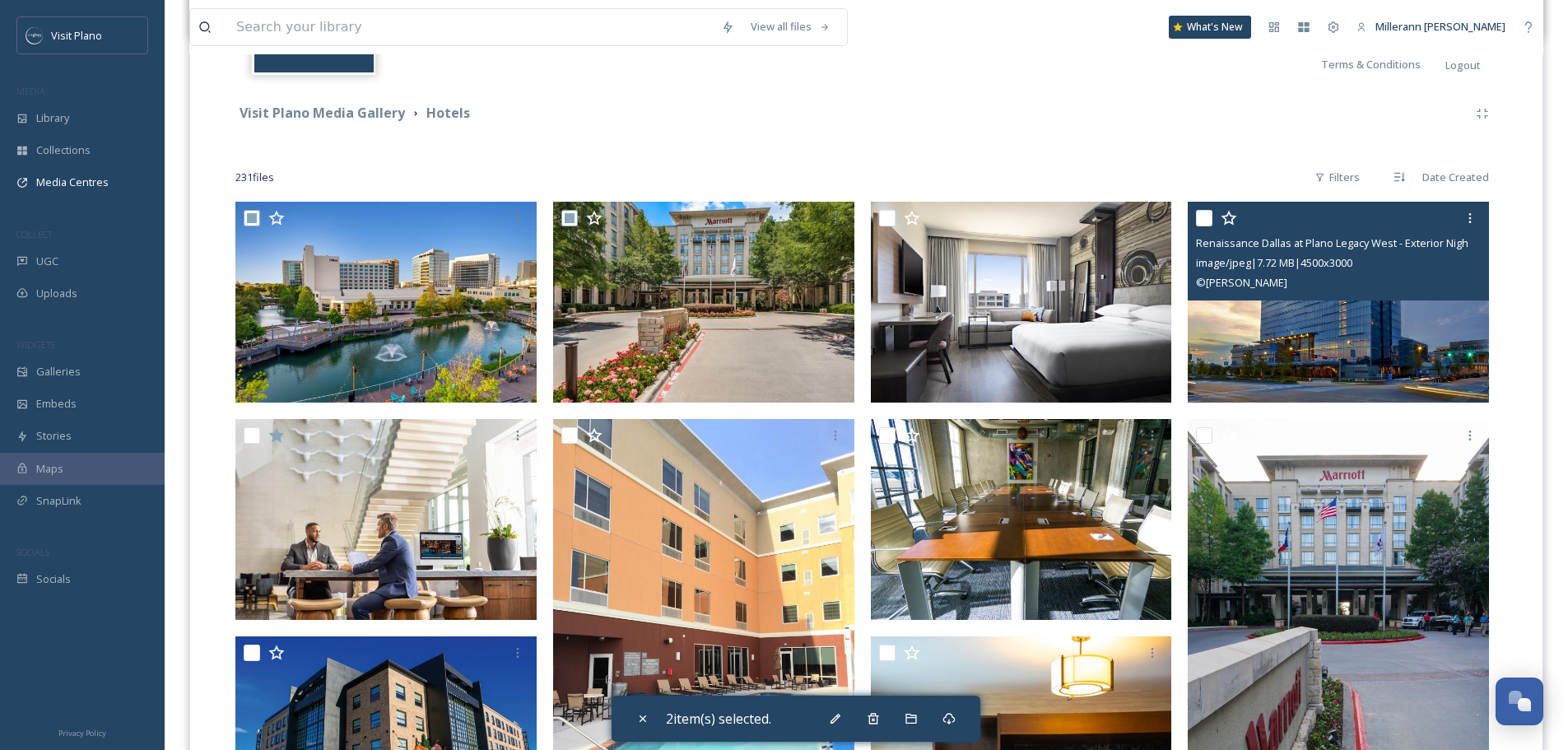
click at [1201, 213] on input "checkbox" at bounding box center [1205, 218] width 17 height 17
checkbox input "true"
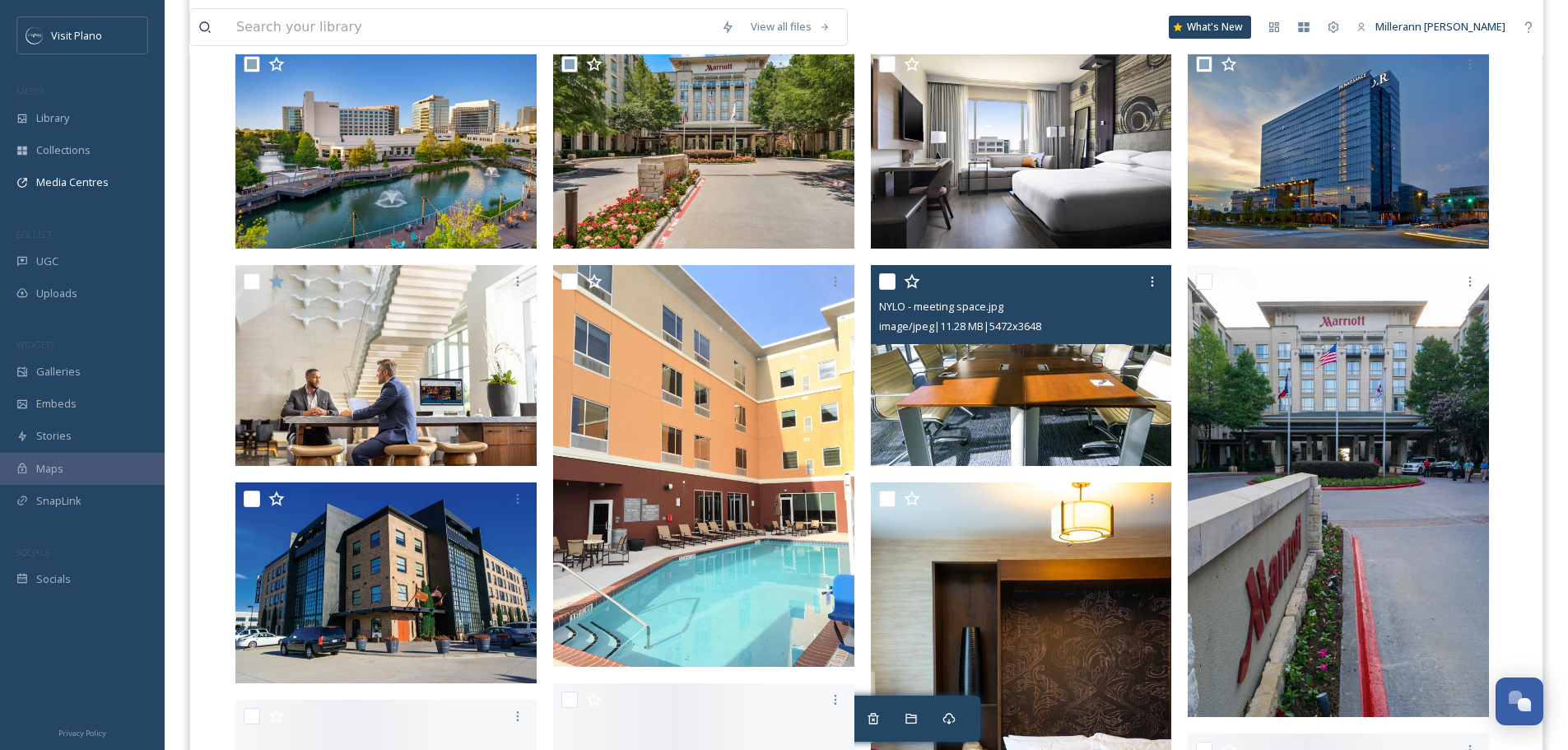
scroll to position [493, 0]
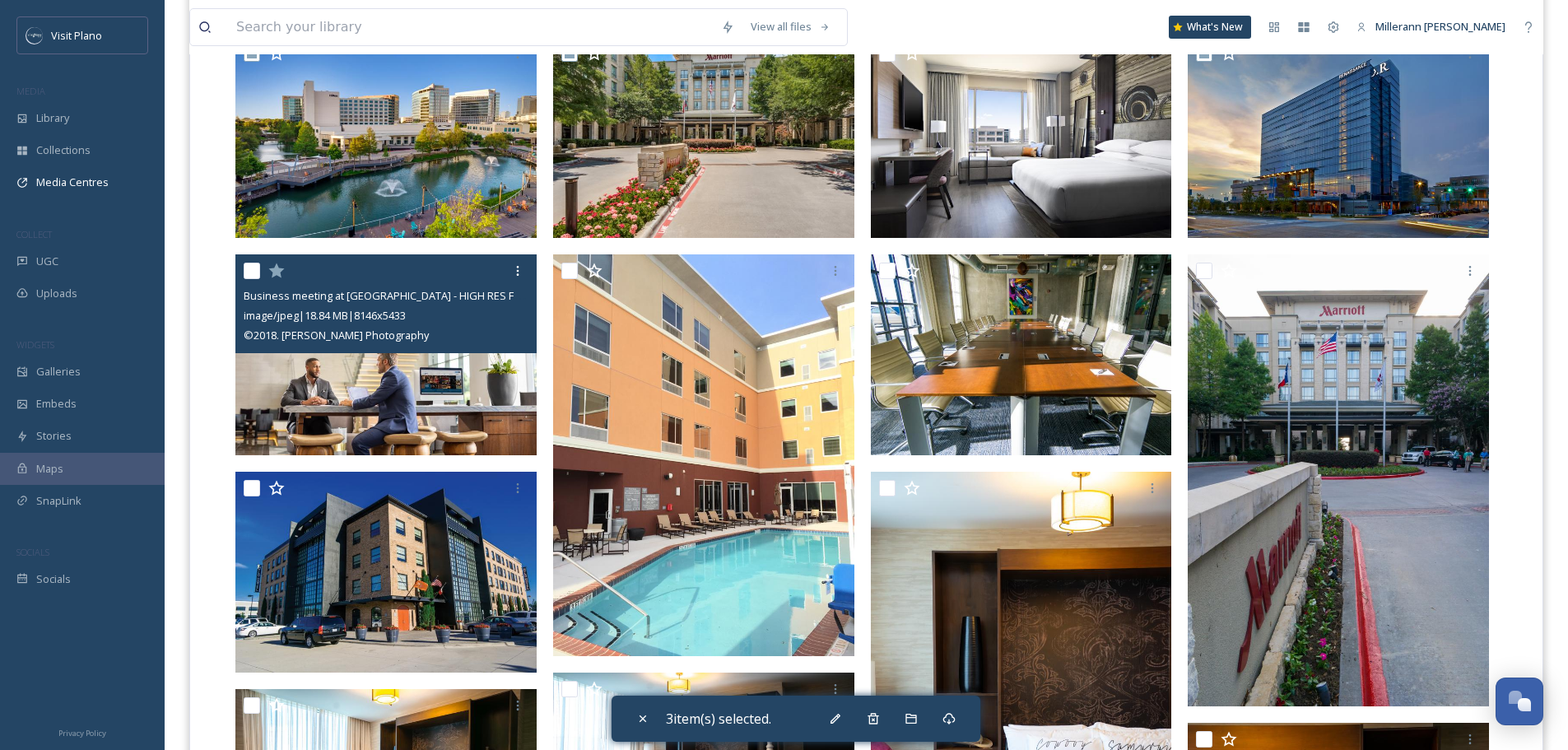
click at [253, 267] on input "checkbox" at bounding box center [252, 271] width 17 height 17
checkbox input "true"
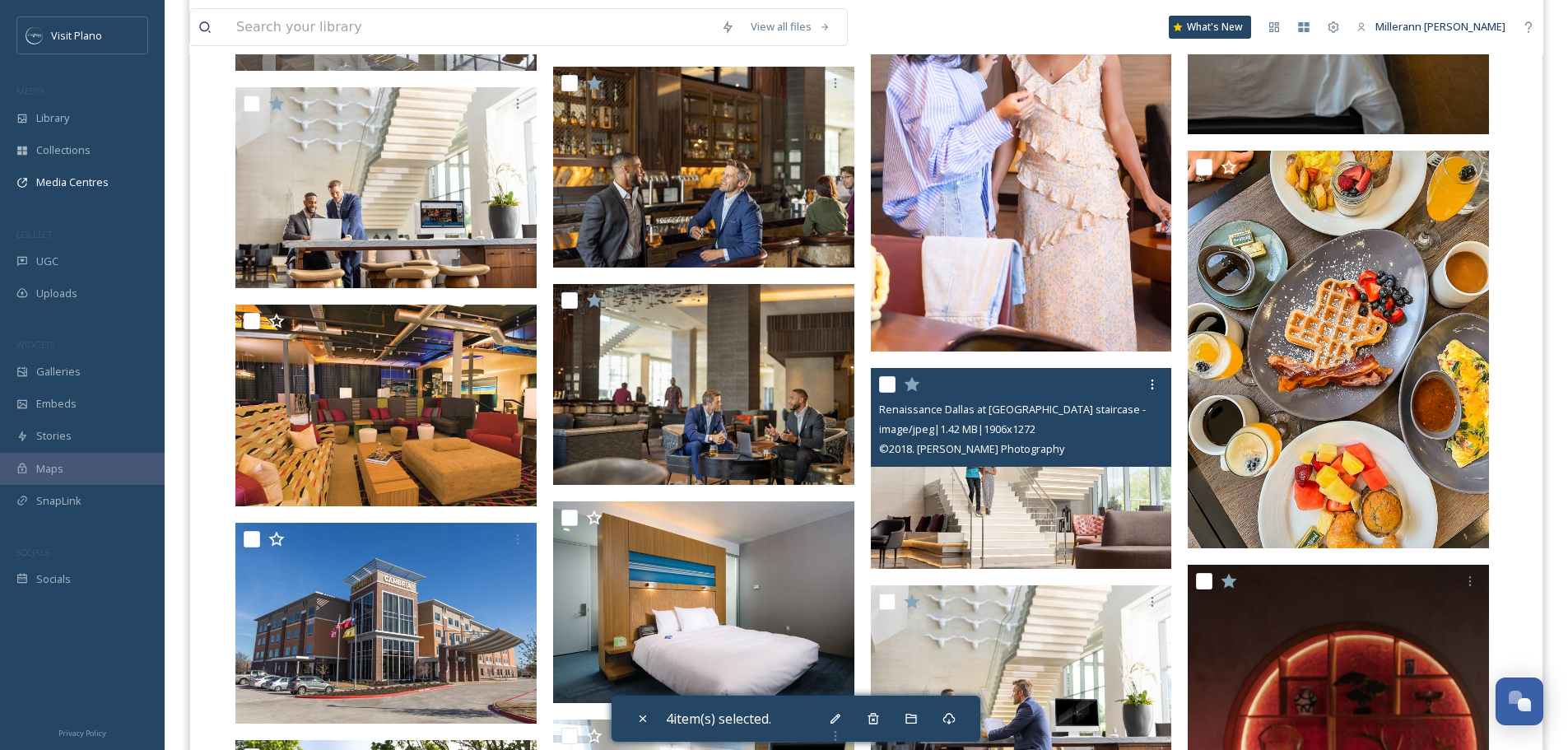
scroll to position [1564, 0]
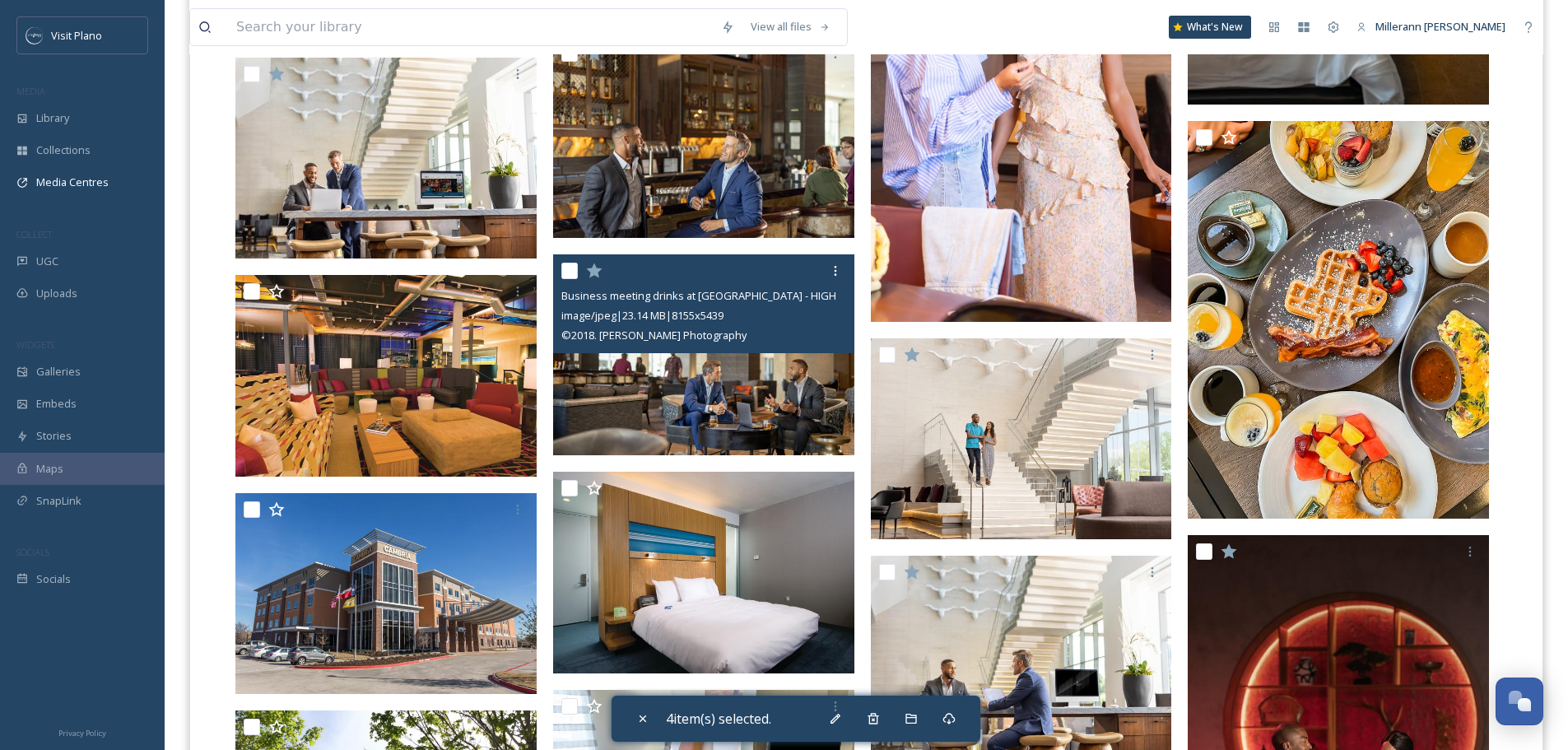
click at [574, 272] on input "checkbox" at bounding box center [570, 271] width 17 height 17
checkbox input "true"
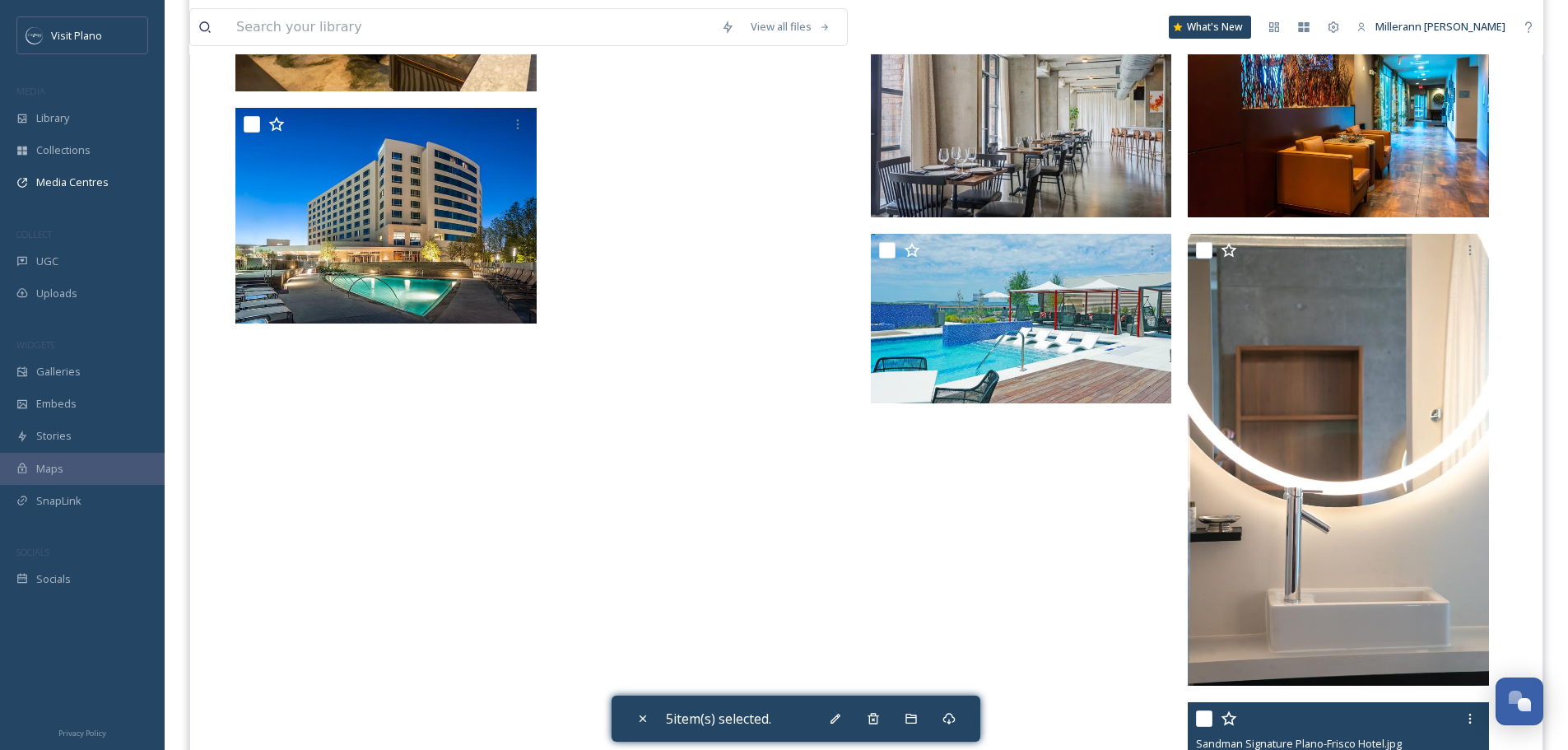
scroll to position [13412, 0]
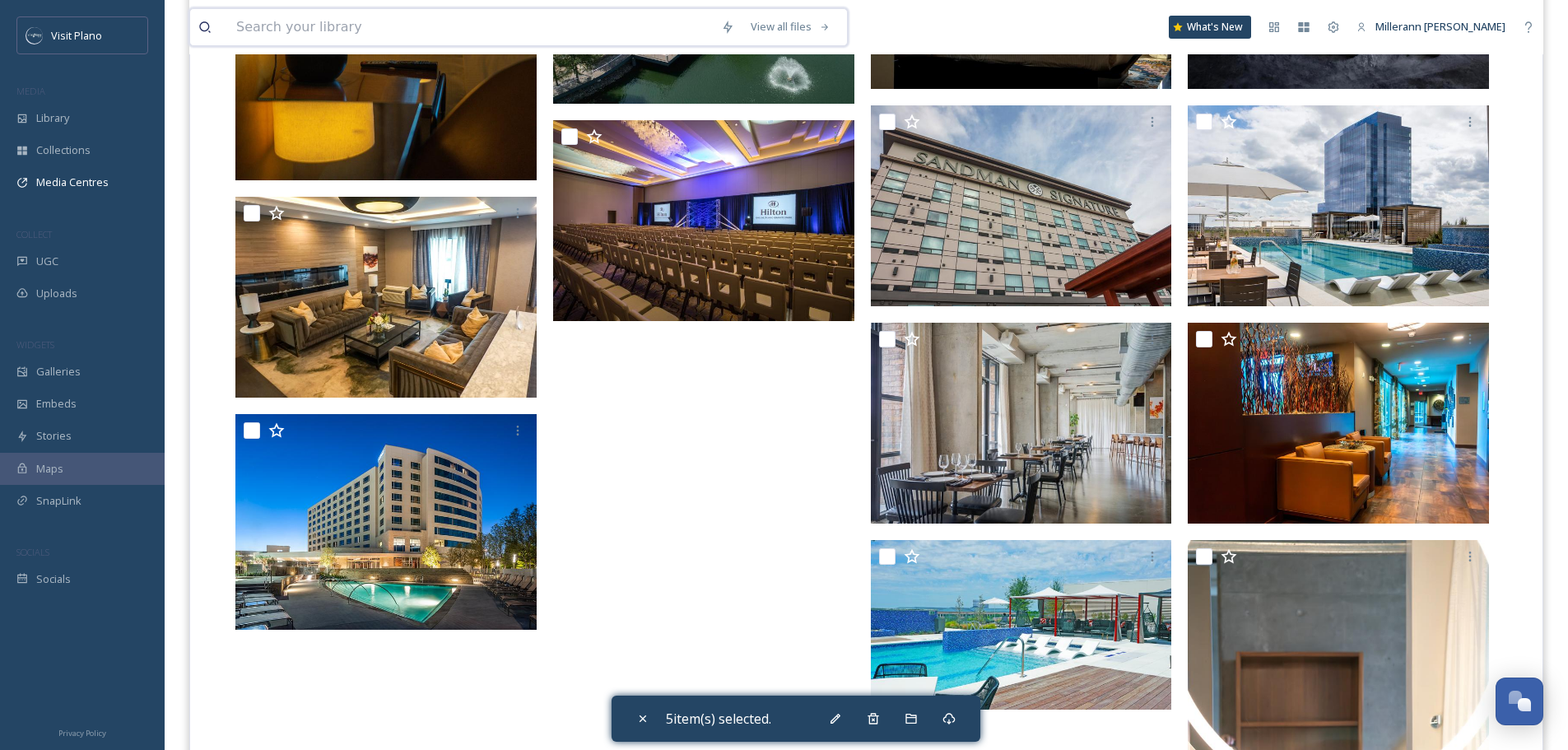
click at [395, 28] on input at bounding box center [470, 27] width 485 height 37
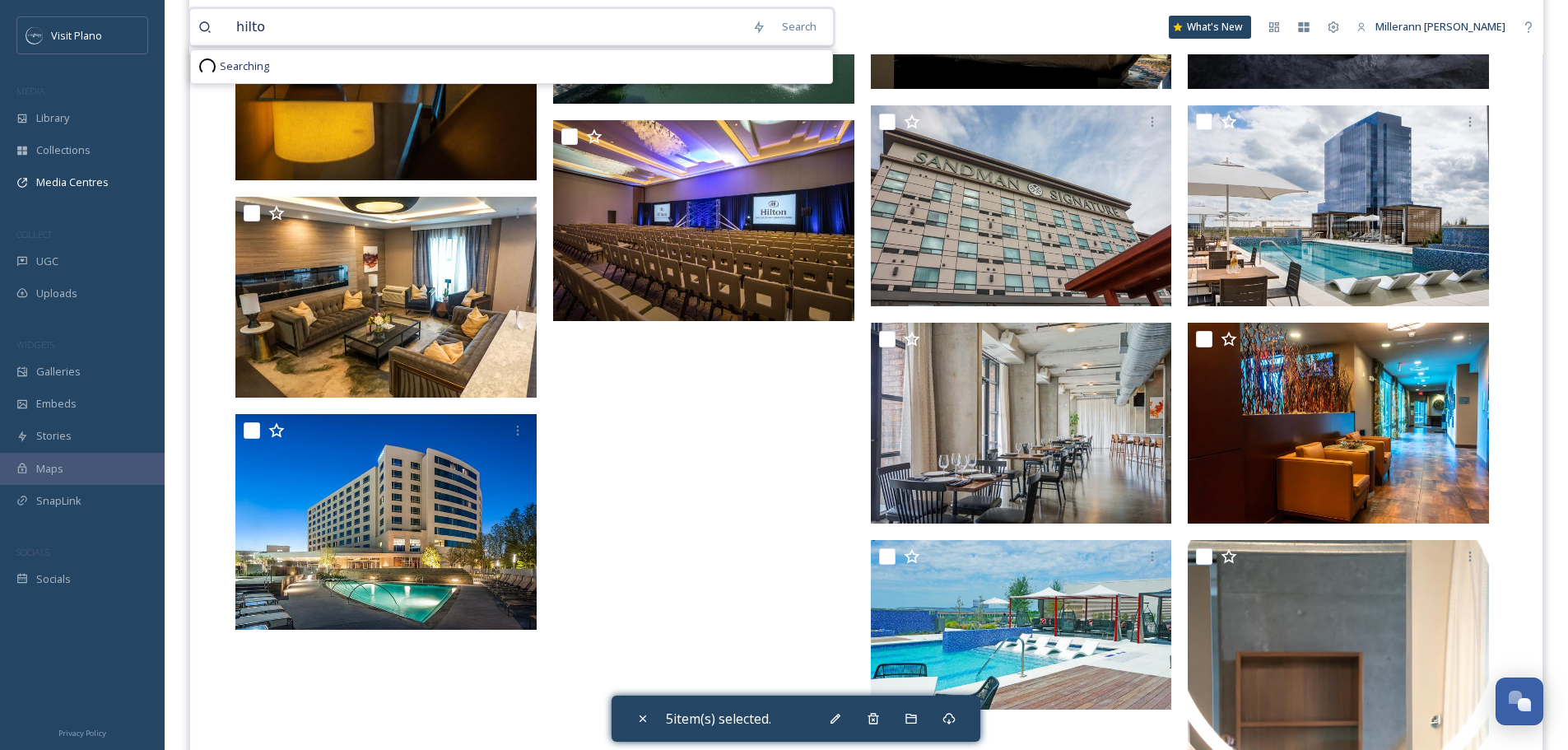
type input "hilton"
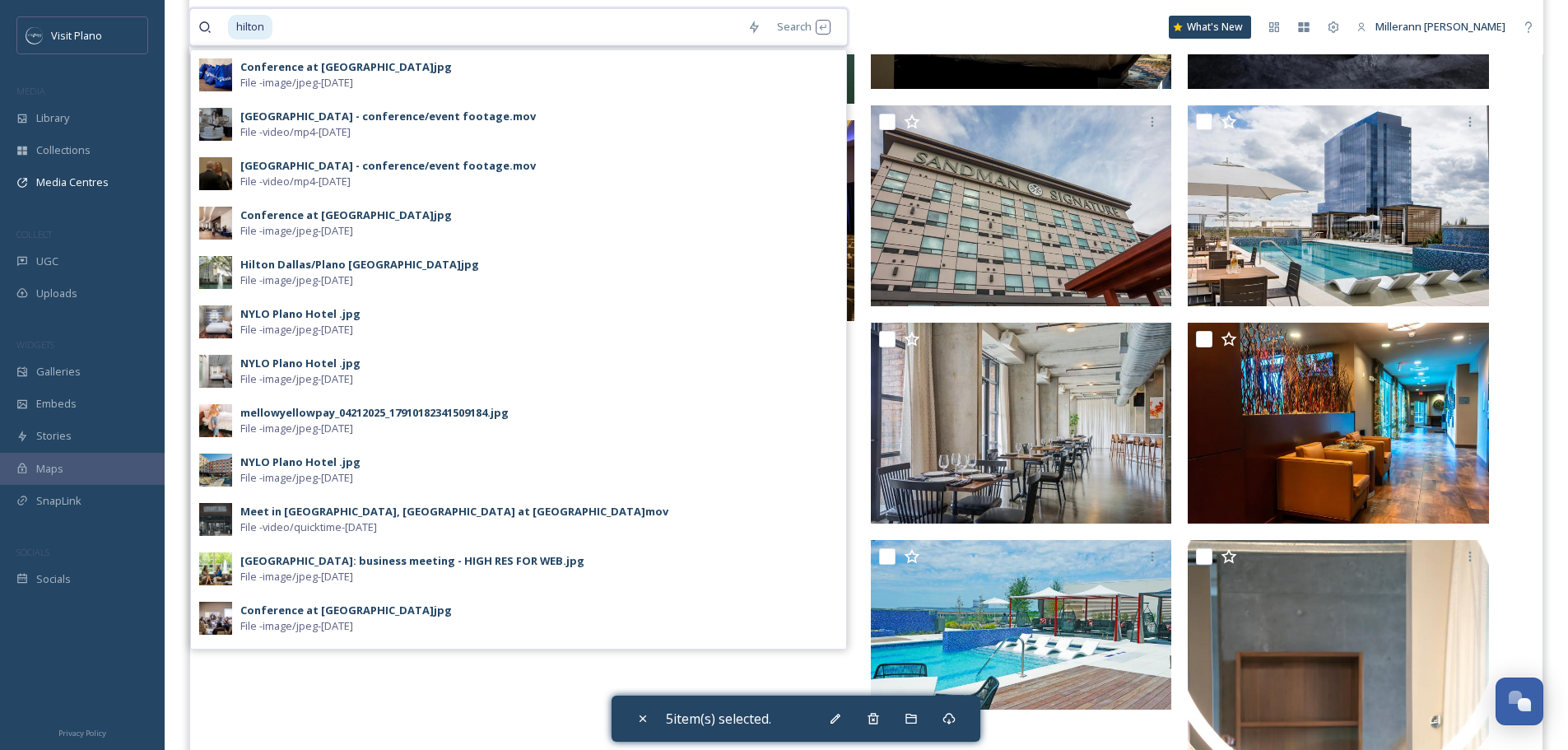
click at [303, 21] on input at bounding box center [507, 27] width 466 height 37
type input "h"
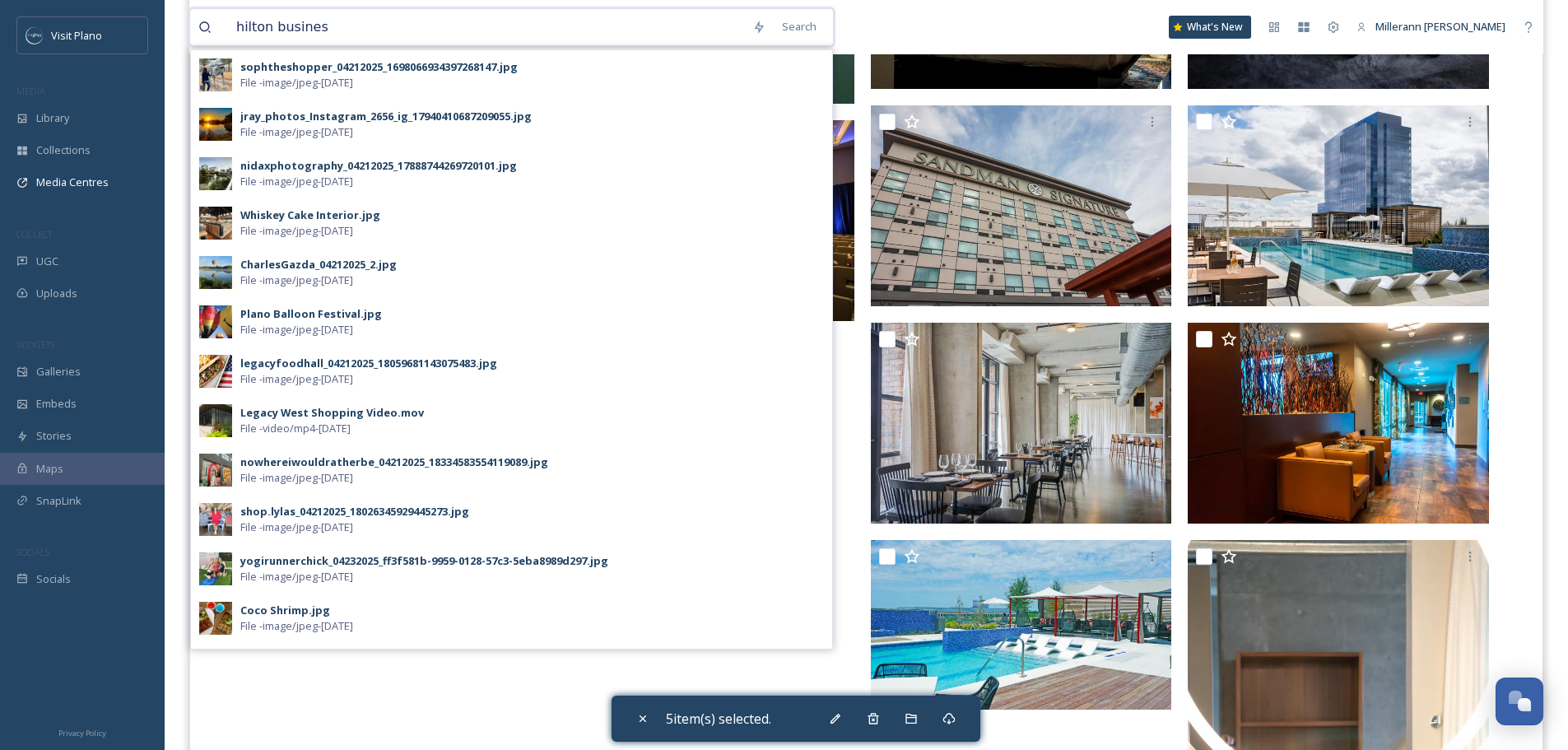
type input "hilton business"
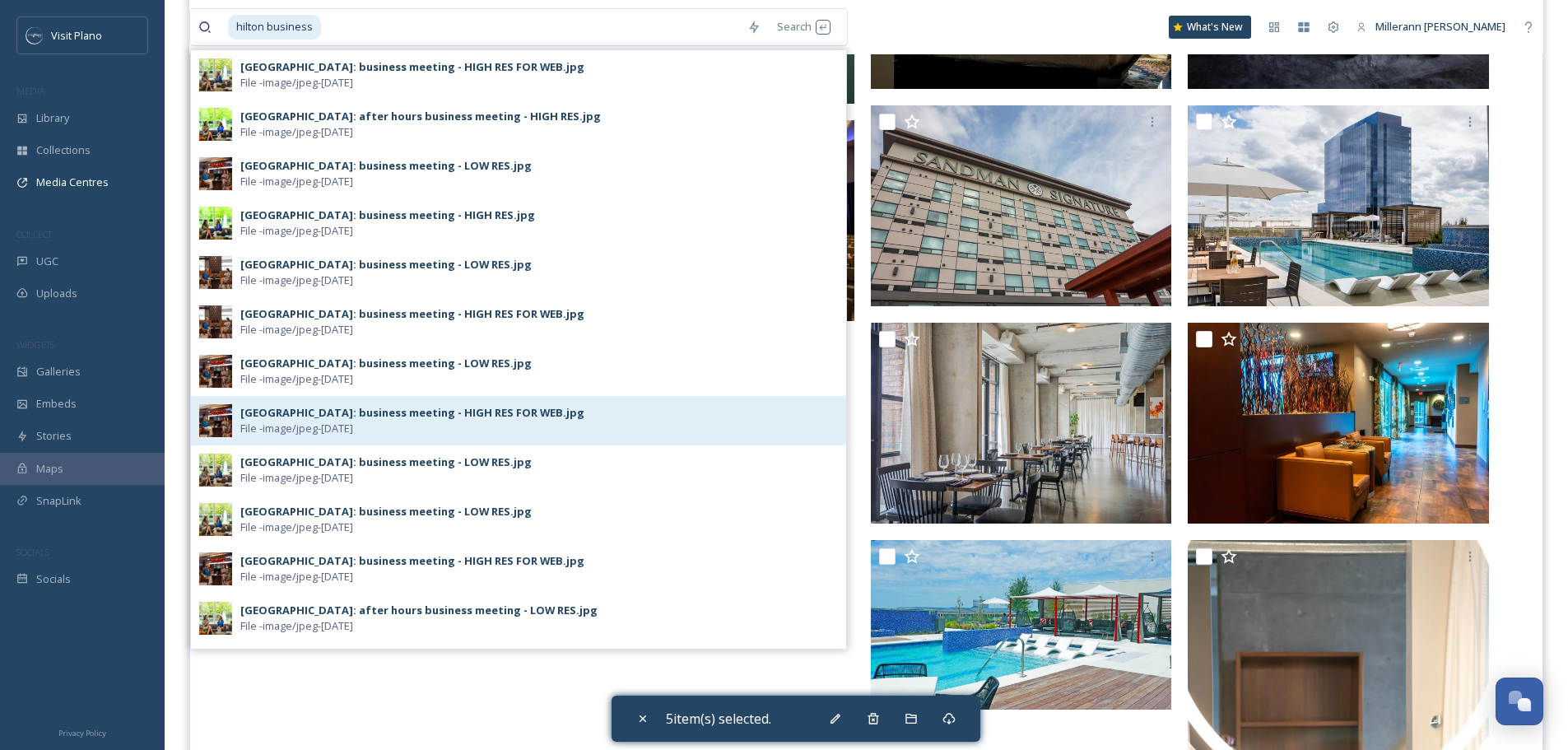
click at [279, 416] on div "[GEOGRAPHIC_DATA]: business meeting - HIGH RES FOR WEB.jpg" at bounding box center [412, 412] width 344 height 16
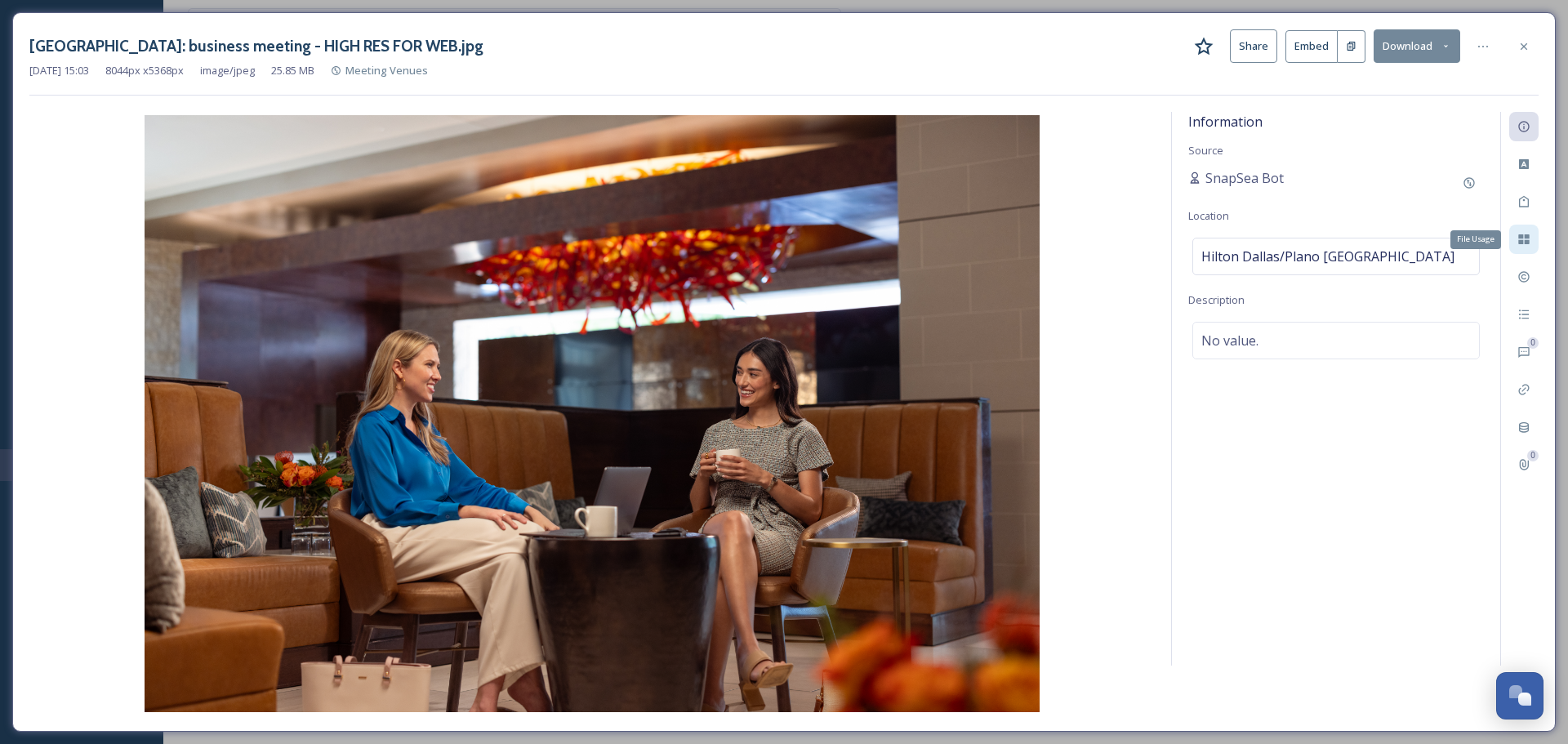
click at [1518, 242] on icon at bounding box center [1524, 239] width 13 height 13
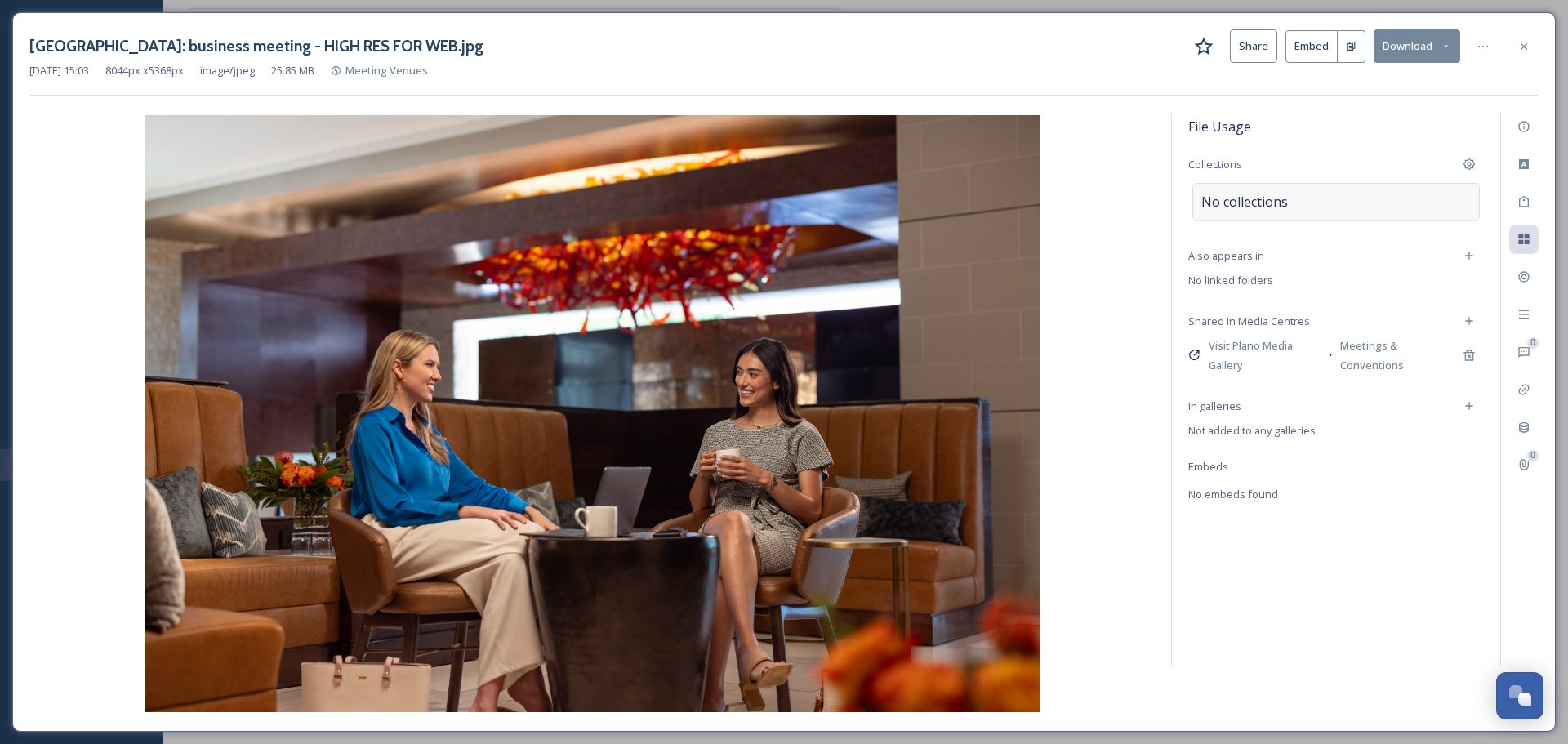
click at [1372, 205] on div "No collections" at bounding box center [1336, 202] width 287 height 37
click at [1252, 203] on input at bounding box center [1291, 210] width 179 height 36
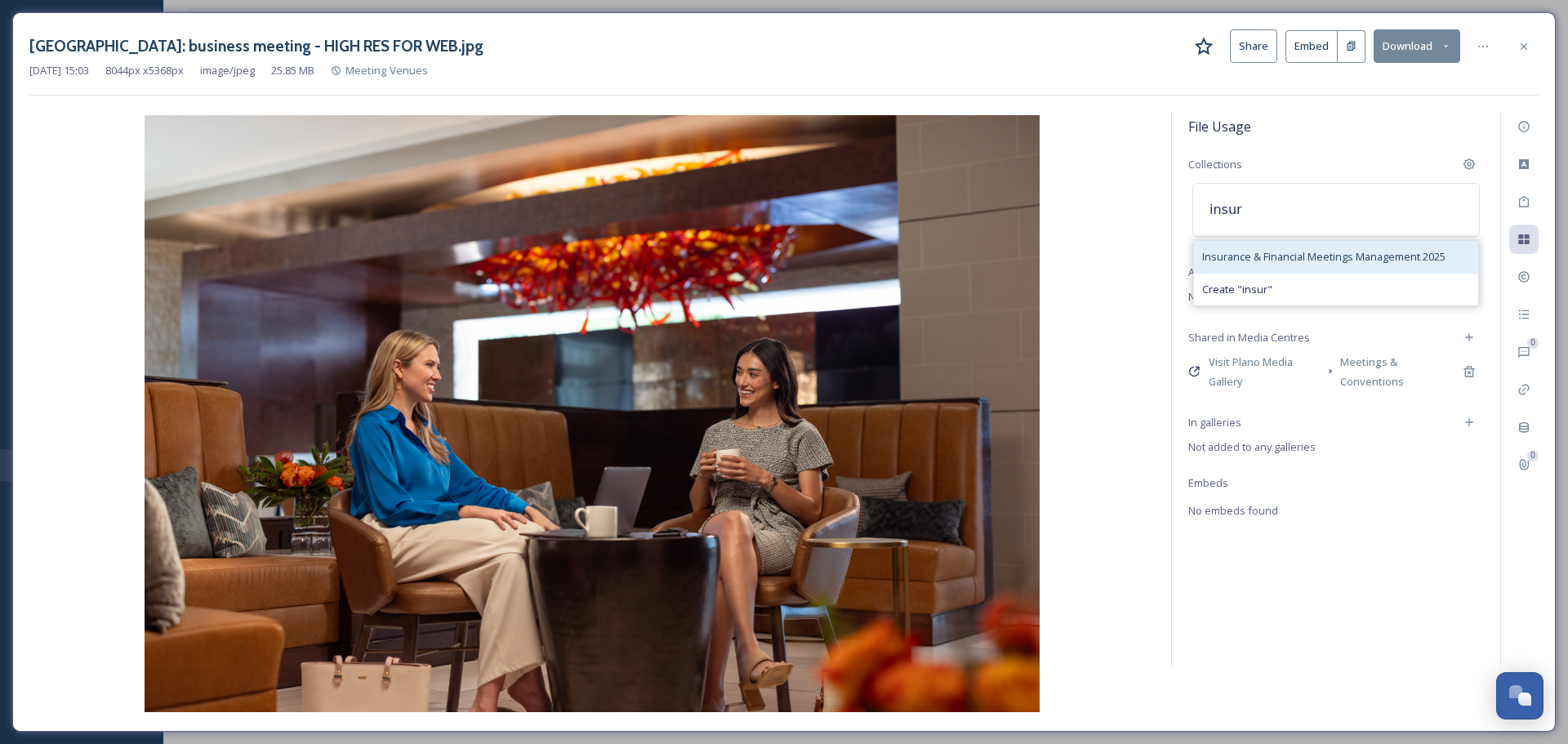
type input "insur"
click at [1279, 258] on span "Insurance & Financial Meetings Management 2025" at bounding box center [1324, 256] width 244 height 16
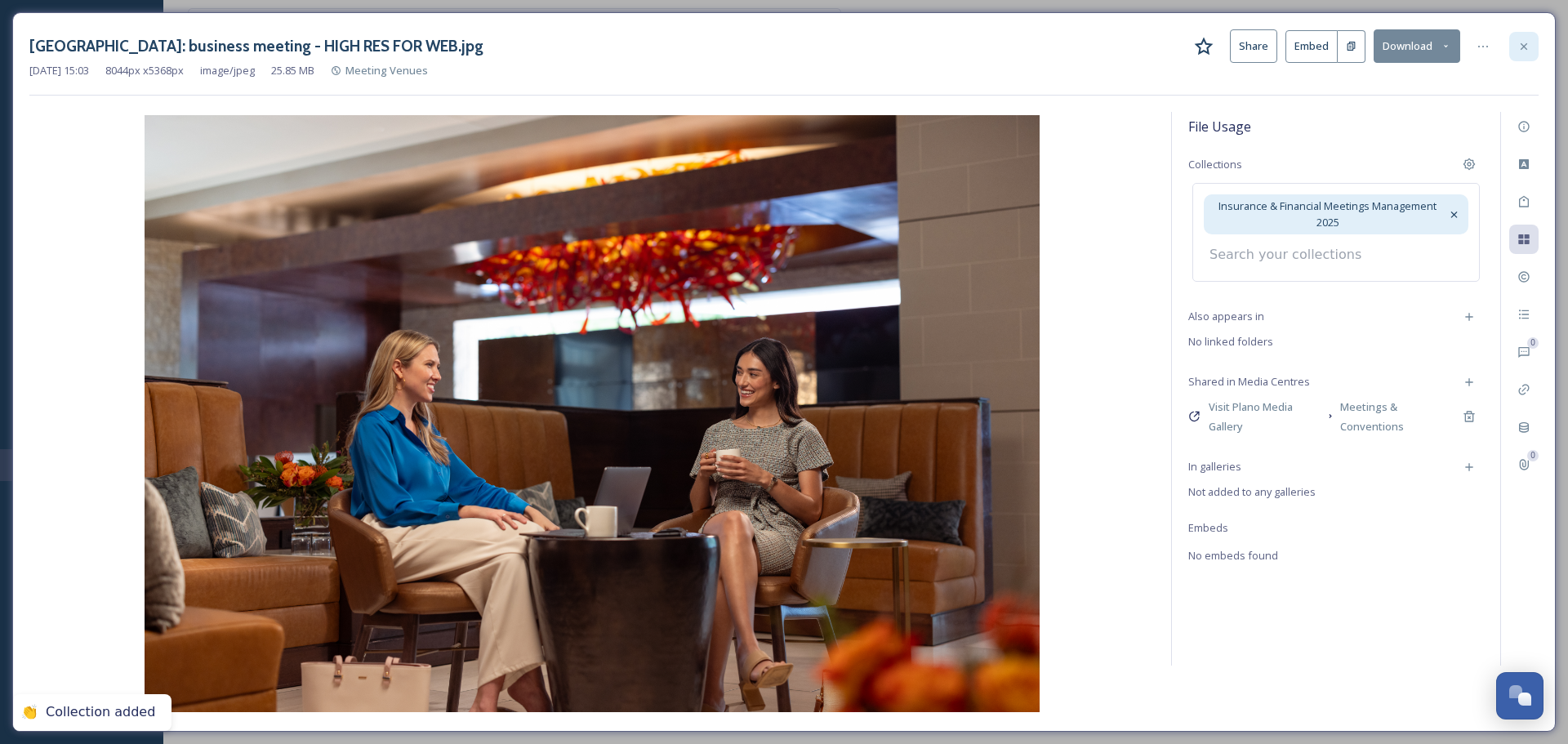
click at [1522, 44] on icon at bounding box center [1523, 46] width 7 height 7
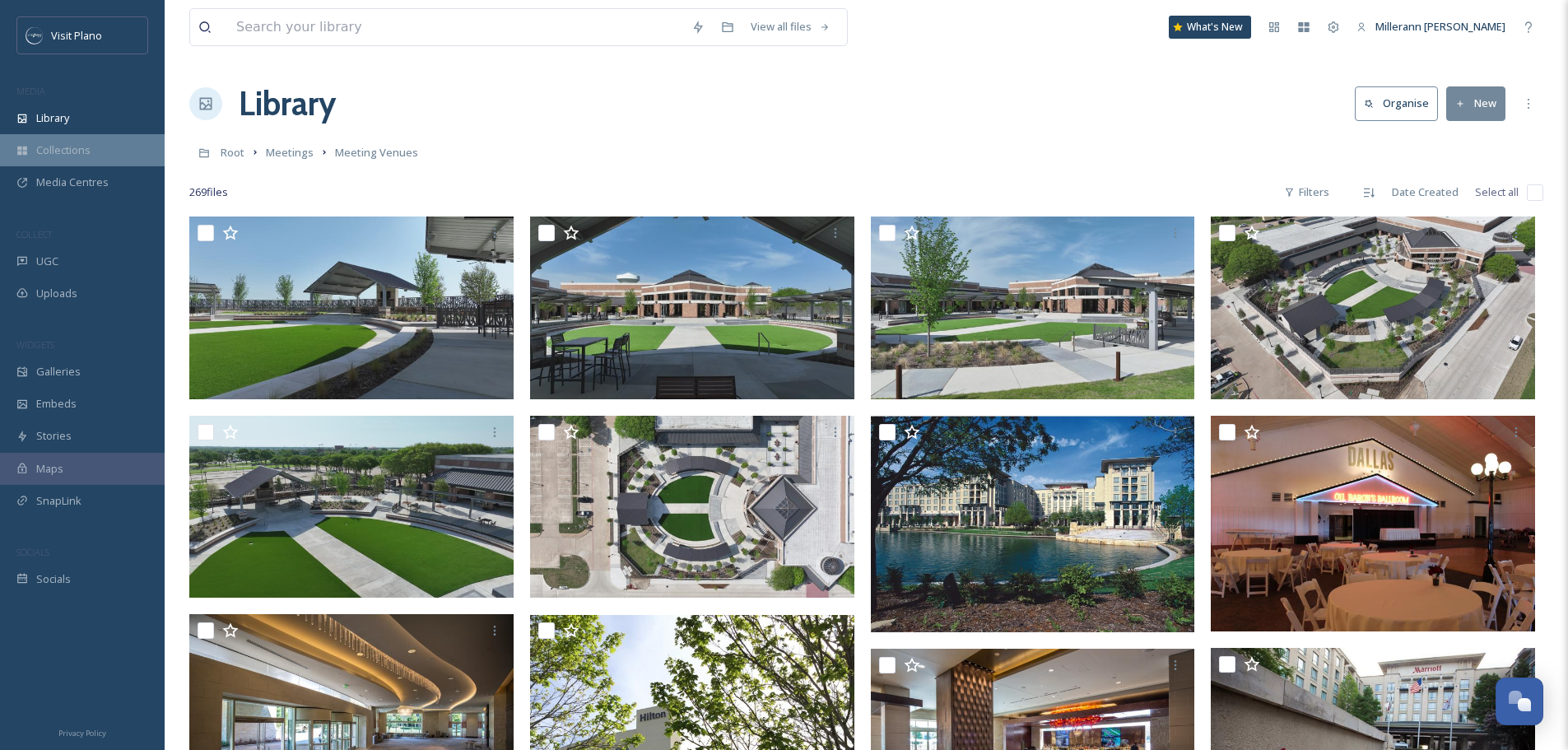
click at [49, 146] on span "Collections" at bounding box center [64, 150] width 54 height 16
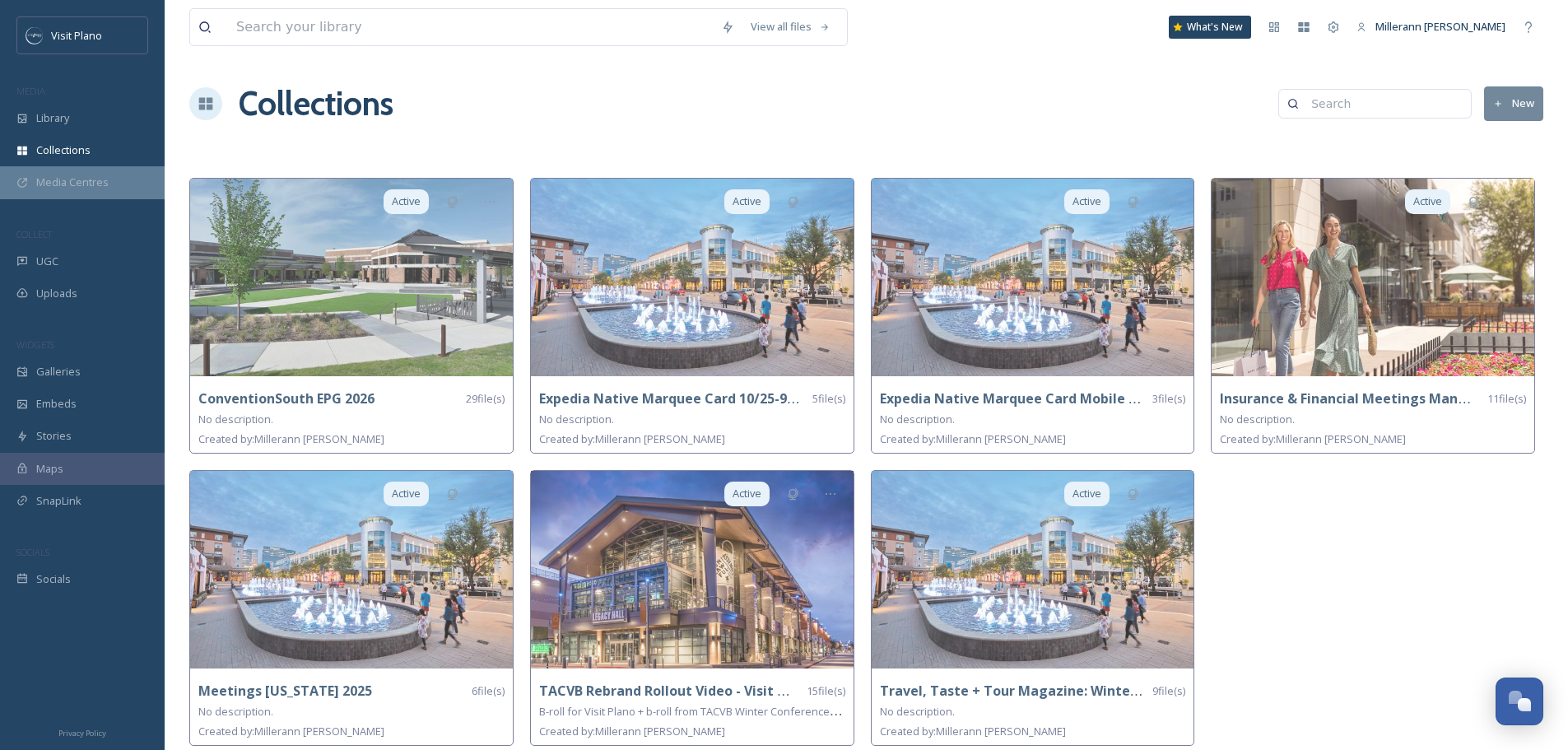
click at [71, 184] on span "Media Centres" at bounding box center [72, 182] width 72 height 16
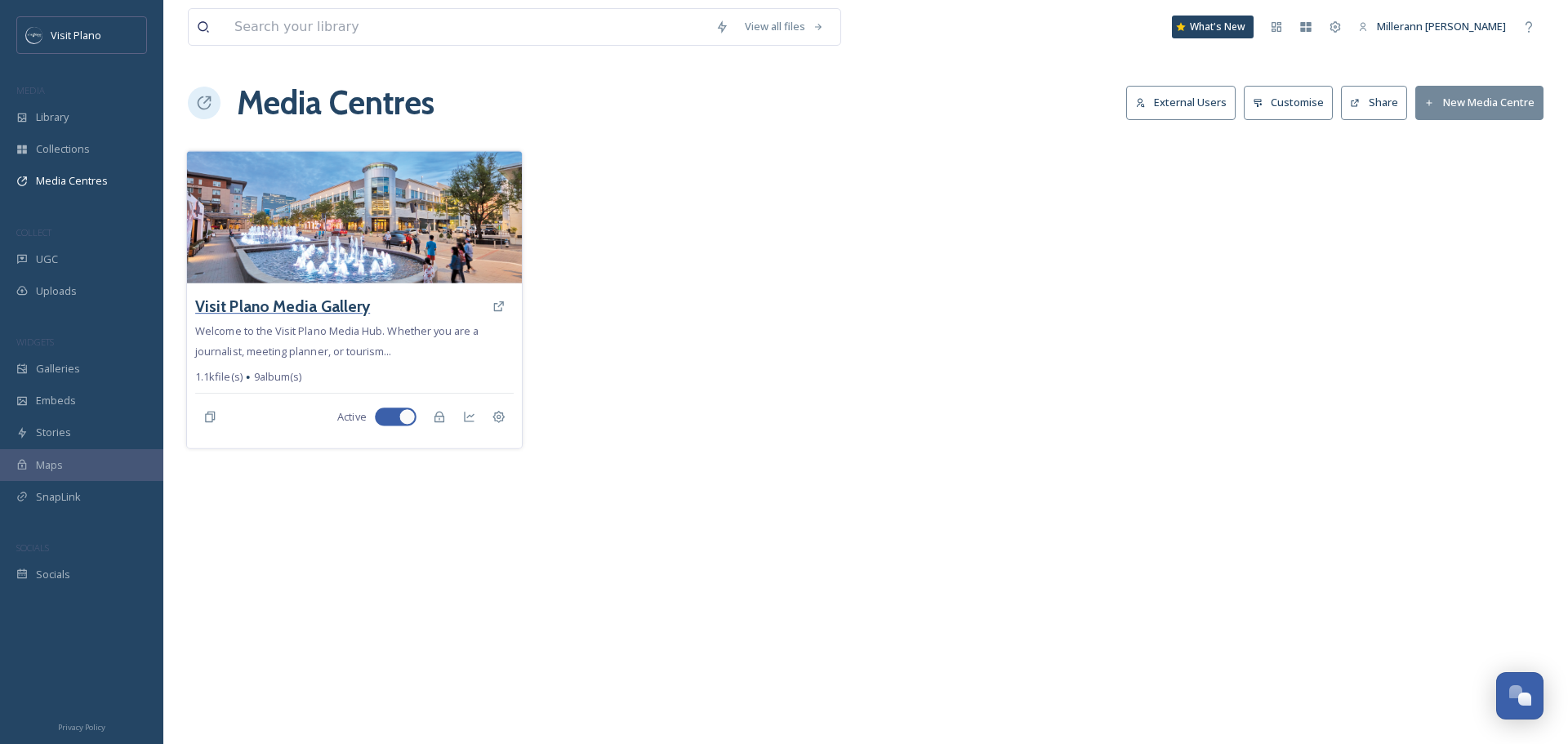
click at [311, 297] on h3 "Visit Plano Media Gallery" at bounding box center [283, 306] width 175 height 23
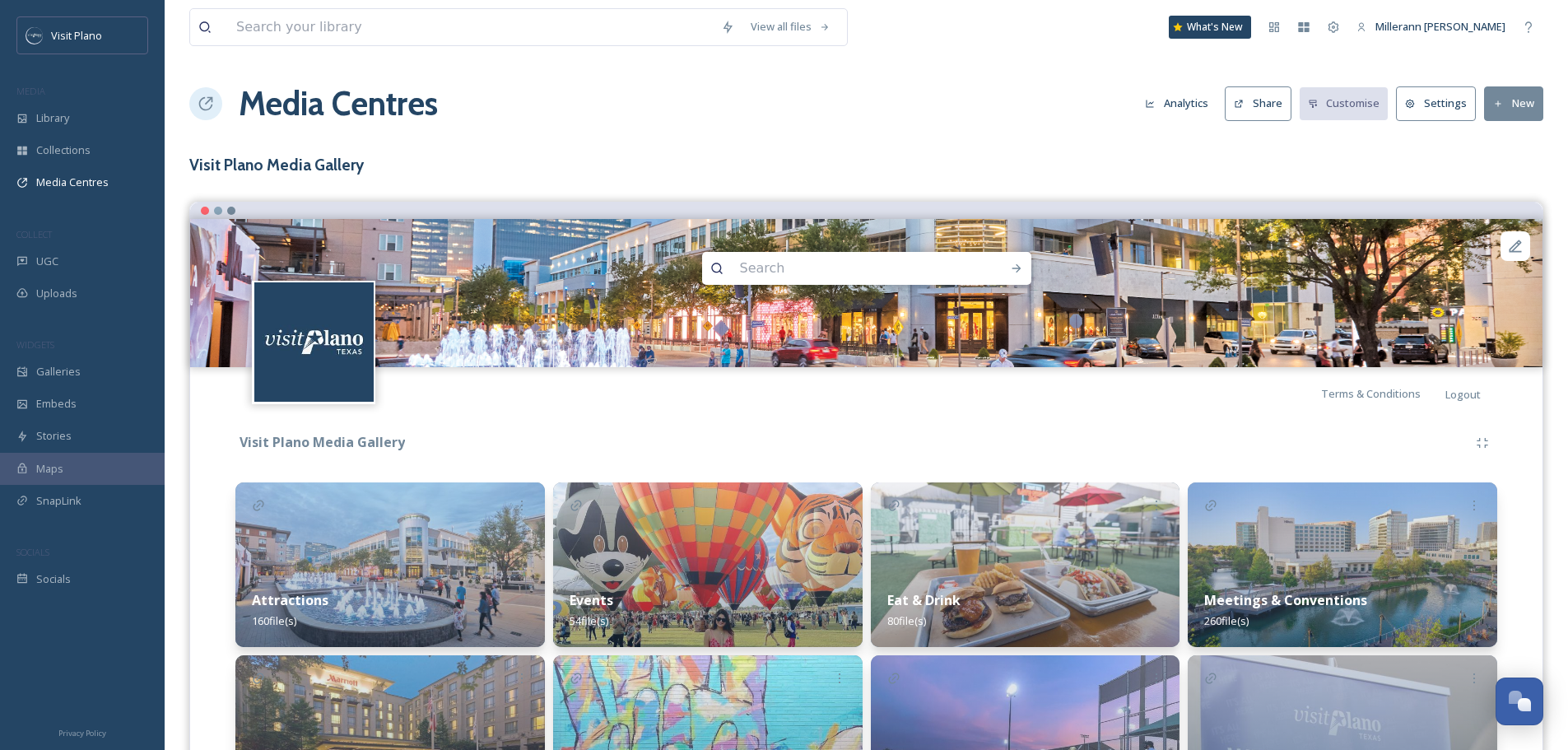
scroll to position [309, 0]
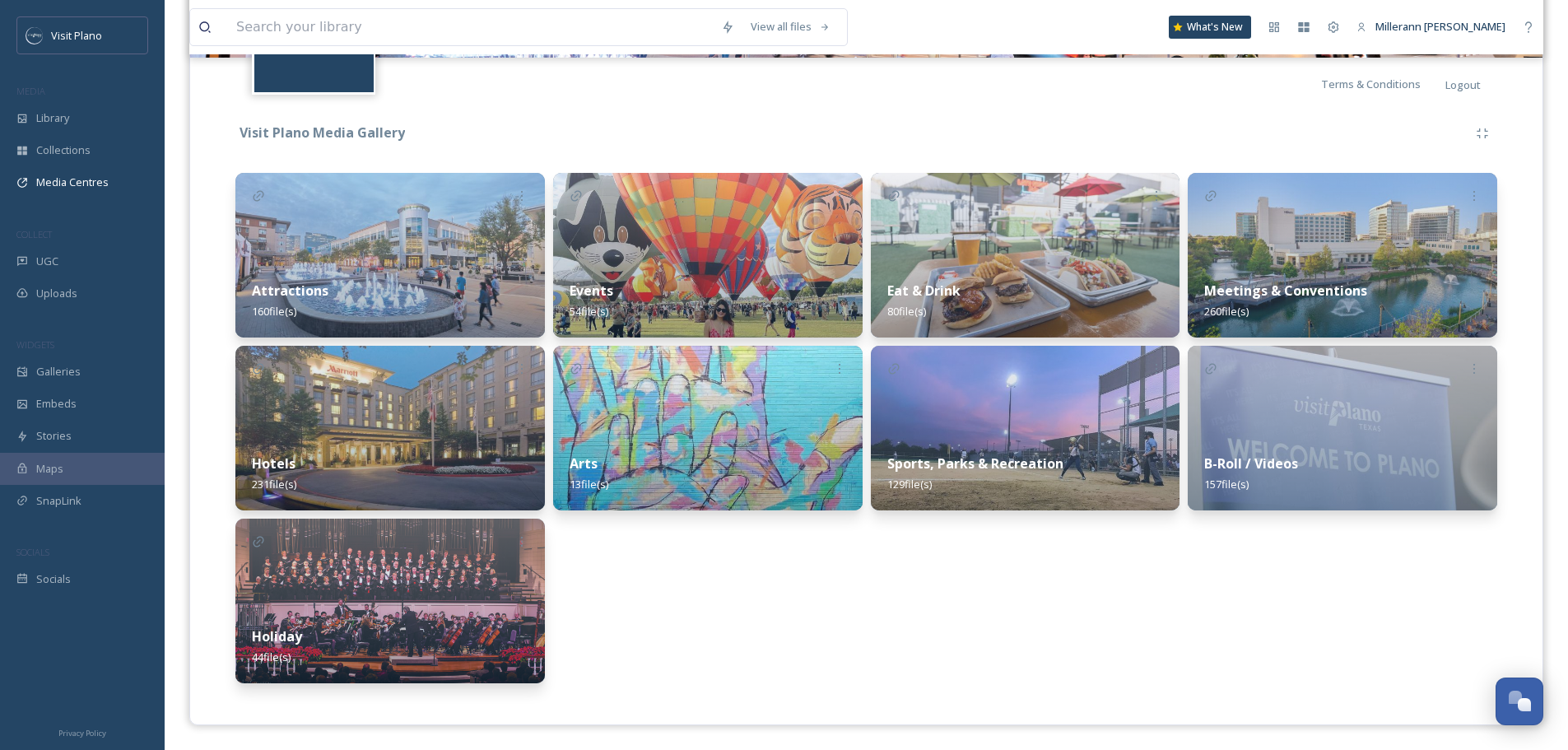
click at [274, 468] on strong "Hotels" at bounding box center [274, 463] width 44 height 18
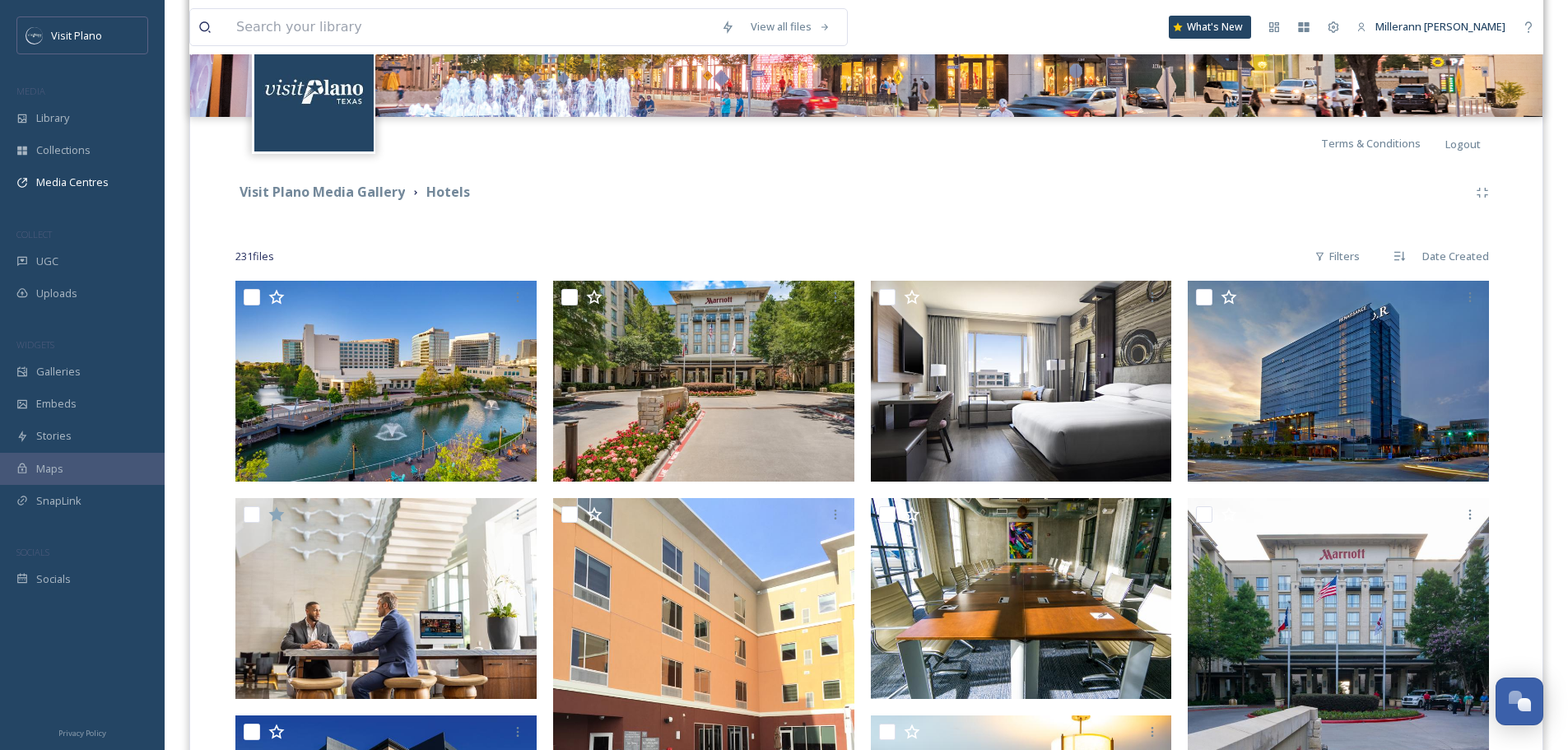
scroll to position [247, 0]
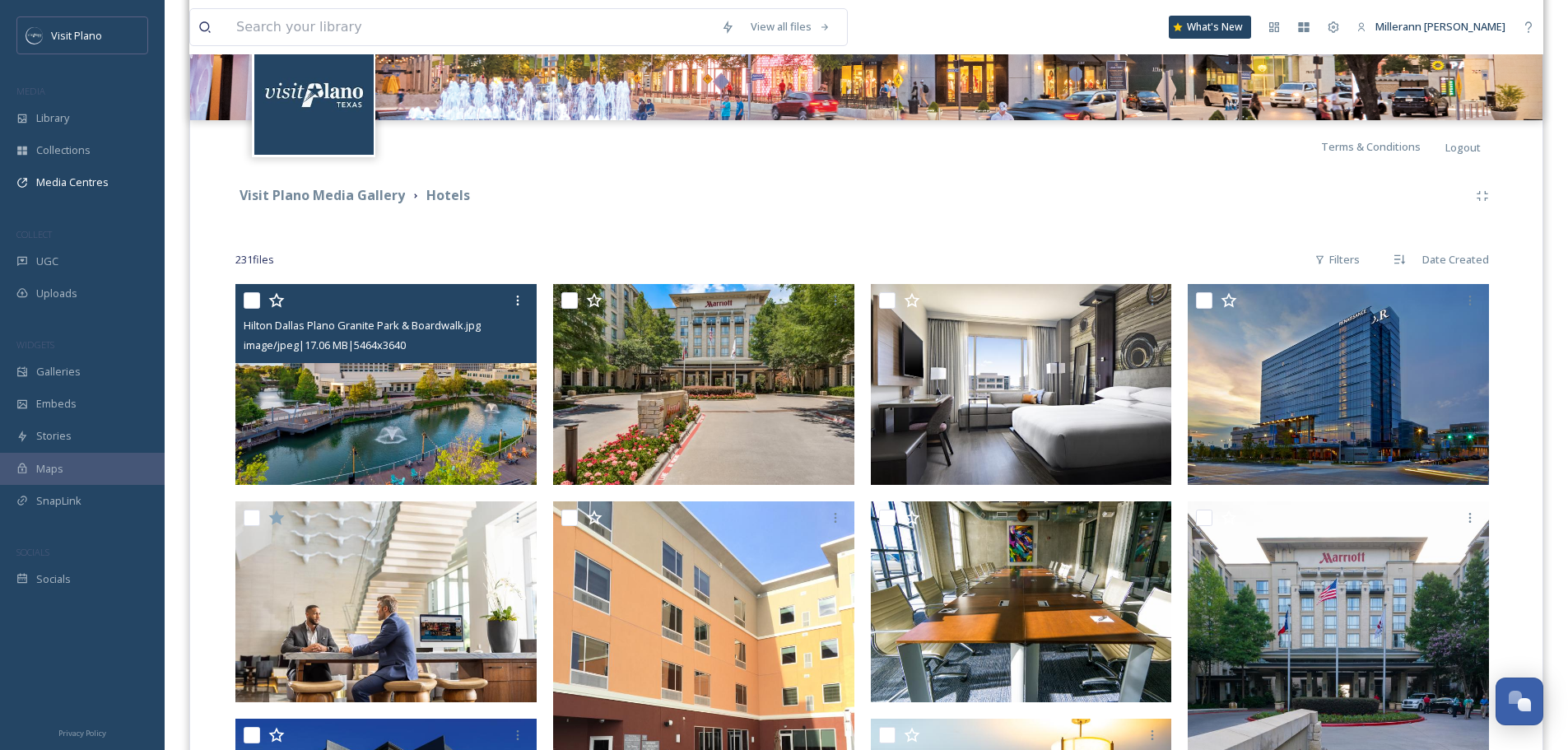
click at [248, 305] on input "checkbox" at bounding box center [252, 301] width 17 height 17
checkbox input "true"
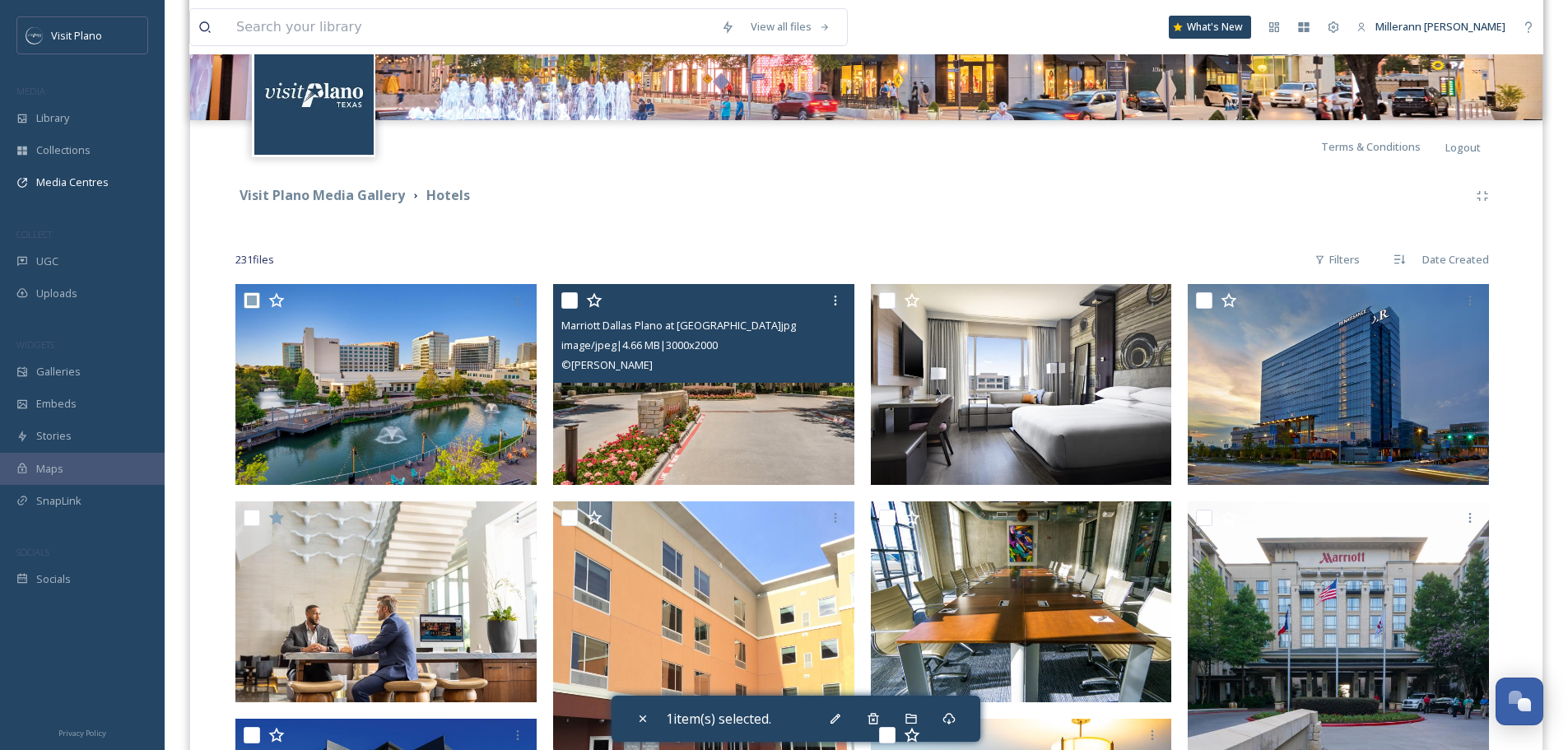
click at [570, 298] on input "checkbox" at bounding box center [570, 301] width 17 height 17
checkbox input "true"
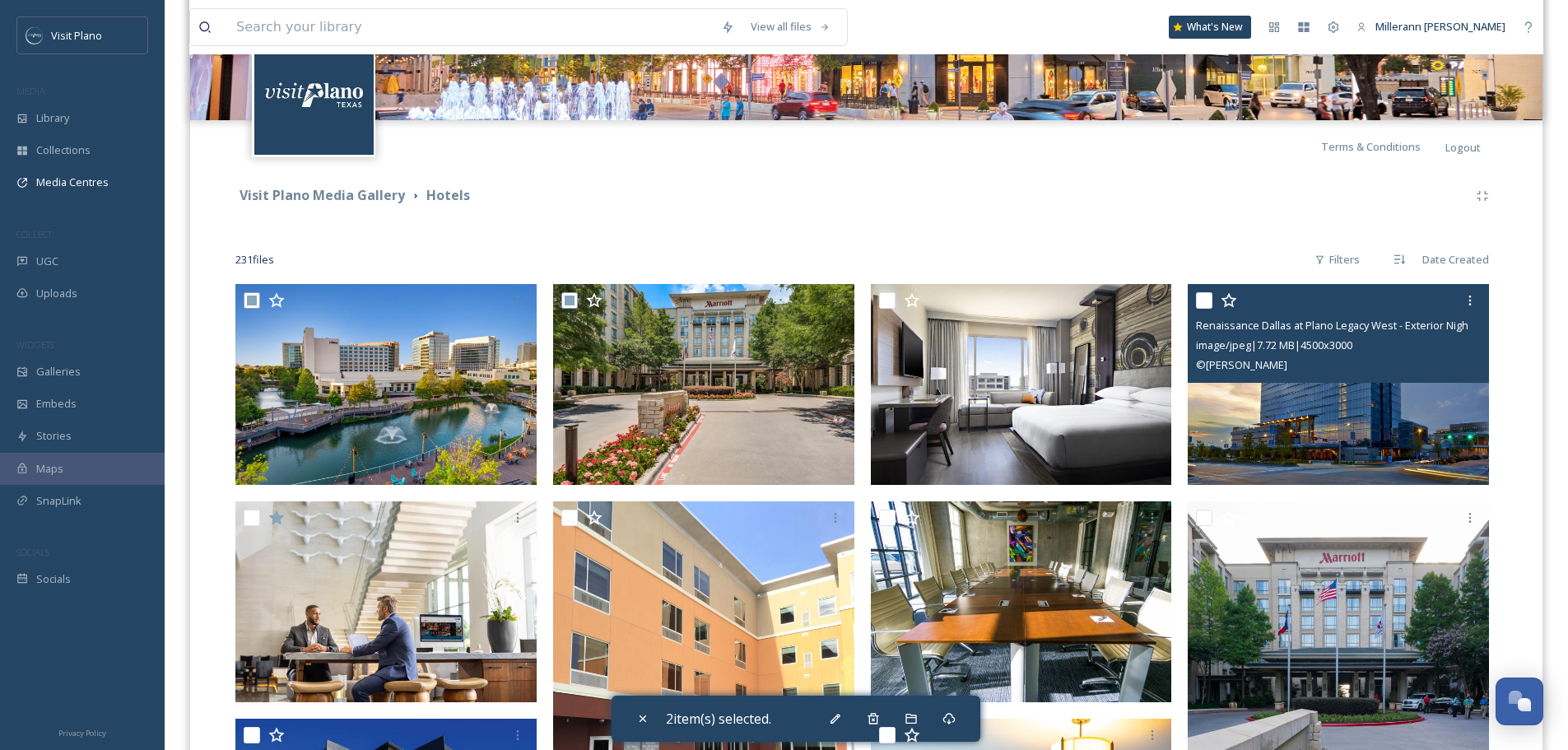
click at [1206, 302] on input "checkbox" at bounding box center [1205, 301] width 17 height 17
checkbox input "true"
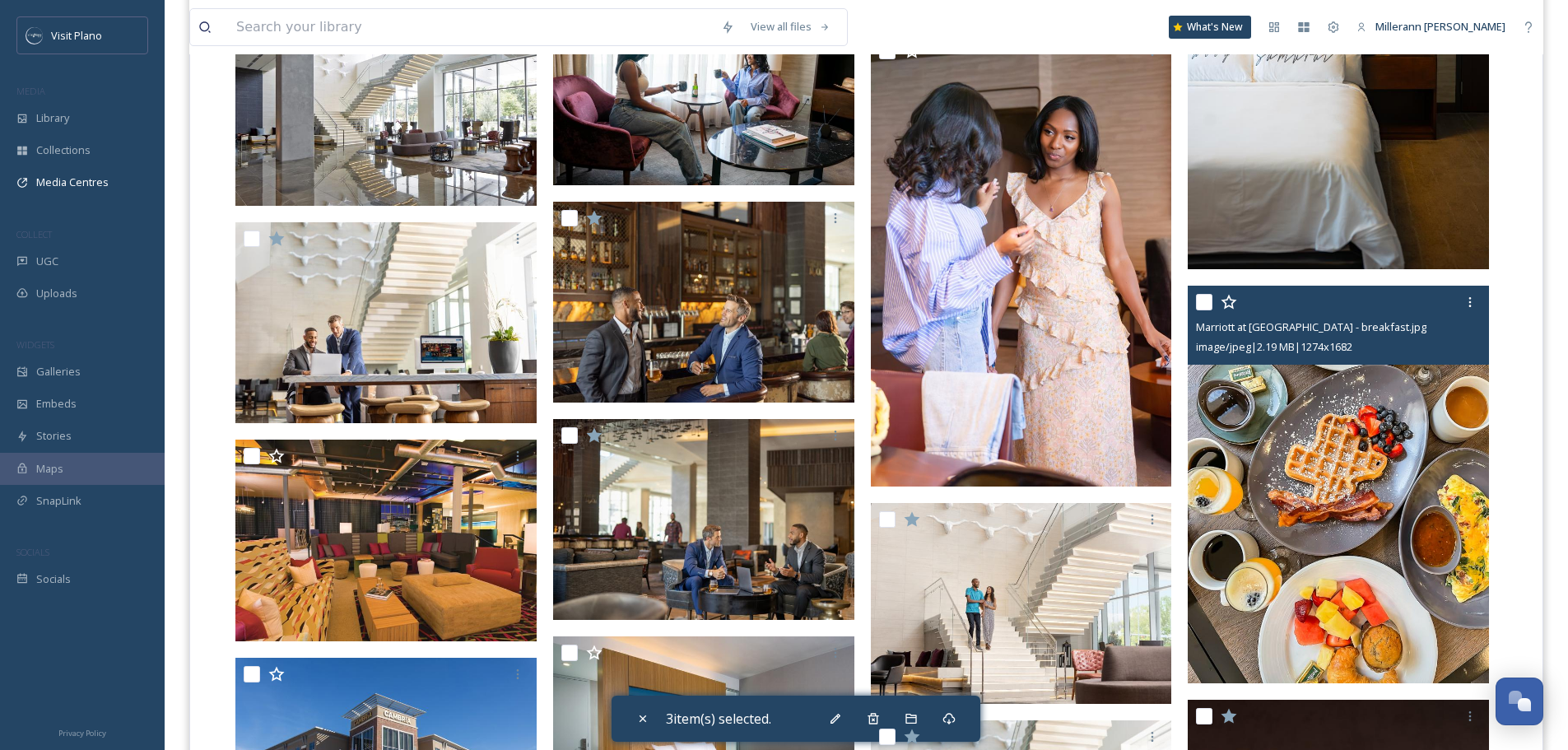
scroll to position [1481, 0]
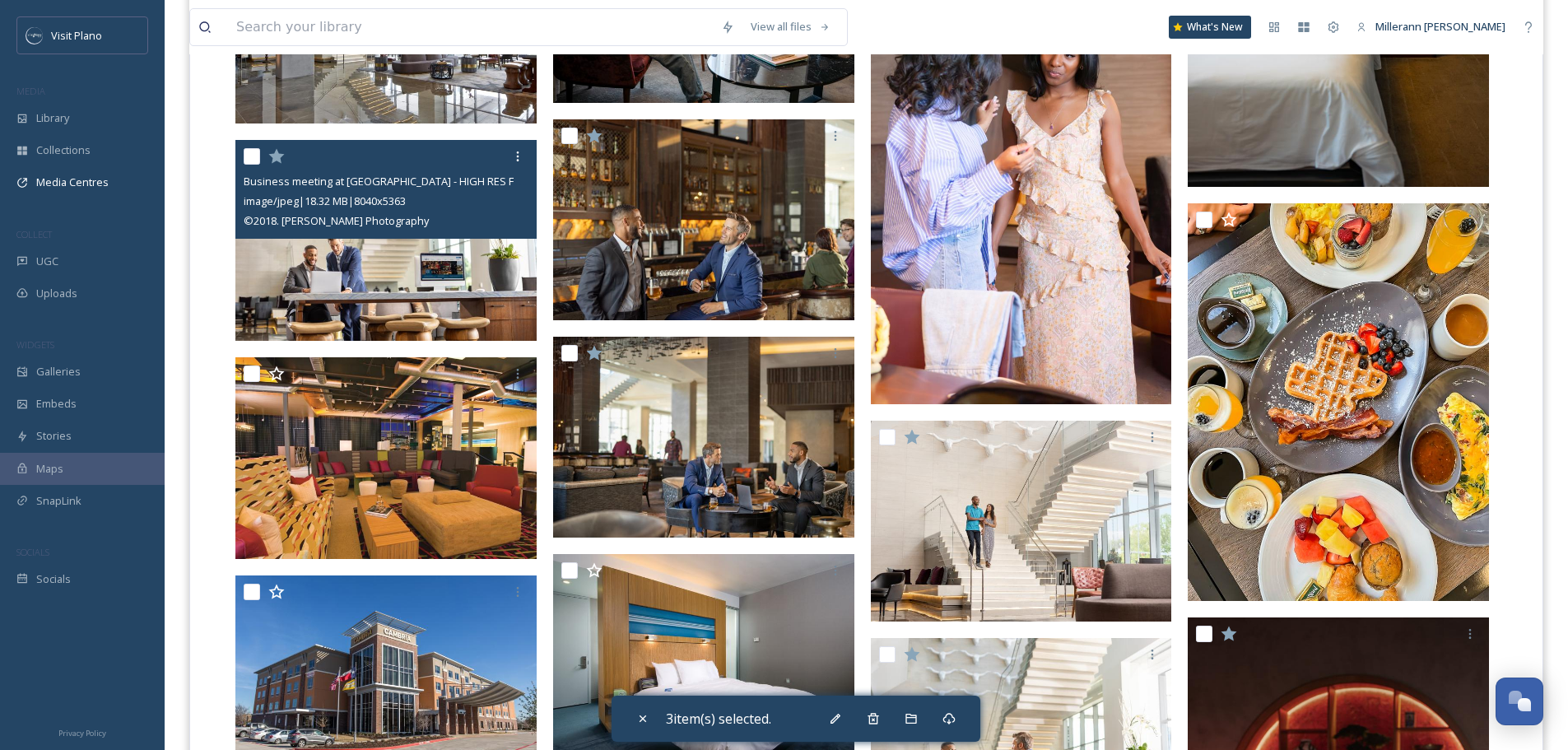
click at [248, 155] on input "checkbox" at bounding box center [252, 156] width 17 height 17
checkbox input "true"
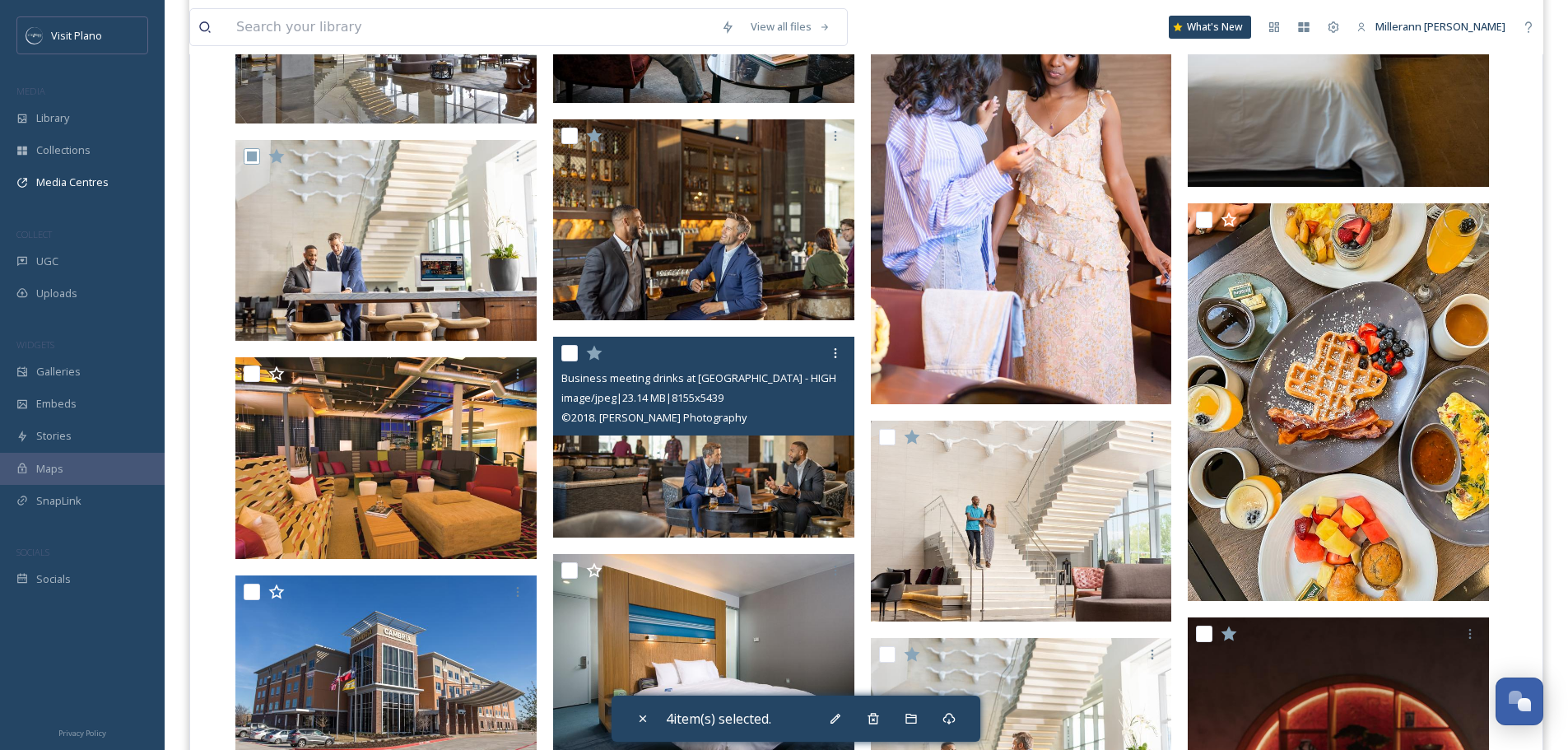
click at [570, 349] on input "checkbox" at bounding box center [570, 353] width 17 height 17
checkbox input "true"
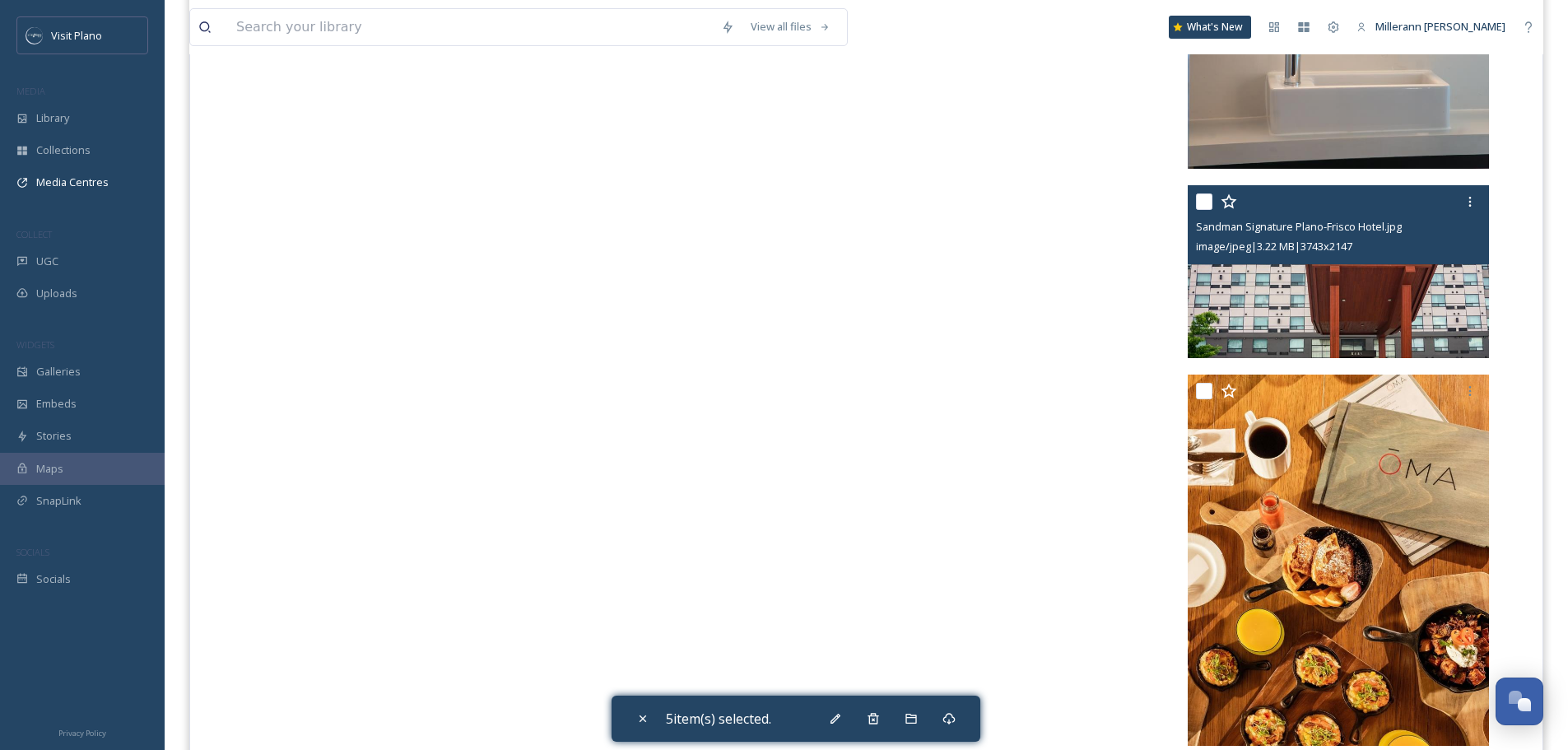
scroll to position [14318, 0]
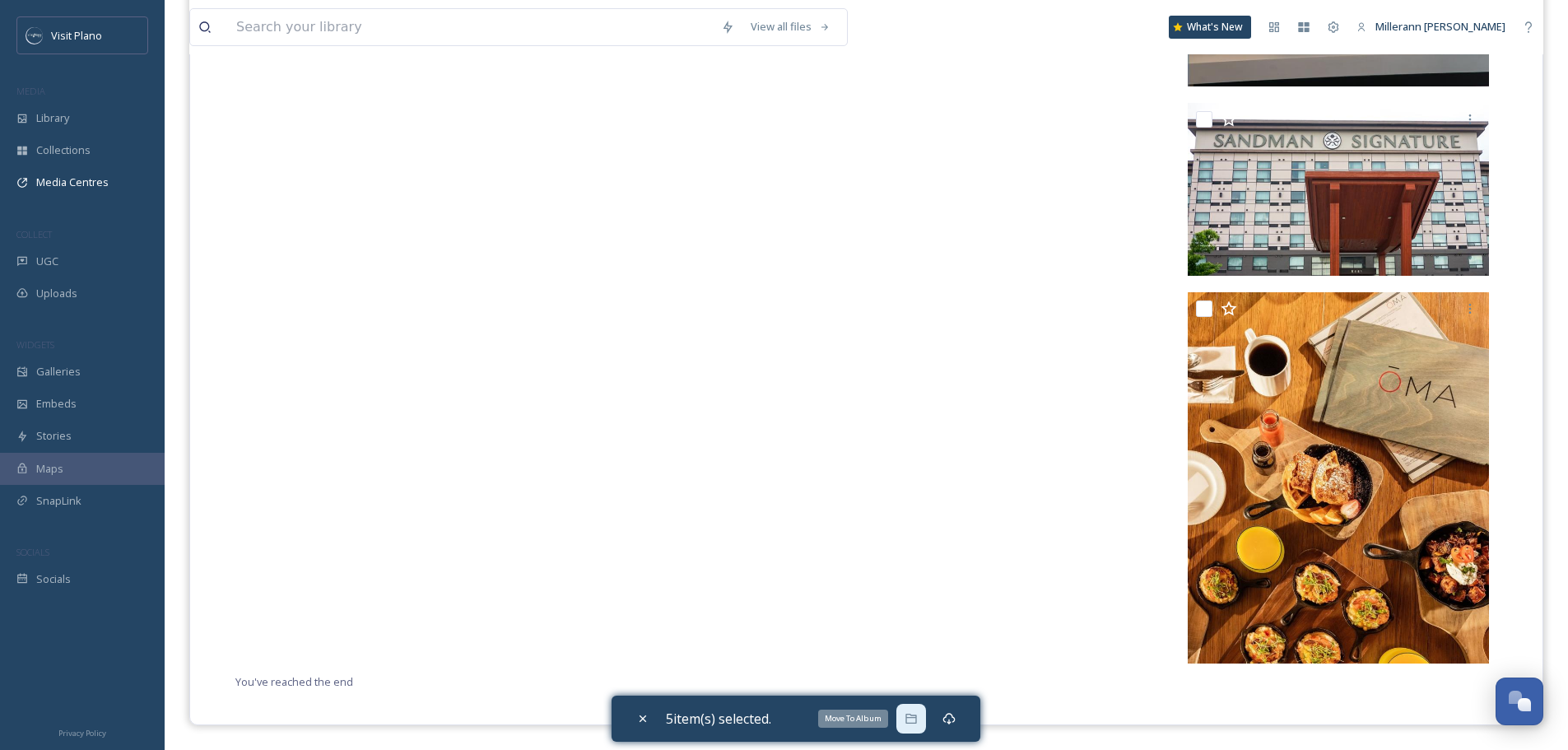
click at [918, 722] on icon at bounding box center [911, 718] width 13 height 13
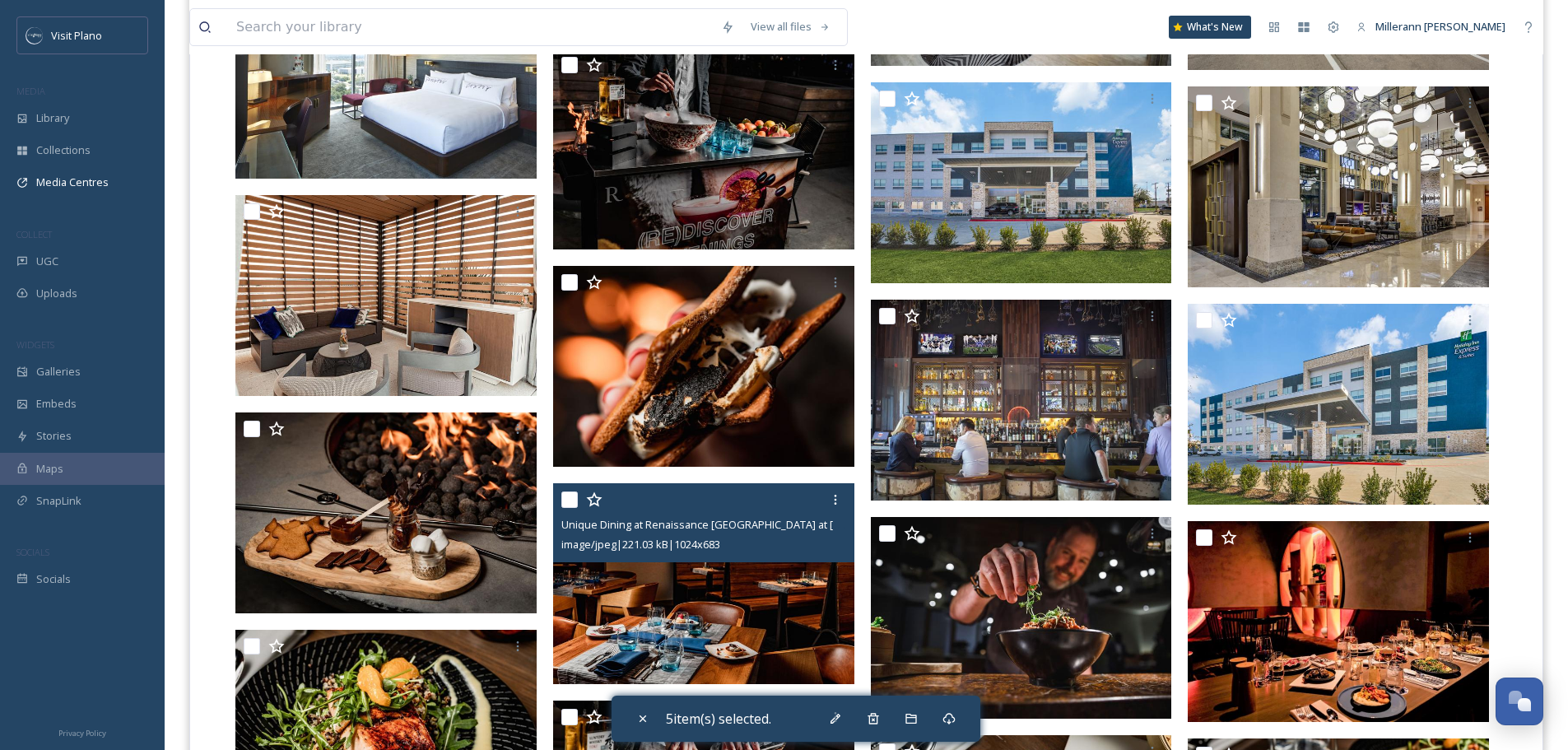
scroll to position [10945, 0]
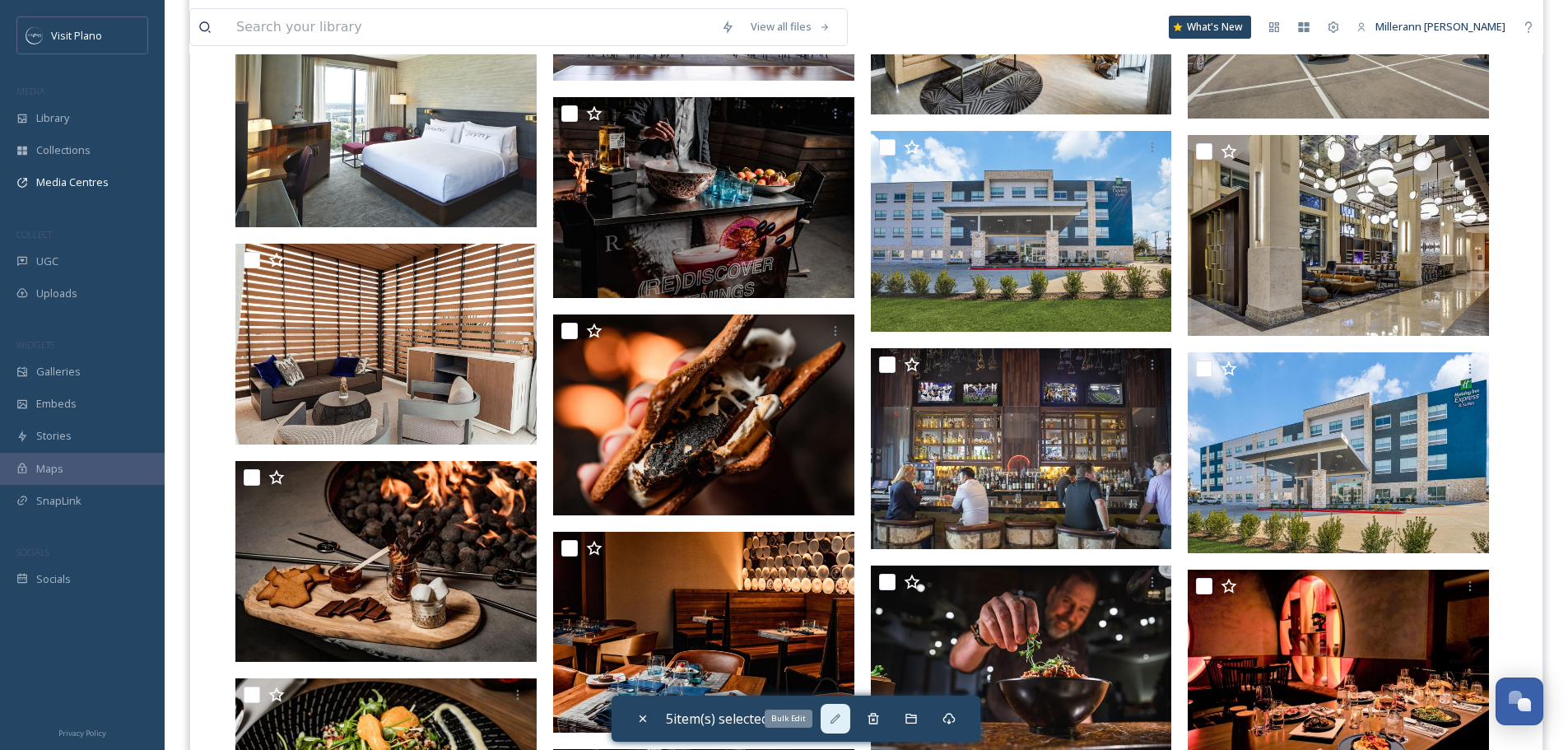
click at [840, 716] on icon at bounding box center [836, 718] width 10 height 10
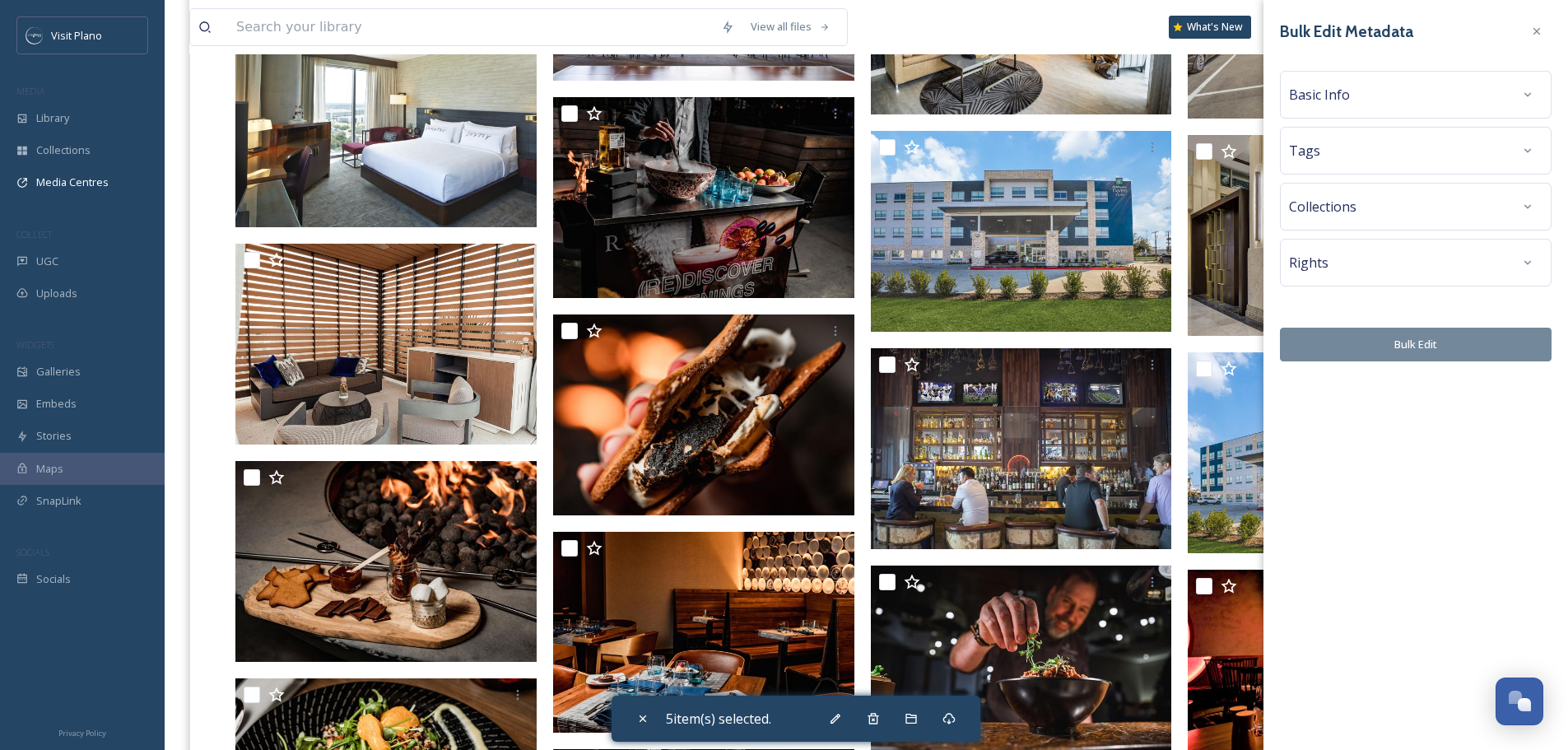
click at [1375, 206] on div "Collections" at bounding box center [1415, 207] width 254 height 30
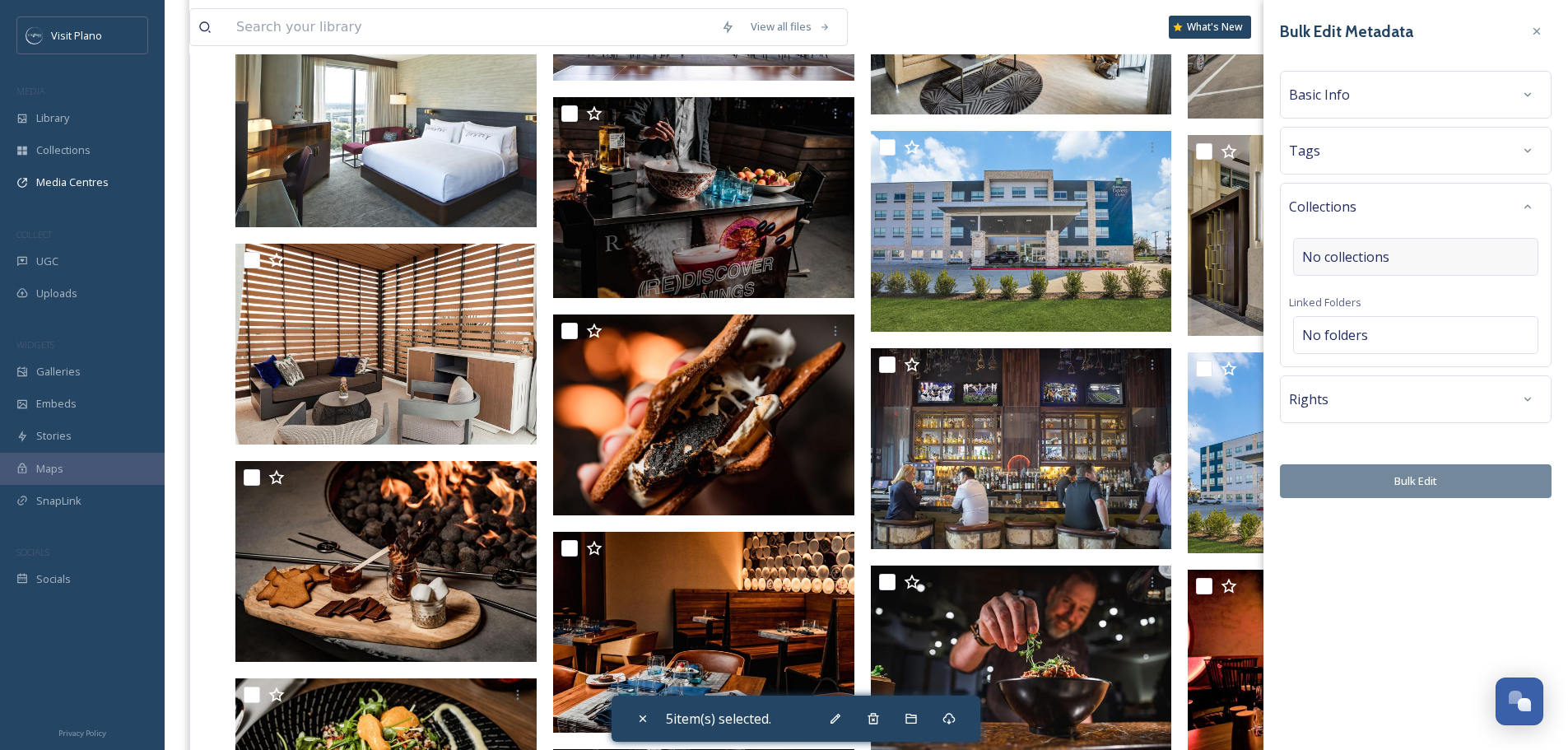
click at [1354, 255] on span "No collections" at bounding box center [1345, 257] width 87 height 20
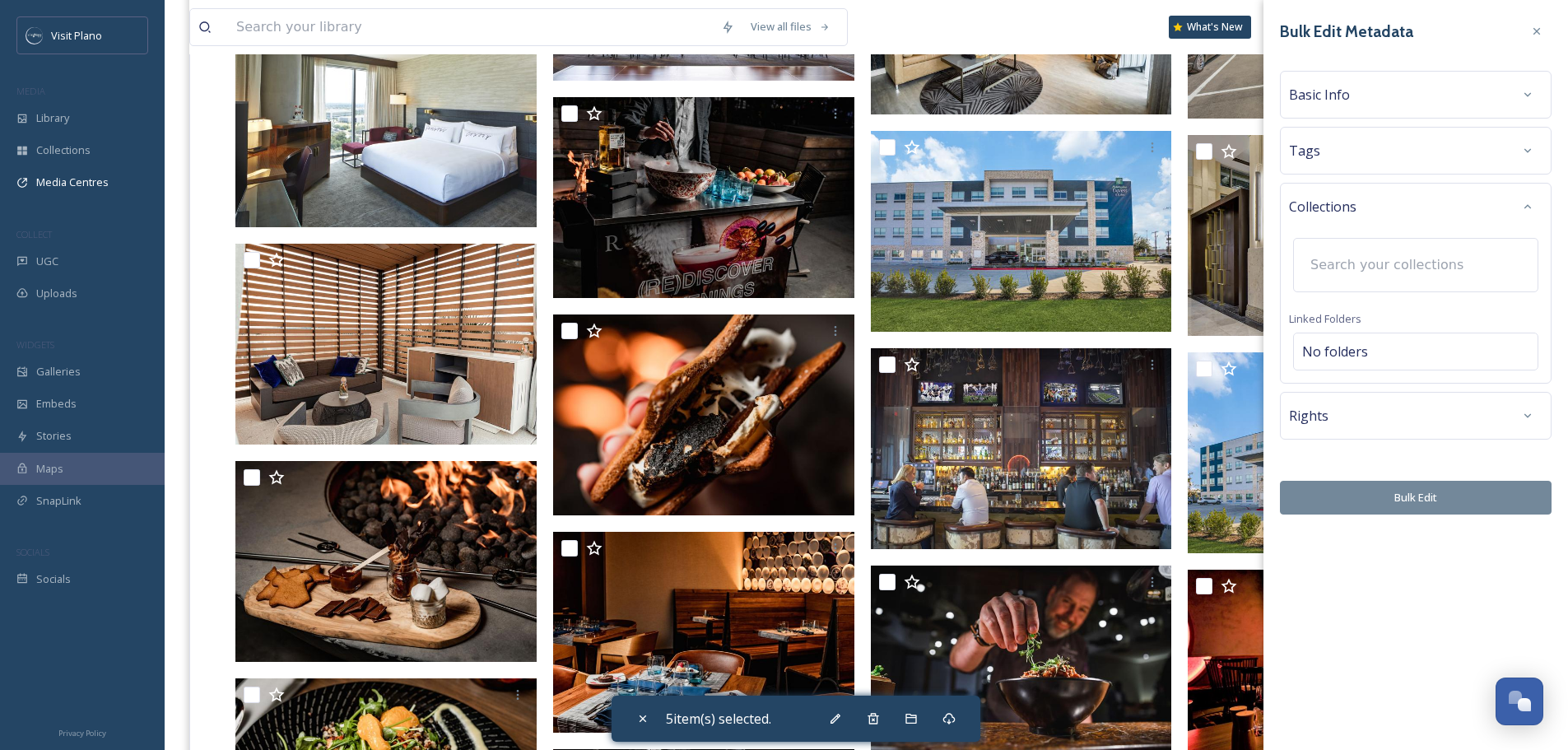
click at [1352, 269] on input at bounding box center [1392, 265] width 181 height 37
type input "insu"
click at [1362, 316] on span "Insurance & Financial Meetings Management 2025" at bounding box center [1426, 312] width 245 height 16
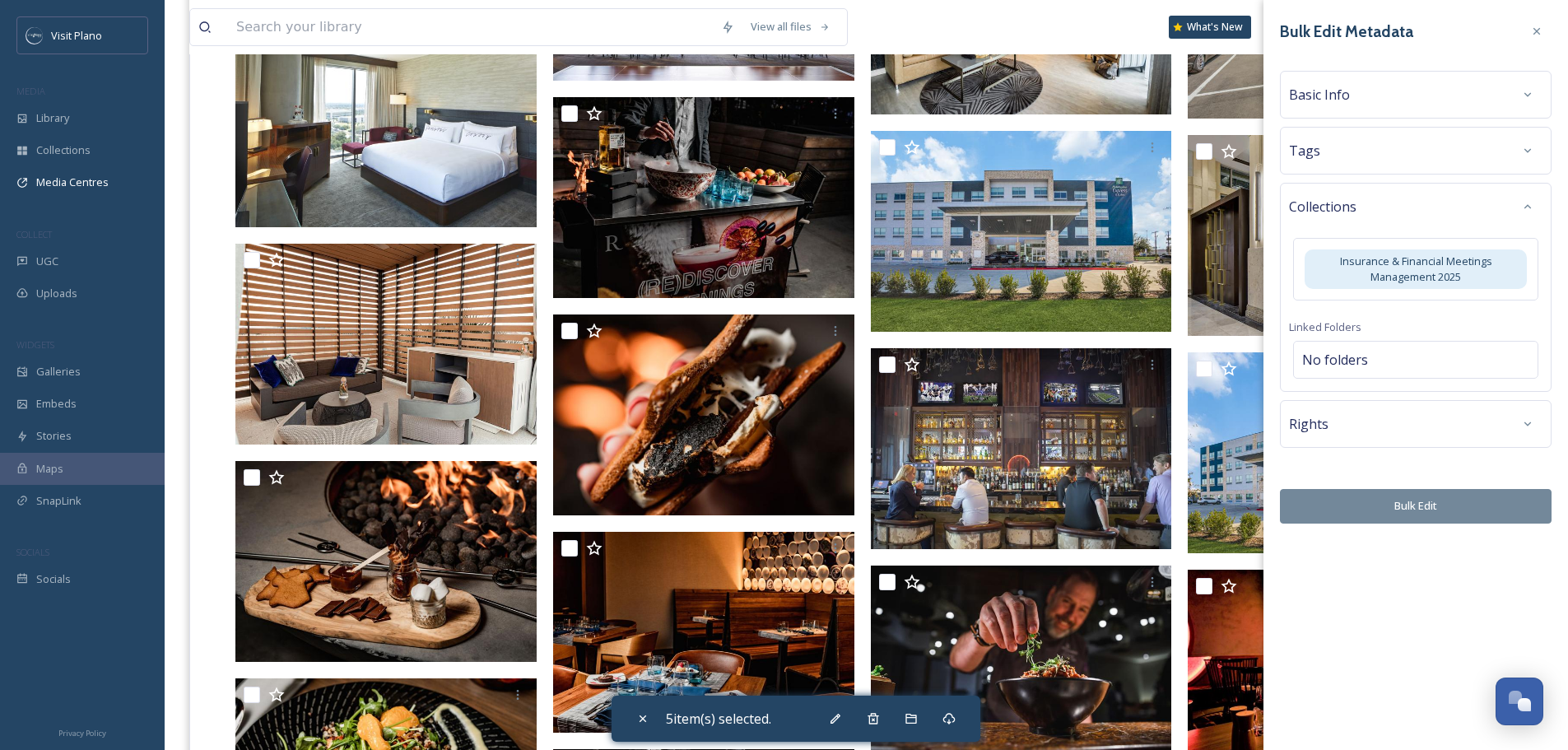
click at [1416, 541] on div "Bulk Edit Metadata Basic Info Tags Collections Insurance & Financial Meetings M…" at bounding box center [1415, 375] width 304 height 750
click at [1454, 505] on button "Bulk Edit" at bounding box center [1416, 506] width 272 height 34
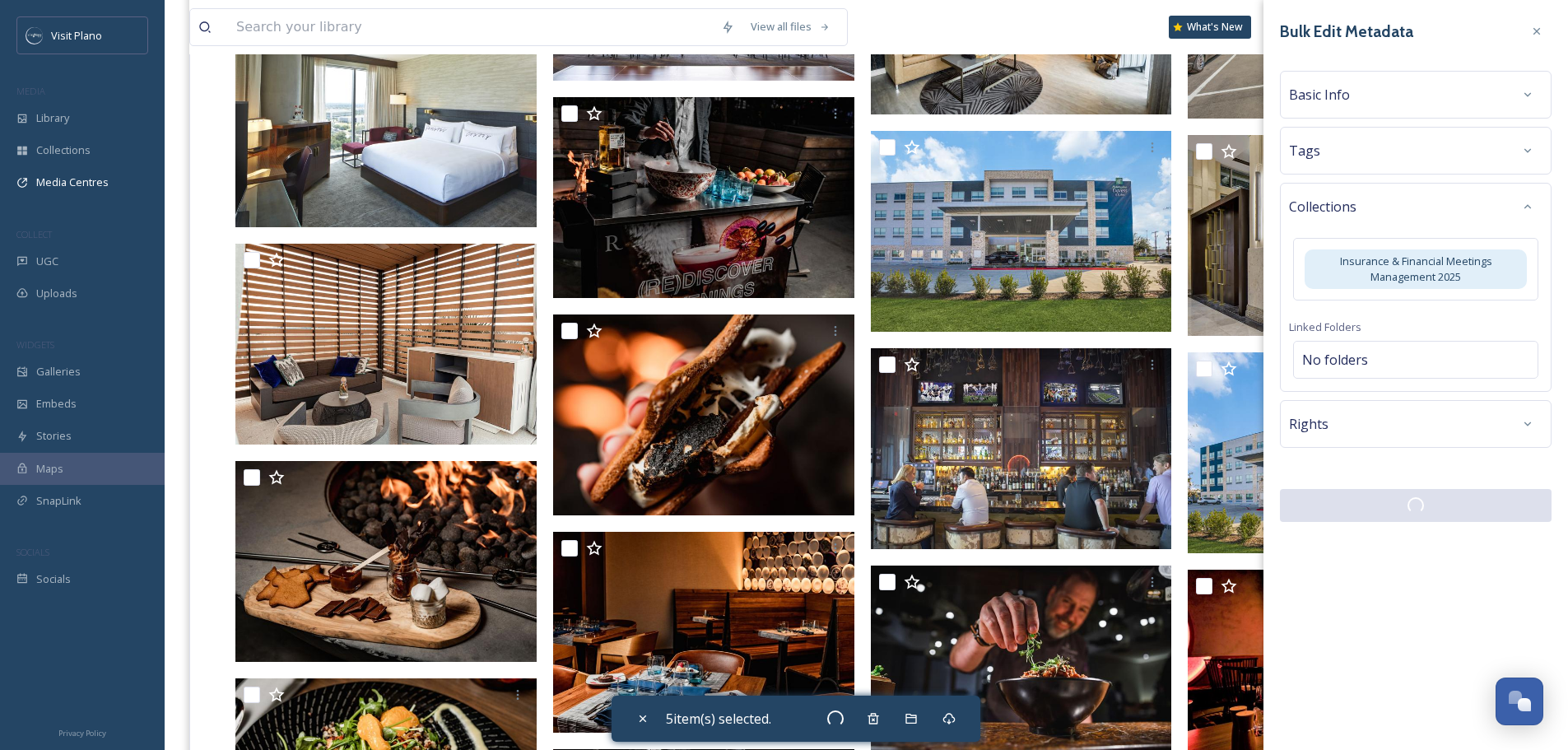
checkbox input "false"
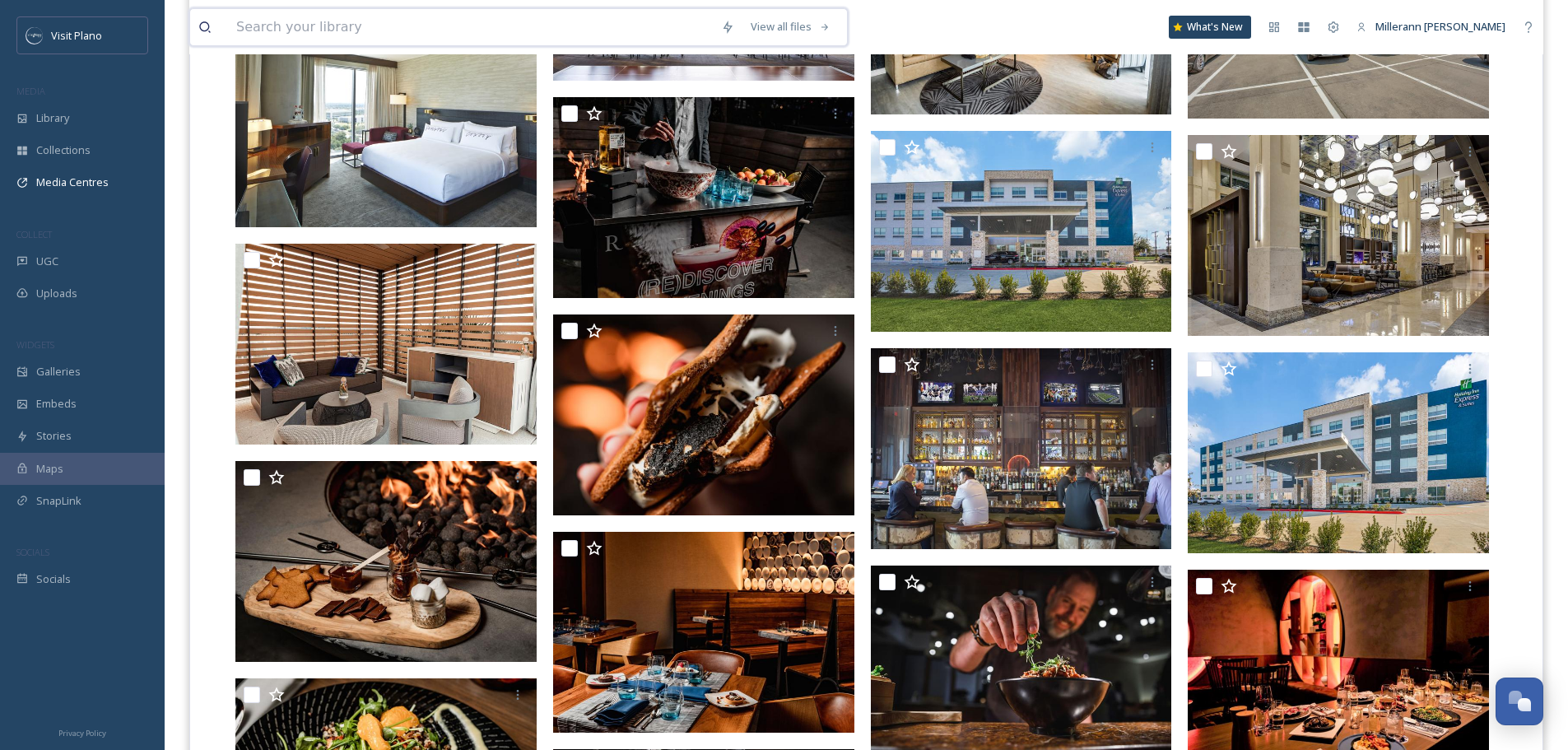
click at [280, 25] on input at bounding box center [470, 27] width 485 height 37
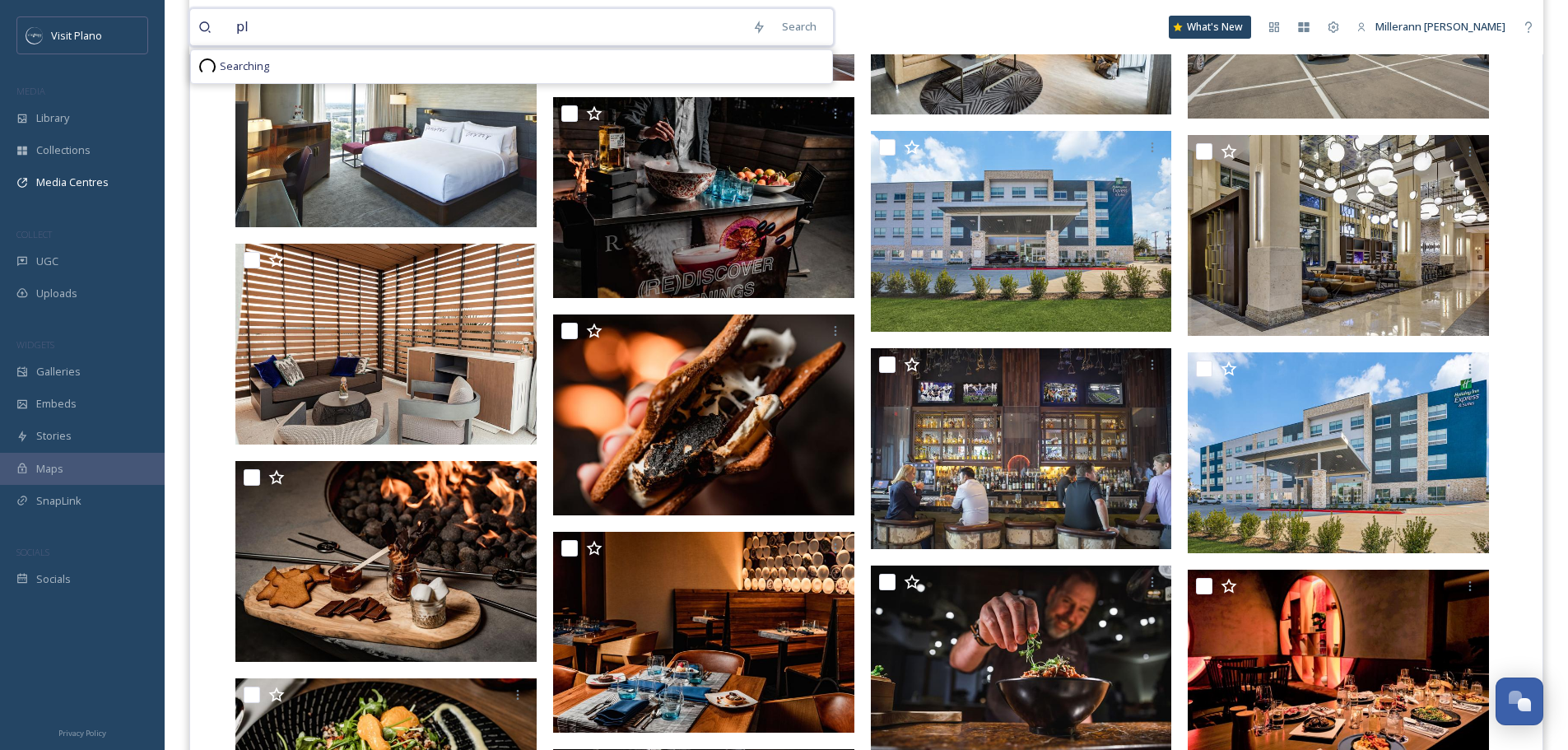
type input "p"
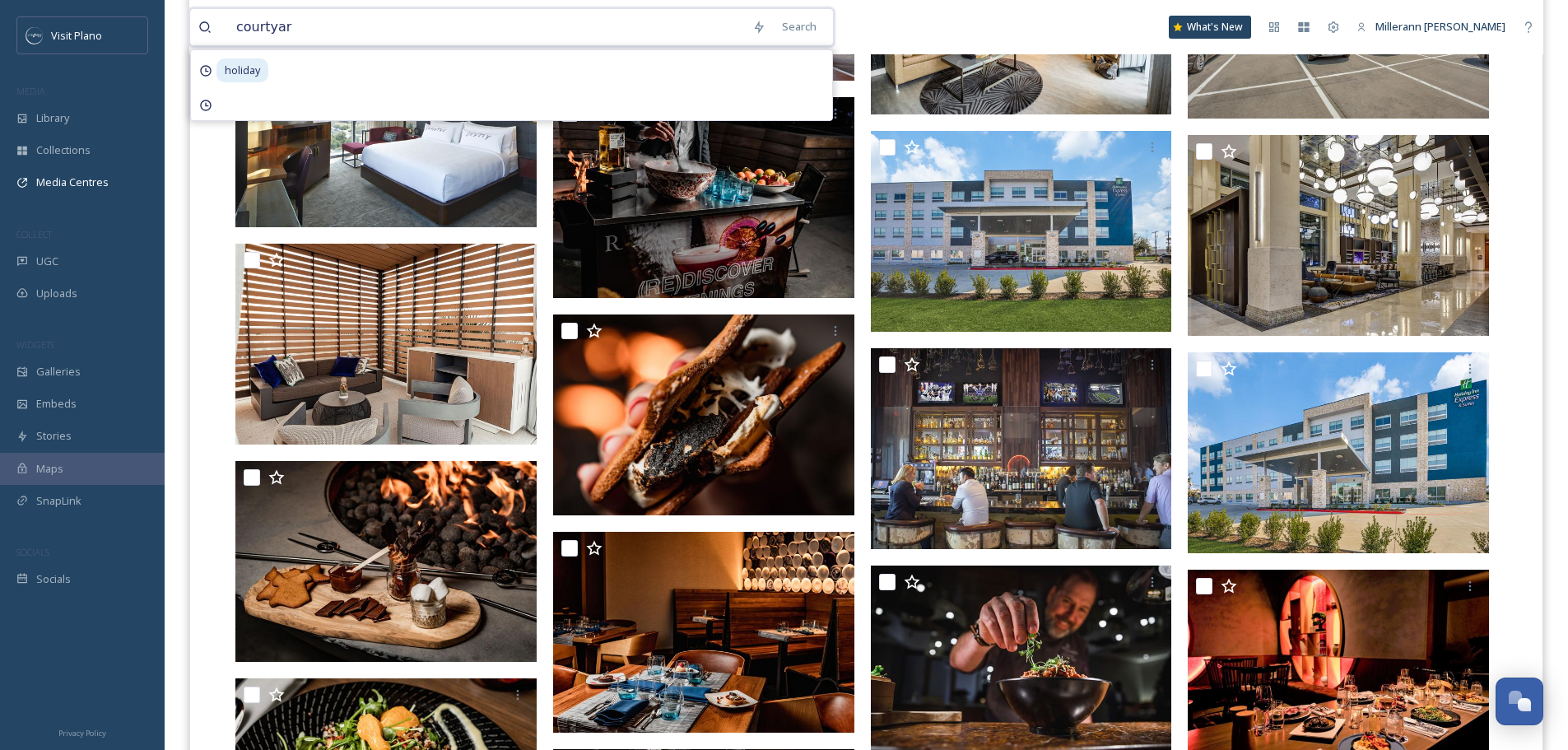
type input "courtyard"
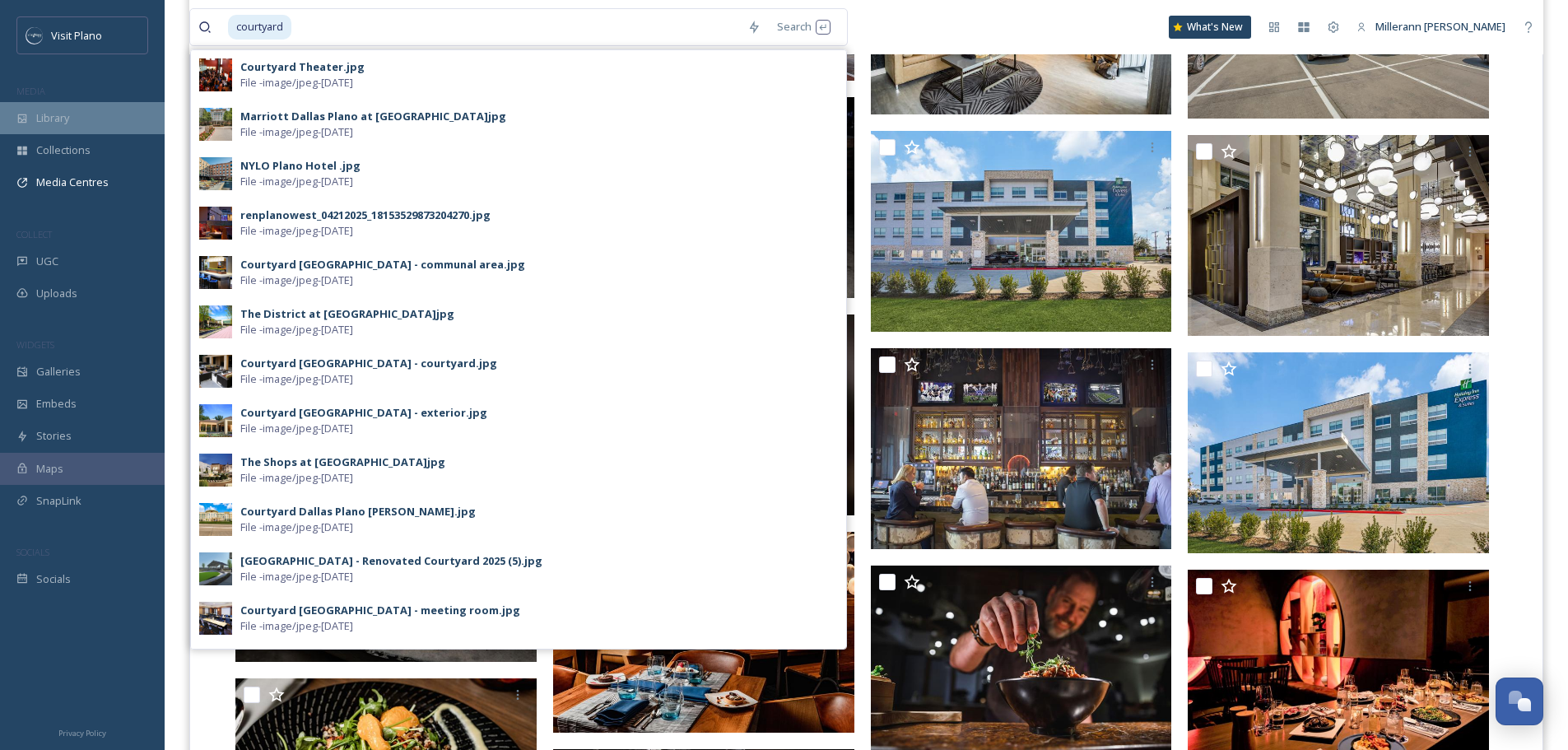
click at [39, 119] on span "Library" at bounding box center [52, 118] width 33 height 16
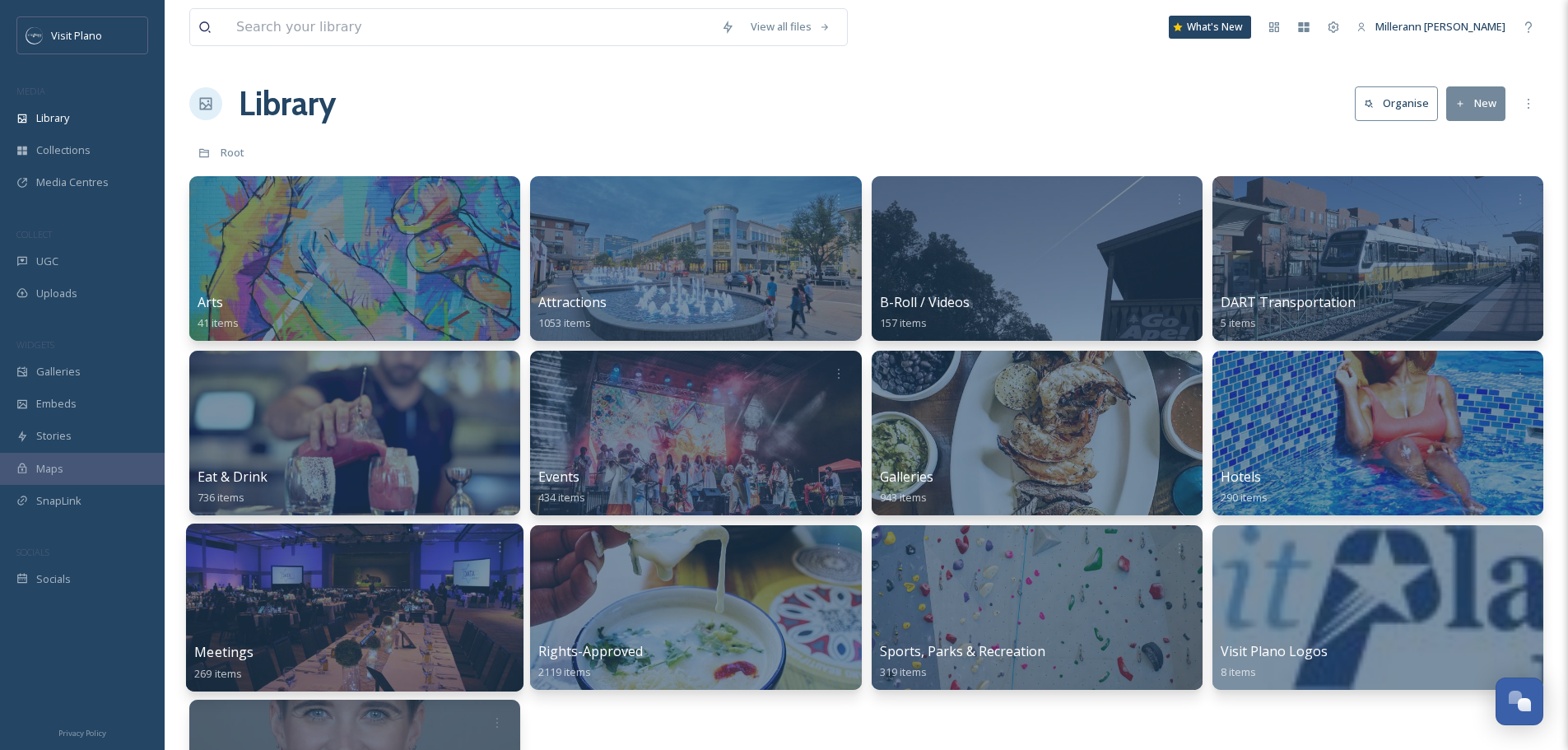
click at [234, 648] on span "Meetings" at bounding box center [223, 651] width 59 height 18
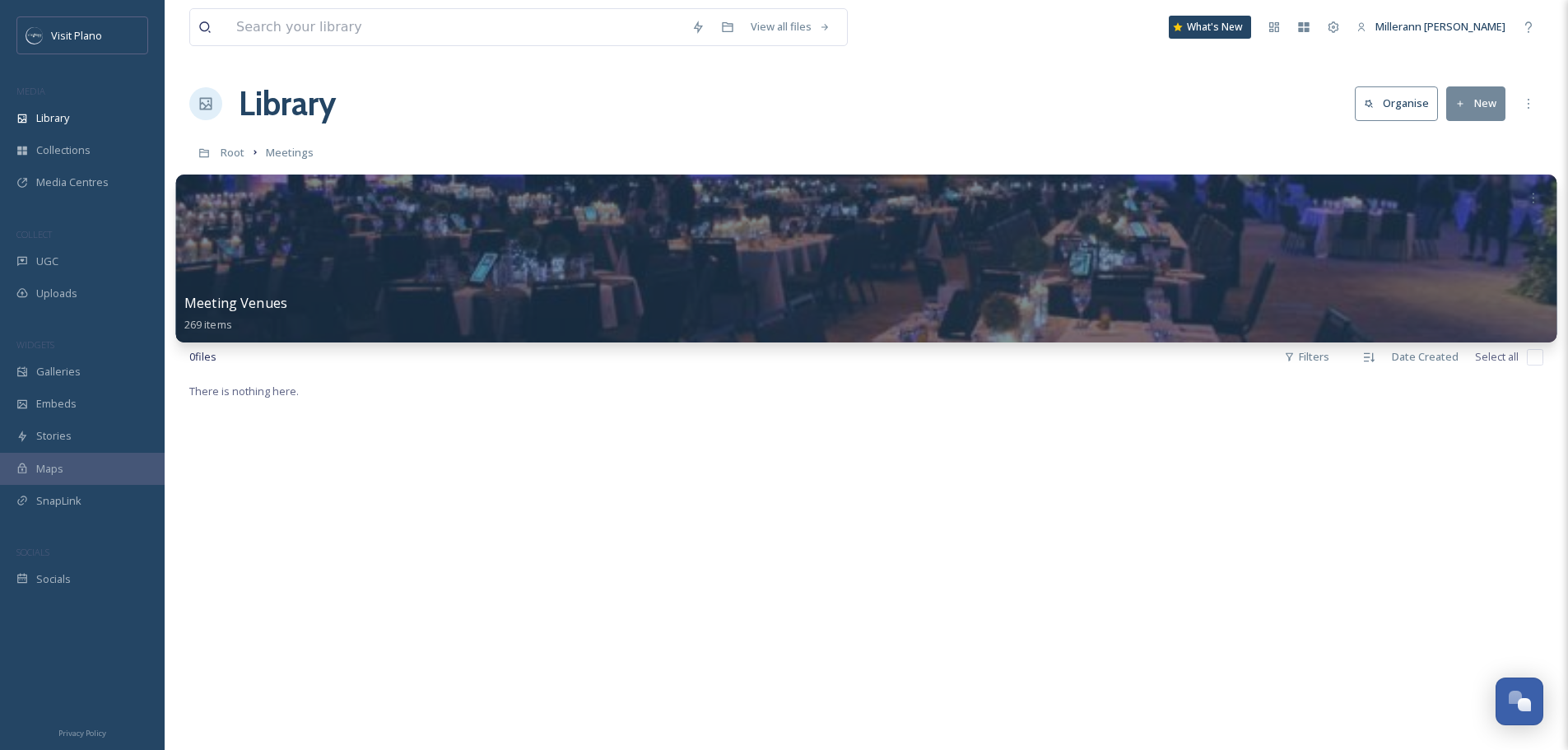
click at [245, 302] on span "Meeting Venues" at bounding box center [236, 302] width 103 height 18
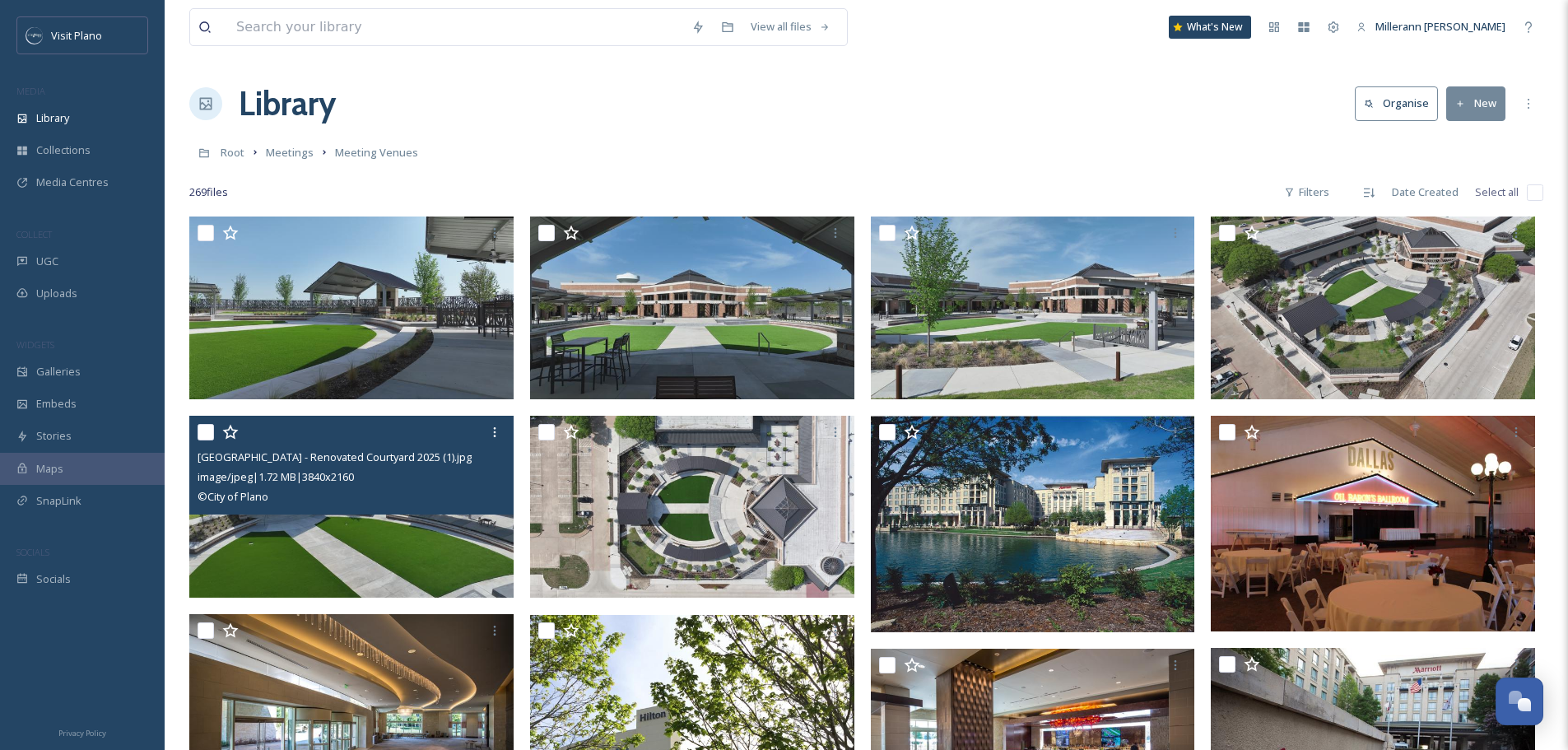
click at [200, 430] on input "checkbox" at bounding box center [206, 433] width 17 height 17
checkbox input "true"
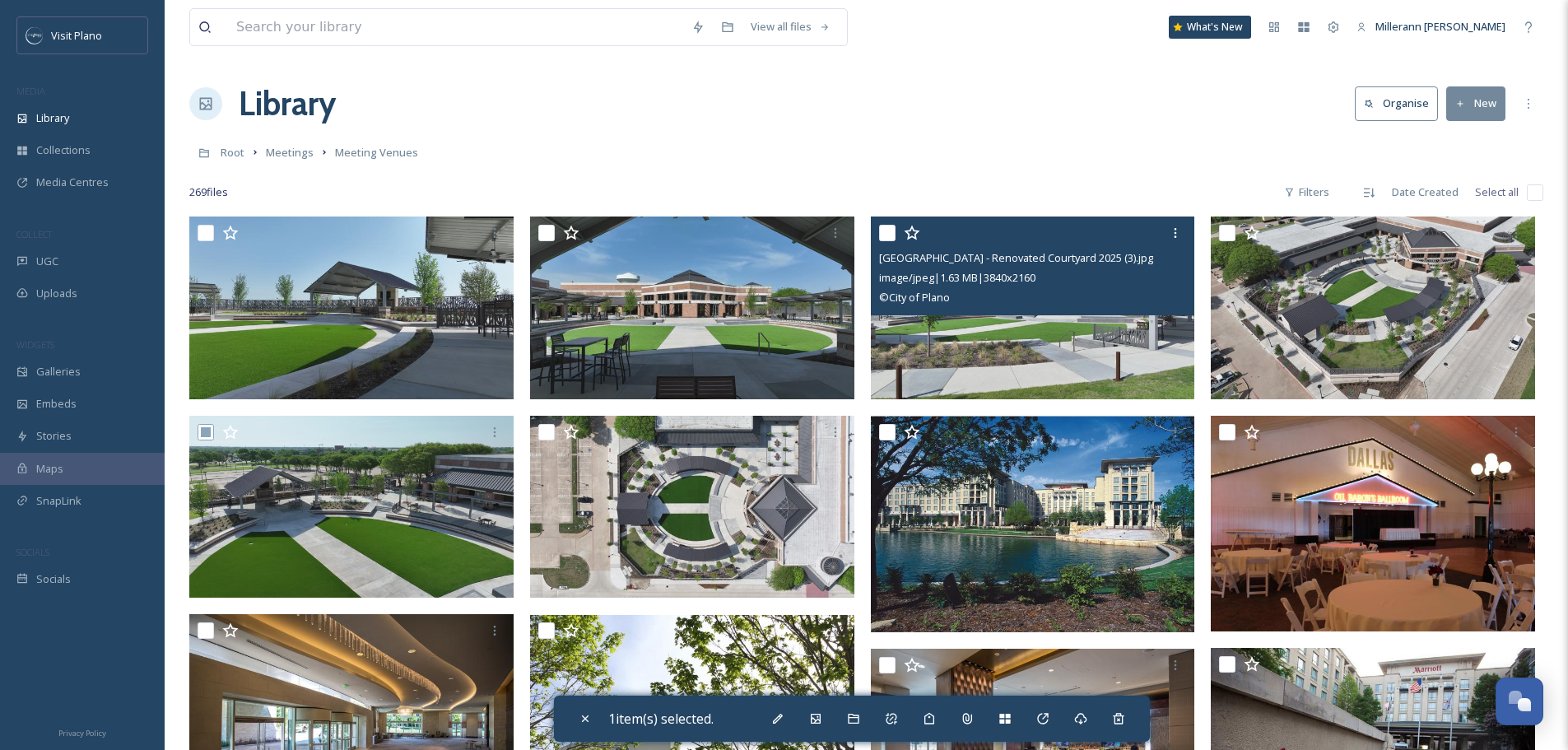
click at [880, 229] on input "checkbox" at bounding box center [888, 233] width 17 height 17
checkbox input "true"
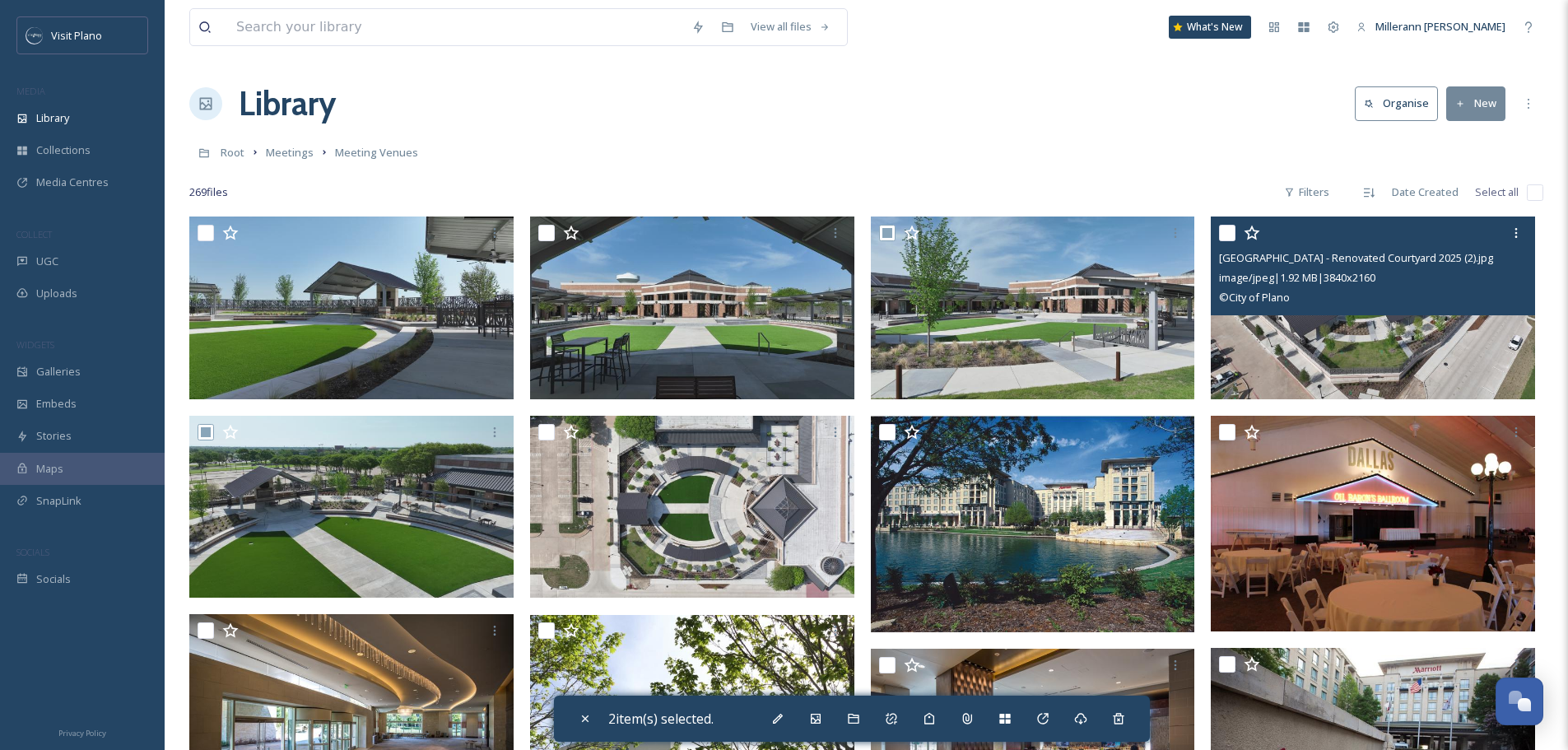
click at [1226, 234] on input "checkbox" at bounding box center [1227, 233] width 17 height 17
checkbox input "true"
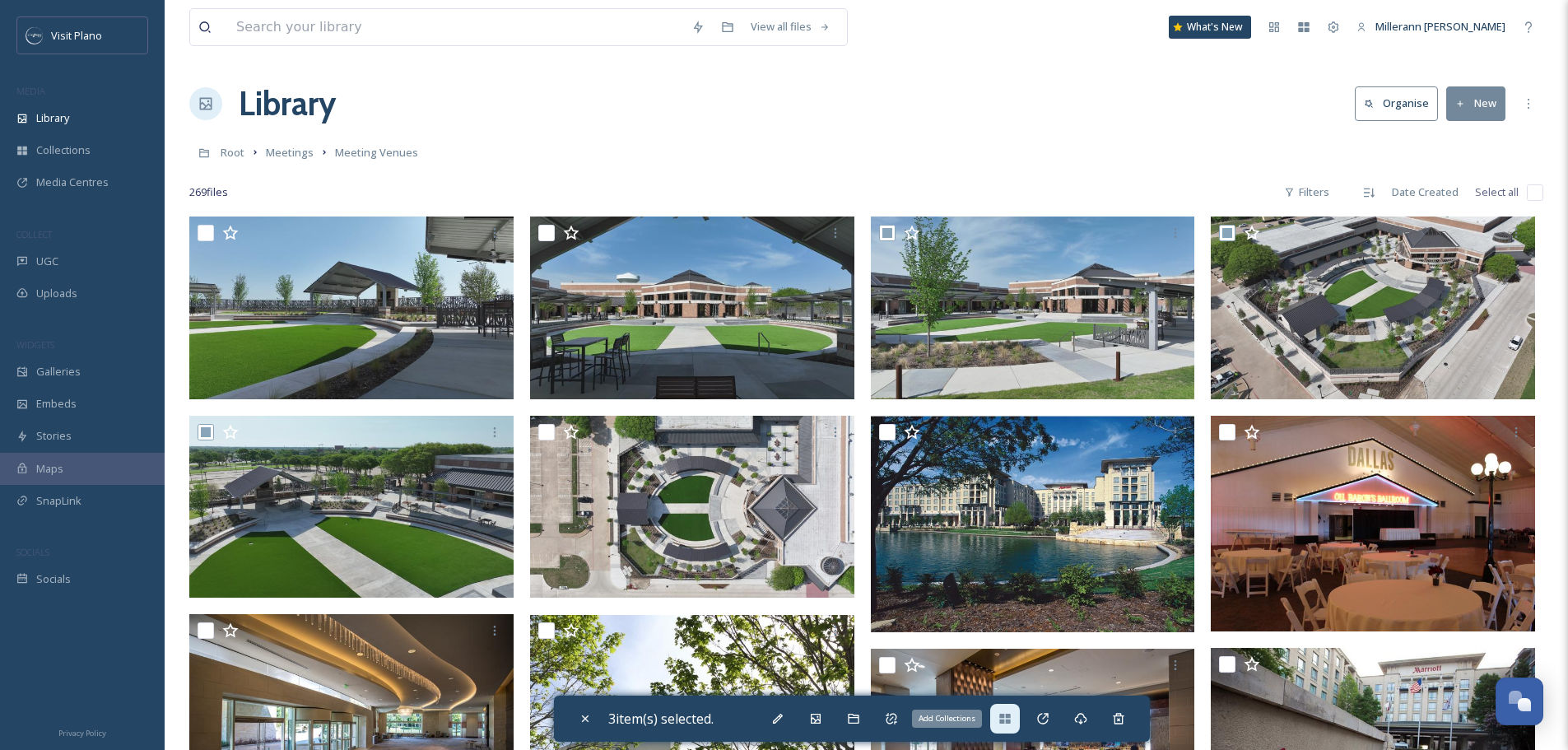
click at [1001, 720] on div "Add Collections" at bounding box center [1005, 718] width 30 height 30
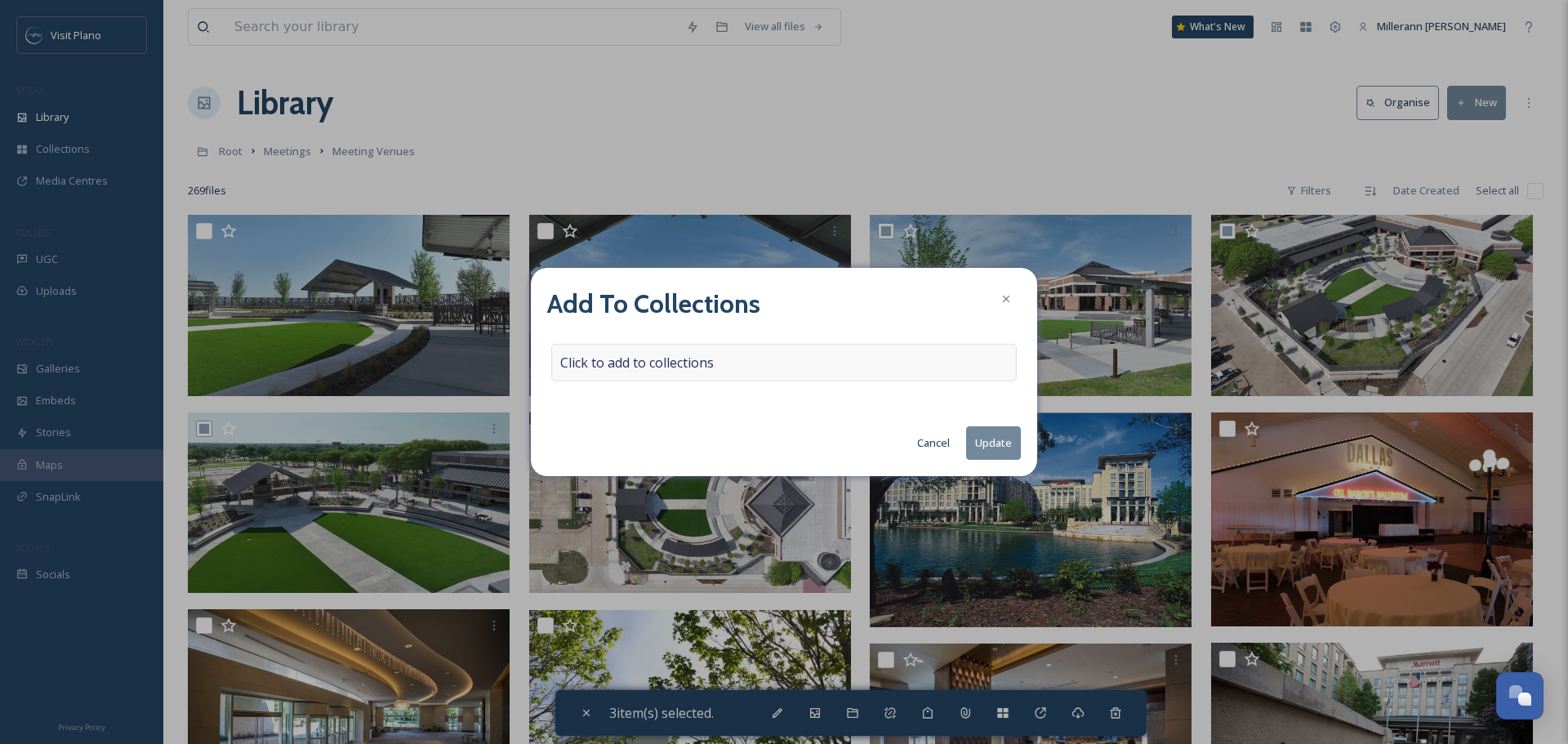
click at [846, 359] on div "Click to add to collections" at bounding box center [784, 362] width 466 height 37
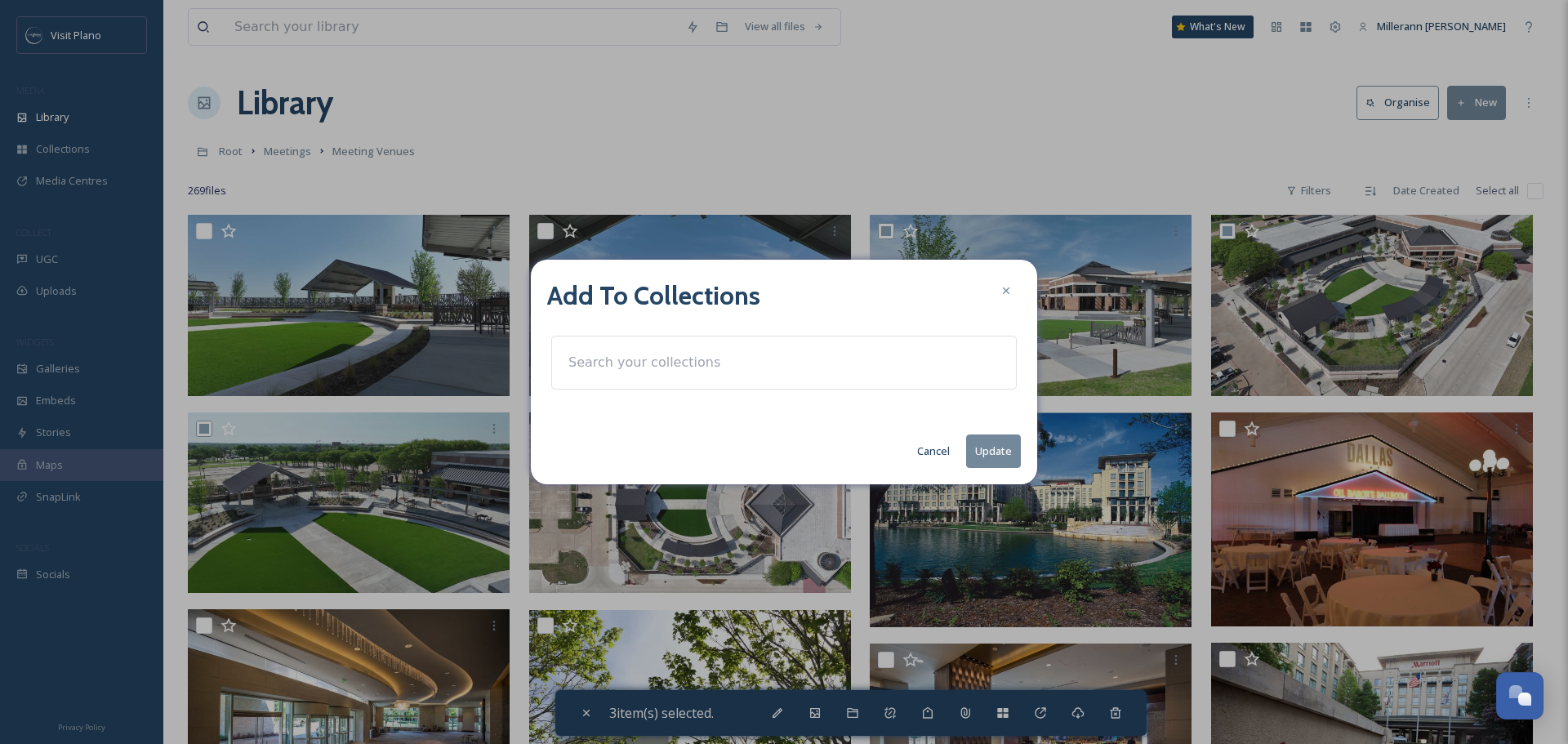
click at [685, 364] on input at bounding box center [650, 362] width 179 height 36
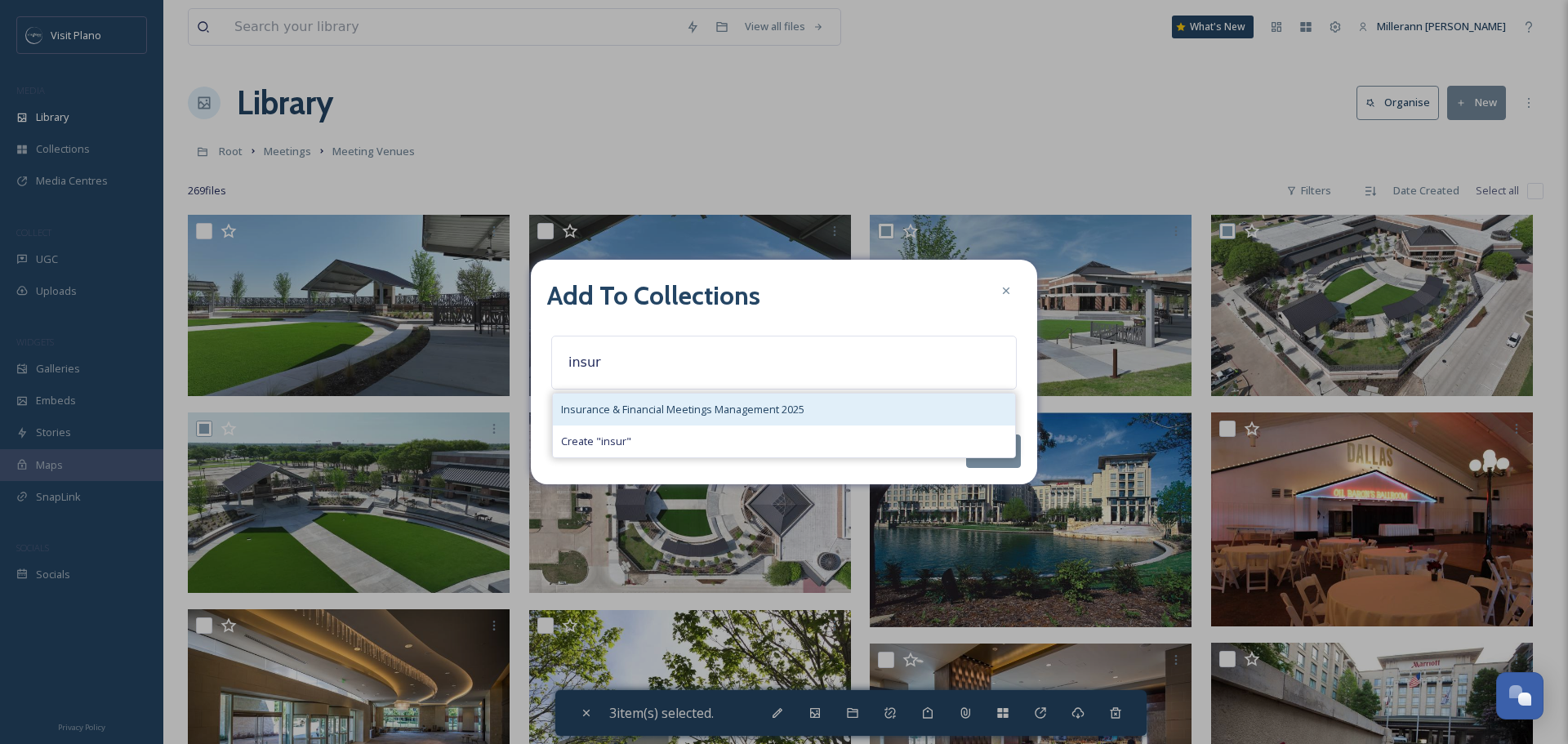
type input "insur"
click at [704, 404] on span "Insurance & Financial Meetings Management 2025" at bounding box center [683, 409] width 244 height 16
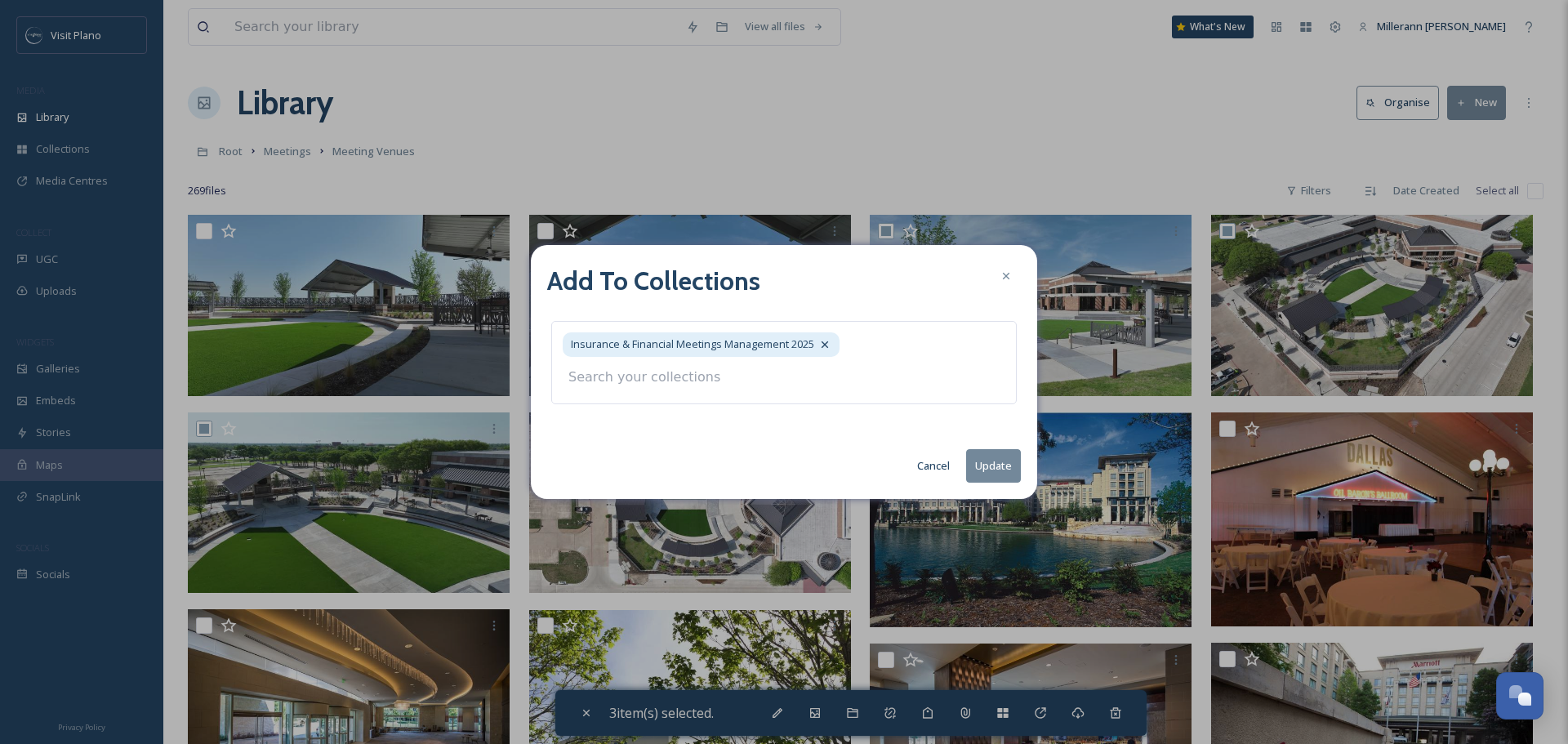
click at [982, 469] on div "Add To Collections Insurance & Financial Meetings Management 2025 Cancel Update" at bounding box center [784, 372] width 507 height 253
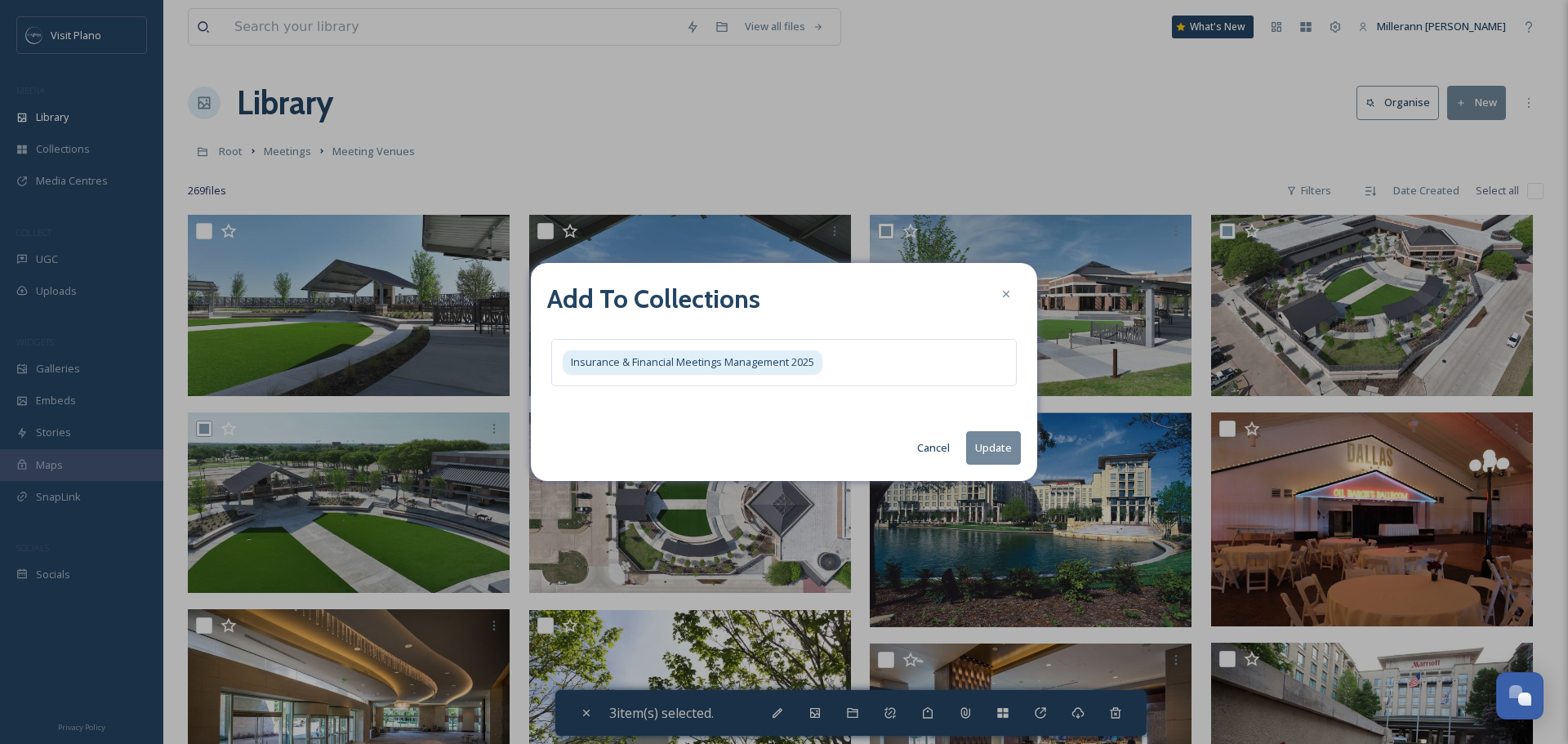
click at [994, 441] on button "Update" at bounding box center [994, 448] width 55 height 33
checkbox input "false"
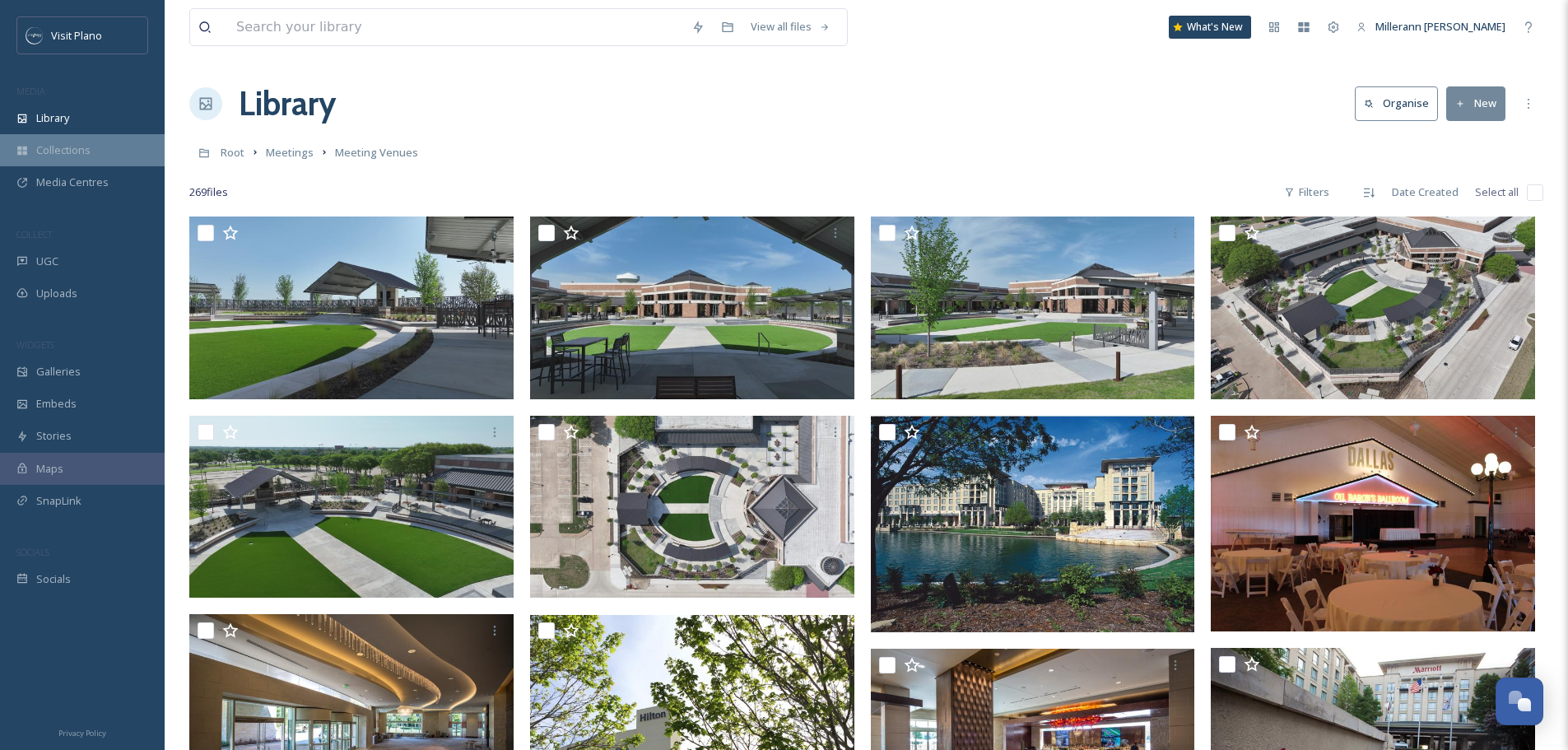
click at [54, 154] on span "Collections" at bounding box center [64, 150] width 54 height 16
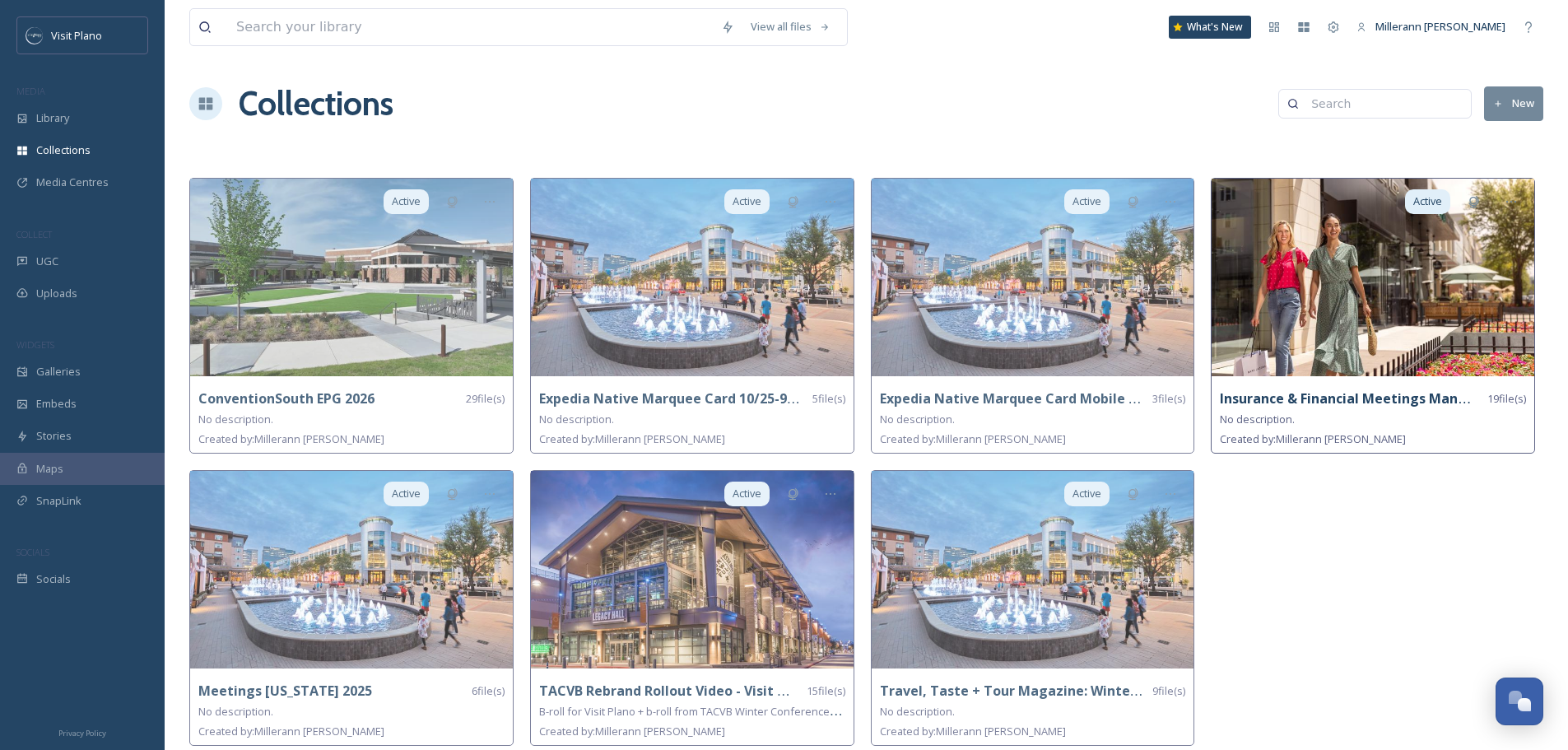
click at [1324, 399] on strong "Insurance & Financial Meetings Management 2025" at bounding box center [1385, 398] width 333 height 18
click at [1345, 345] on img at bounding box center [1373, 277] width 322 height 198
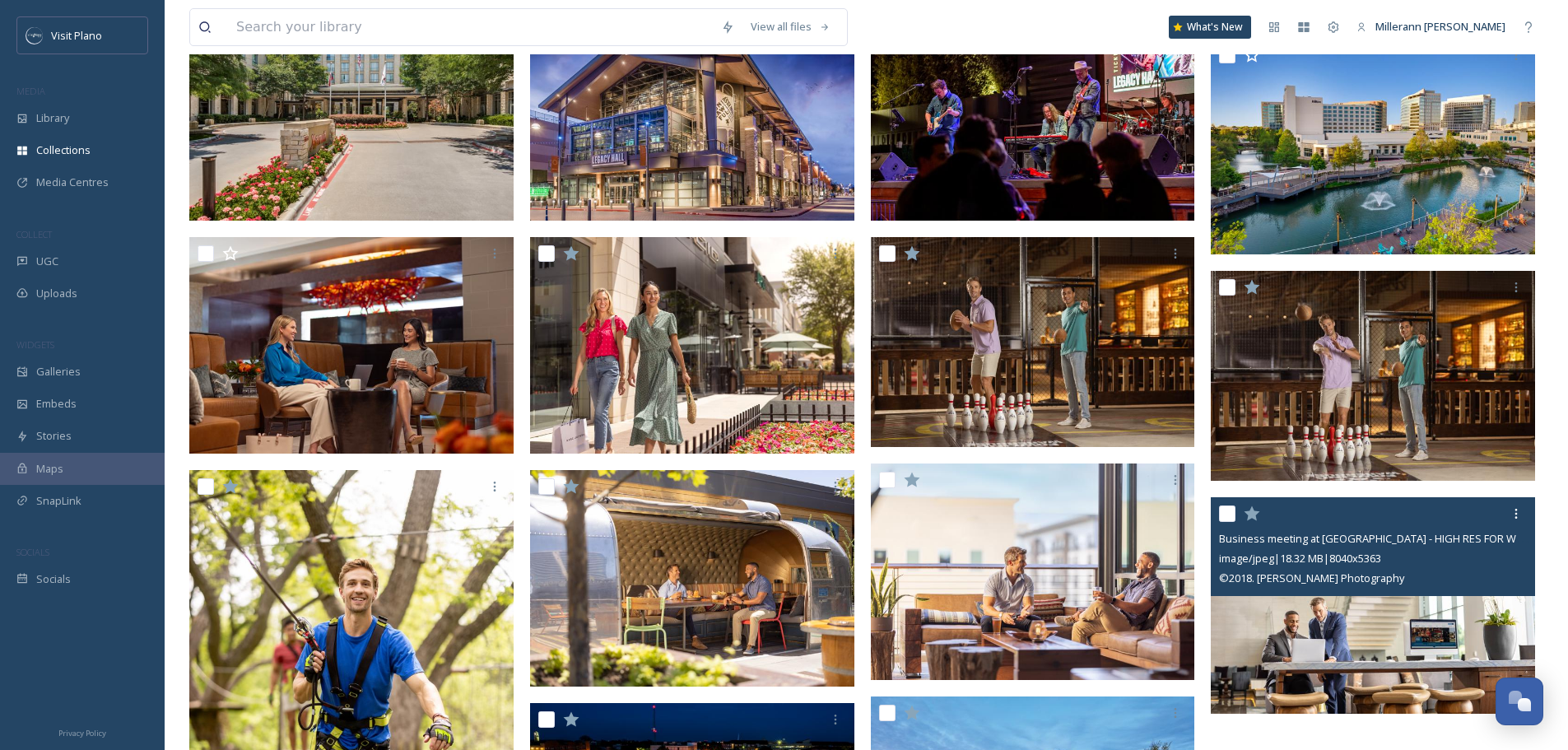
scroll to position [493, 0]
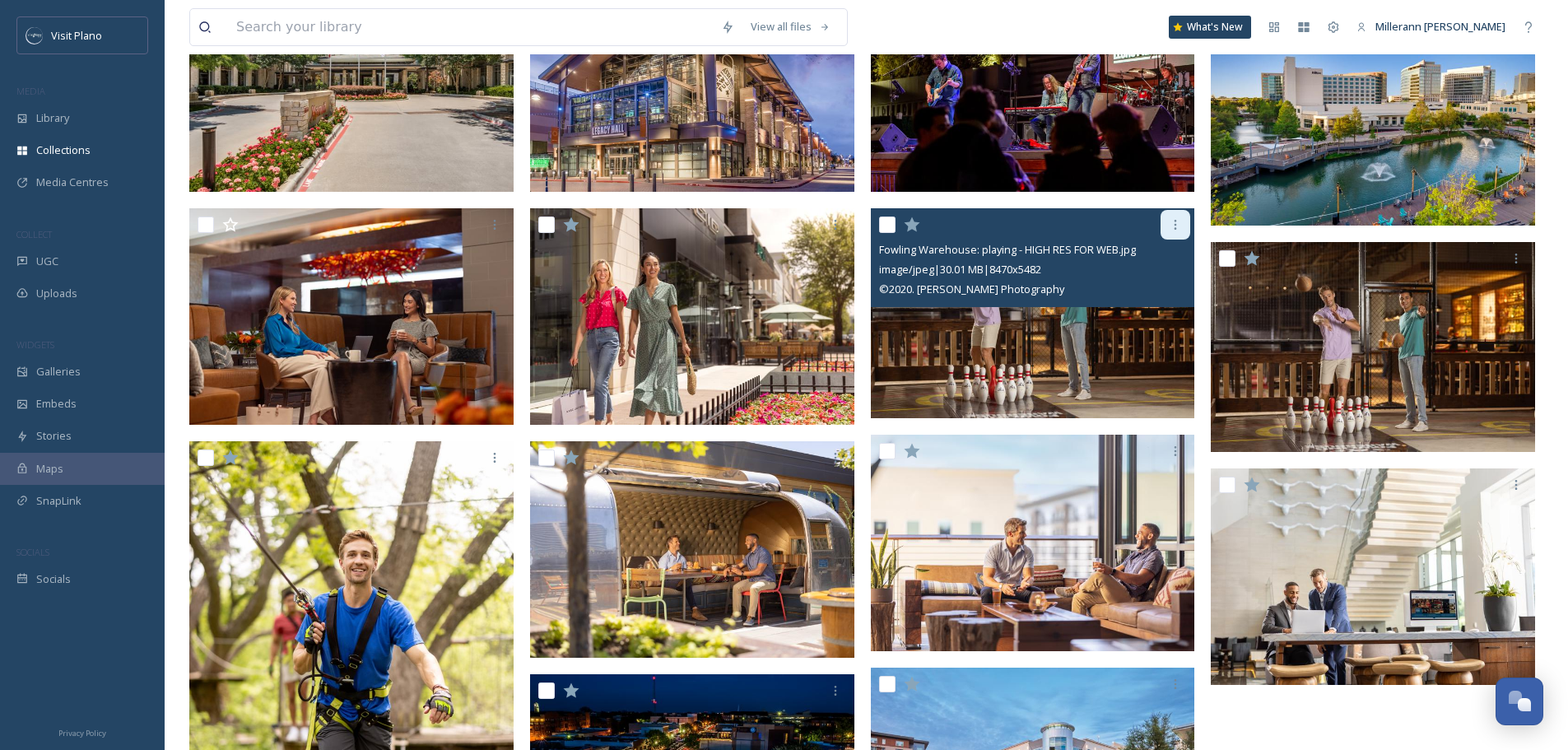
click at [1172, 223] on icon at bounding box center [1176, 225] width 13 height 13
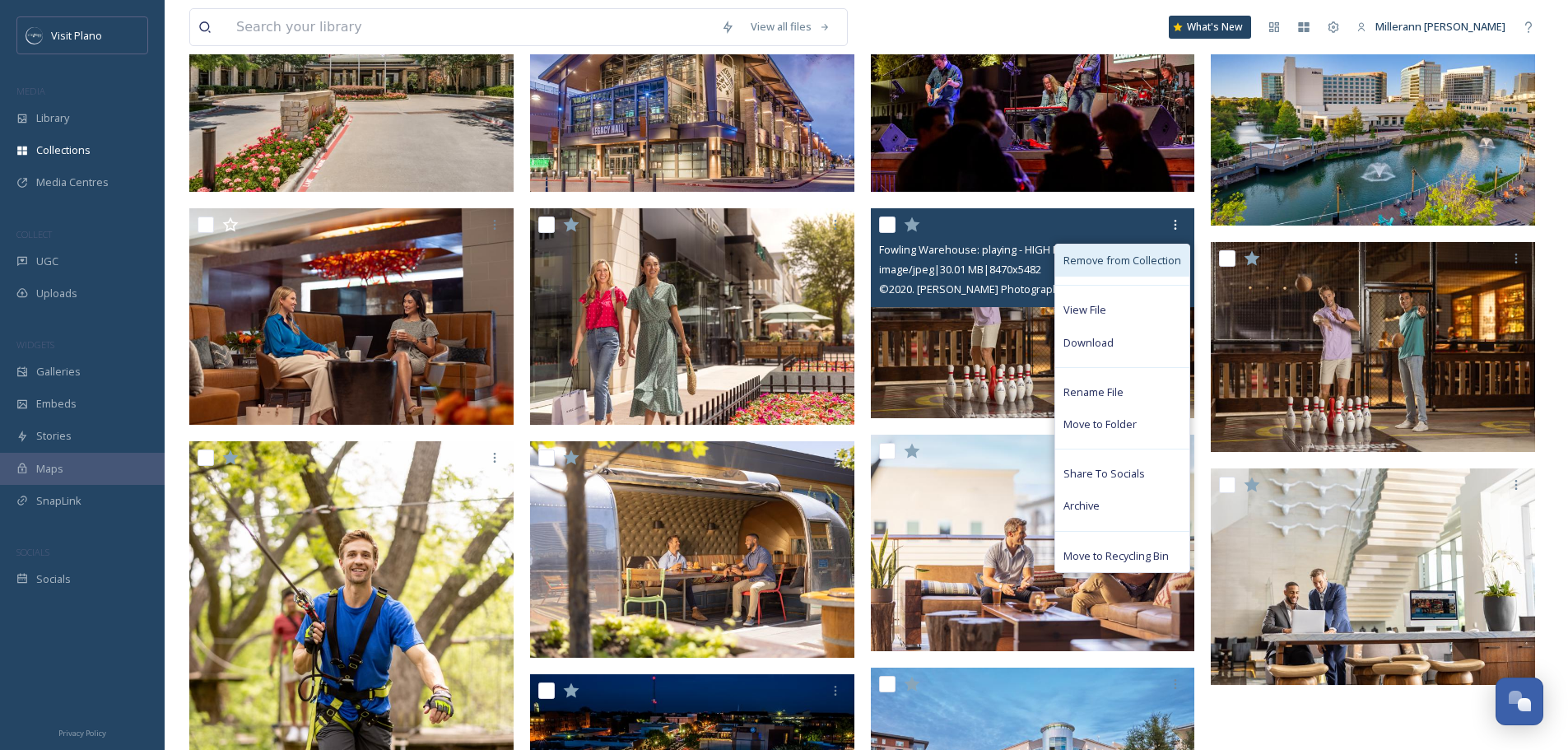
click at [1101, 259] on span "Remove from Collection" at bounding box center [1122, 260] width 118 height 16
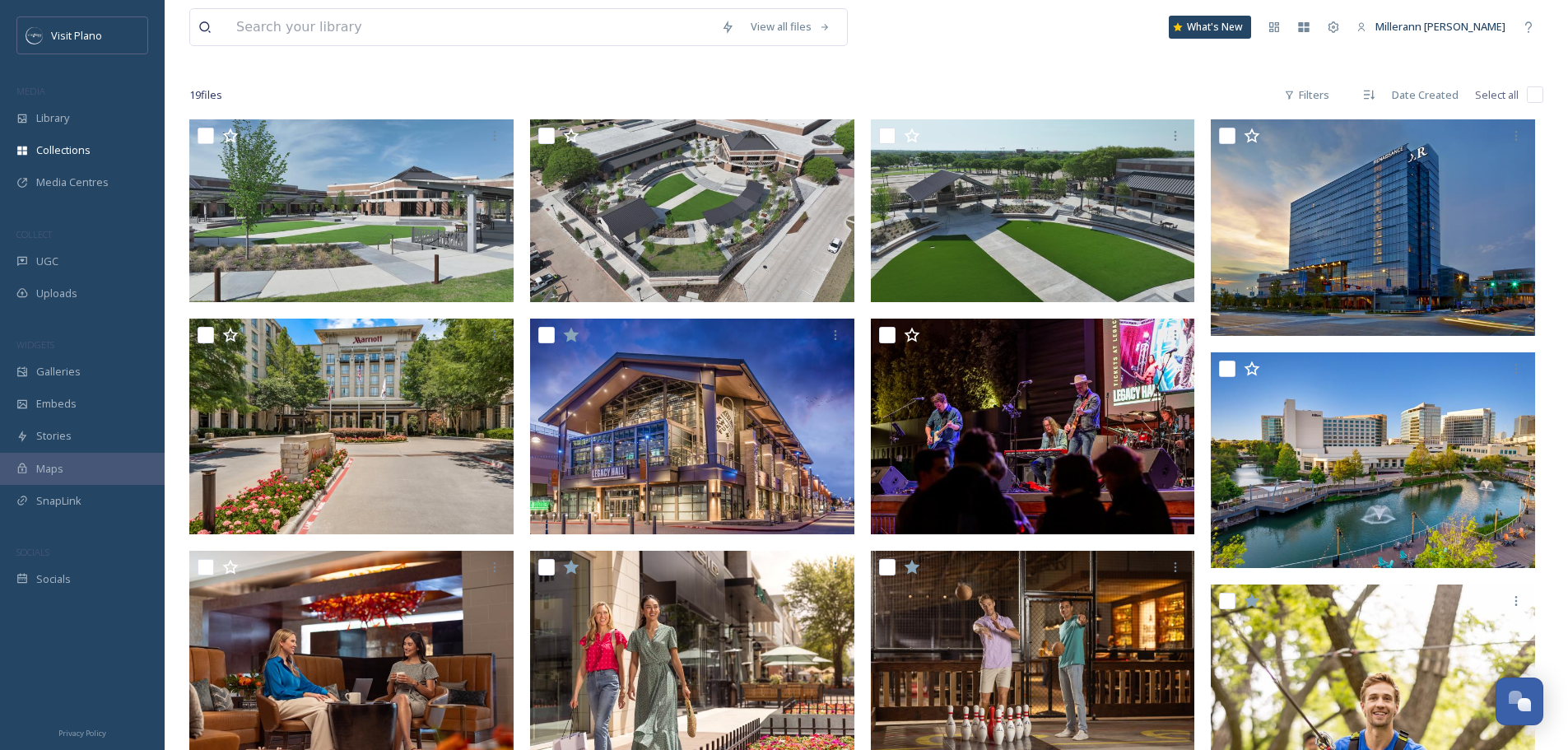
scroll to position [0, 0]
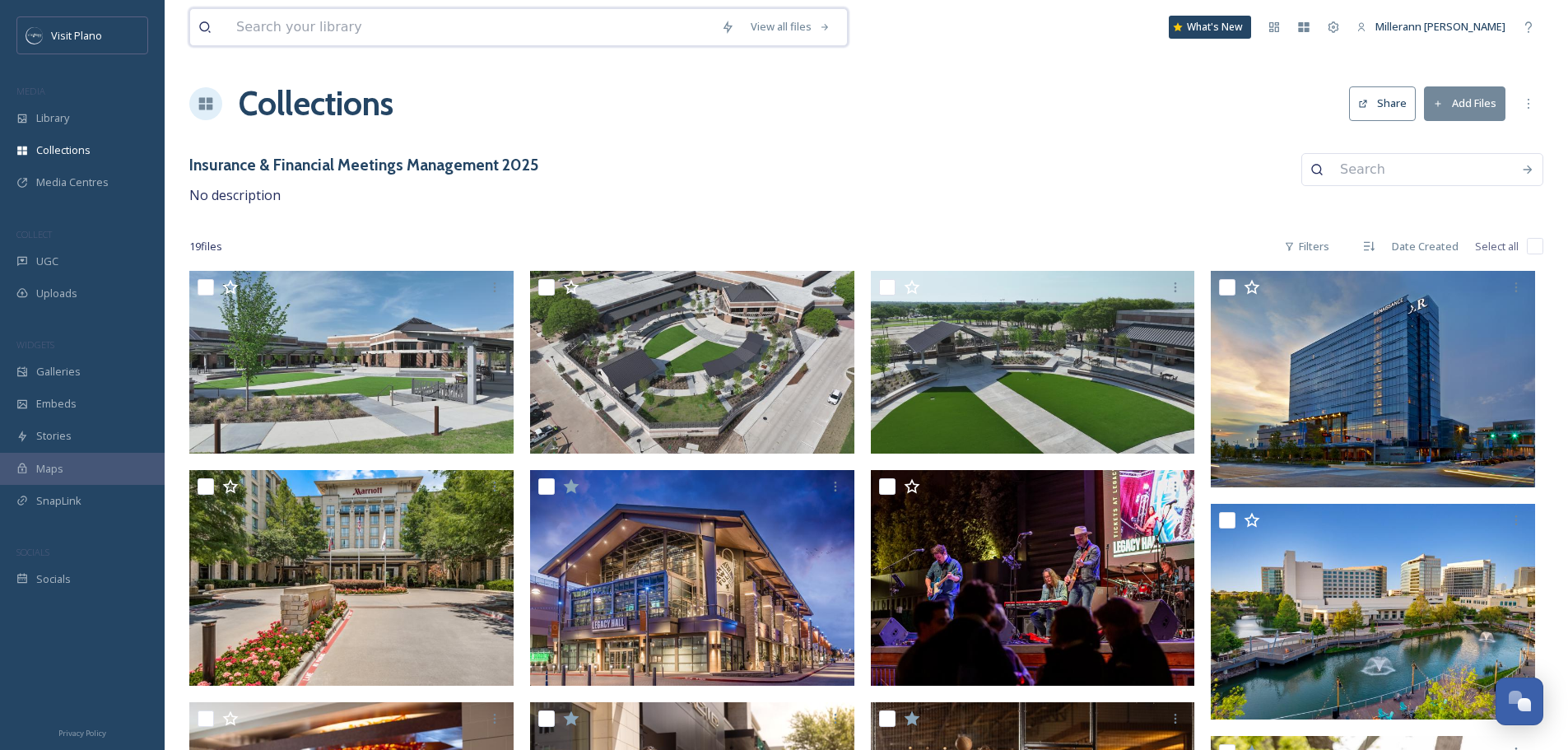
click at [370, 26] on input at bounding box center [470, 27] width 485 height 37
click at [959, 153] on div "View all files holiday What's New Millerann [PERSON_NAME] Collections Share Add…" at bounding box center [866, 745] width 1403 height 1492
click at [1384, 102] on button "Share" at bounding box center [1382, 103] width 67 height 34
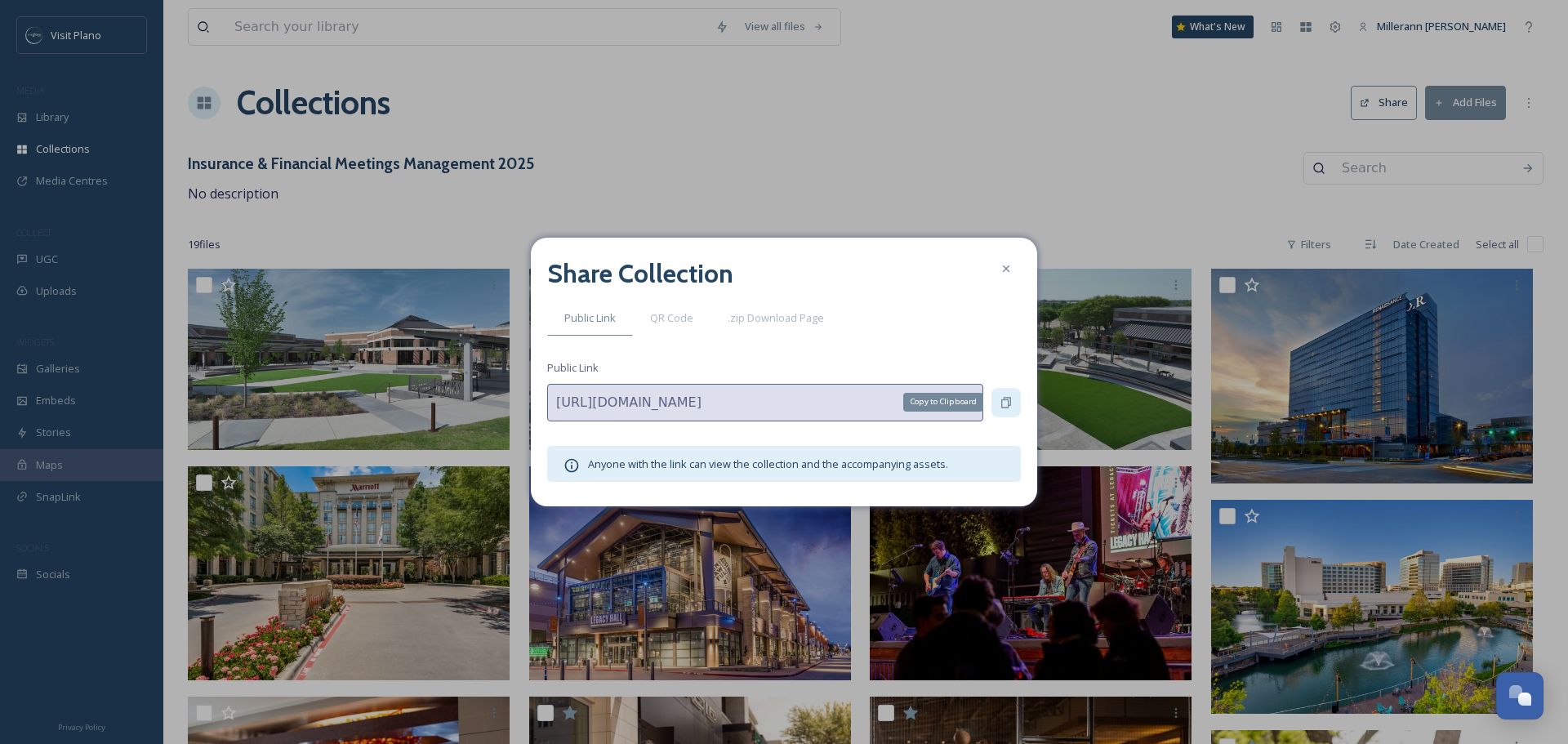
click at [1004, 399] on icon at bounding box center [1006, 401] width 10 height 10
click at [1004, 272] on icon at bounding box center [1006, 268] width 7 height 7
